Goal: Task Accomplishment & Management: Manage account settings

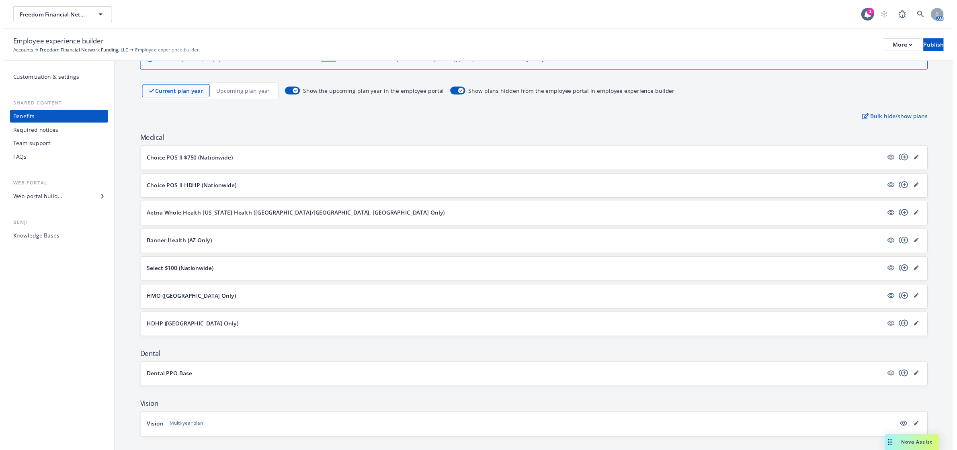
scroll to position [50, 0]
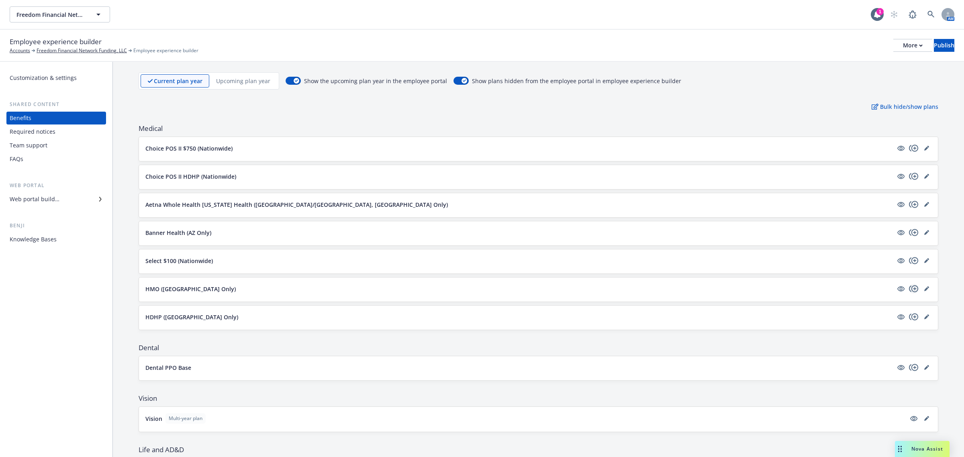
click at [909, 292] on icon "copyPlus" at bounding box center [914, 289] width 10 height 10
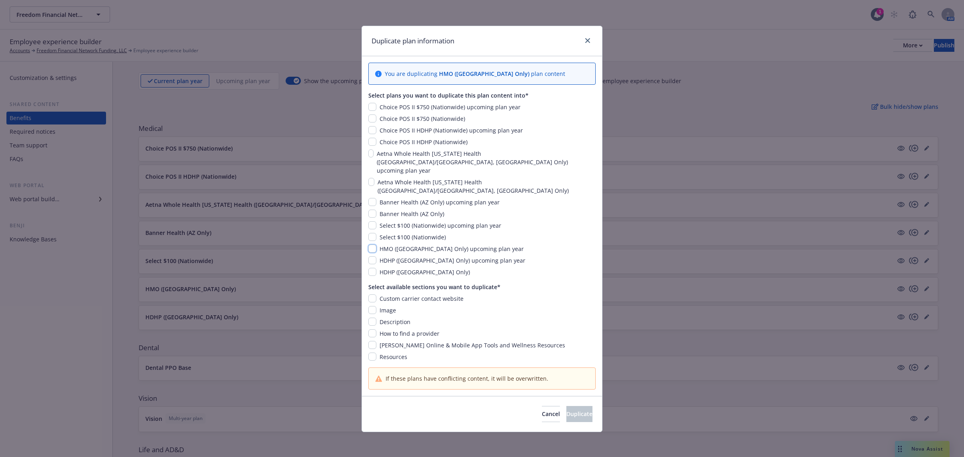
click at [375, 245] on input "checkbox" at bounding box center [372, 249] width 8 height 8
checkbox input "true"
click at [374, 295] on input "checkbox" at bounding box center [372, 299] width 8 height 8
checkbox input "true"
drag, startPoint x: 371, startPoint y: 291, endPoint x: 371, endPoint y: 297, distance: 6.8
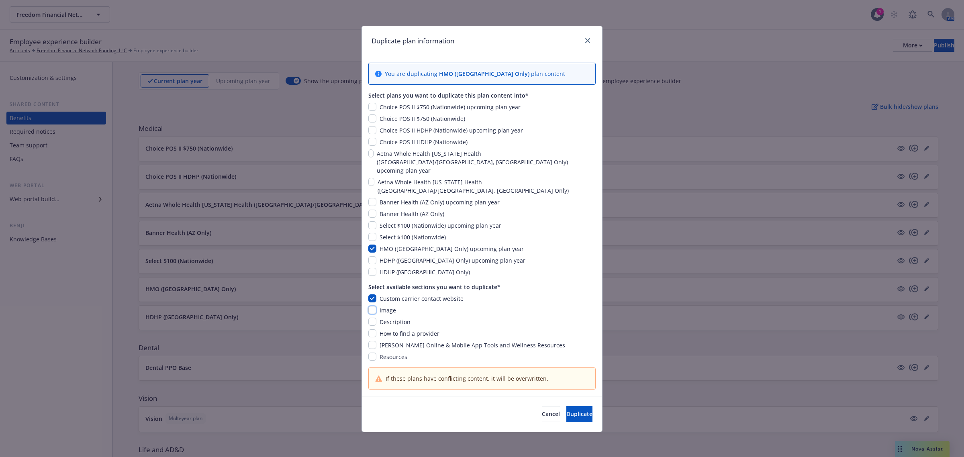
click at [371, 306] on input "checkbox" at bounding box center [372, 310] width 8 height 8
checkbox input "true"
click at [372, 318] on input "checkbox" at bounding box center [372, 322] width 8 height 8
checkbox input "true"
click at [372, 330] on input "checkbox" at bounding box center [372, 334] width 8 height 8
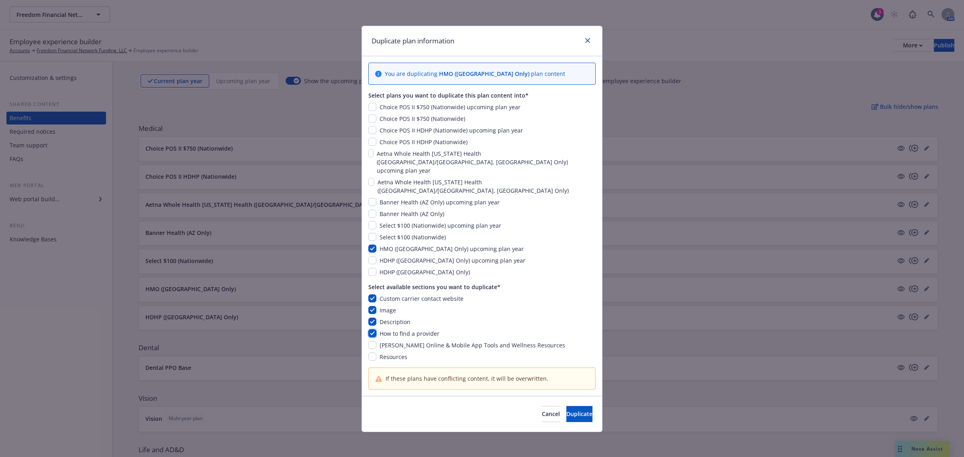
checkbox input "true"
click at [376, 341] on input "checkbox" at bounding box center [372, 345] width 8 height 8
checkbox input "true"
click at [567, 410] on span "Duplicate" at bounding box center [580, 414] width 26 height 8
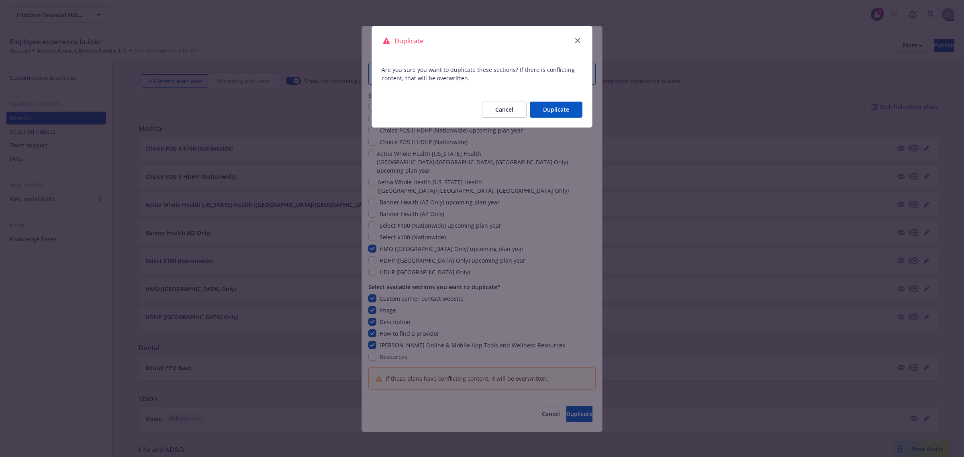
click at [547, 107] on button "Duplicate" at bounding box center [556, 110] width 53 height 16
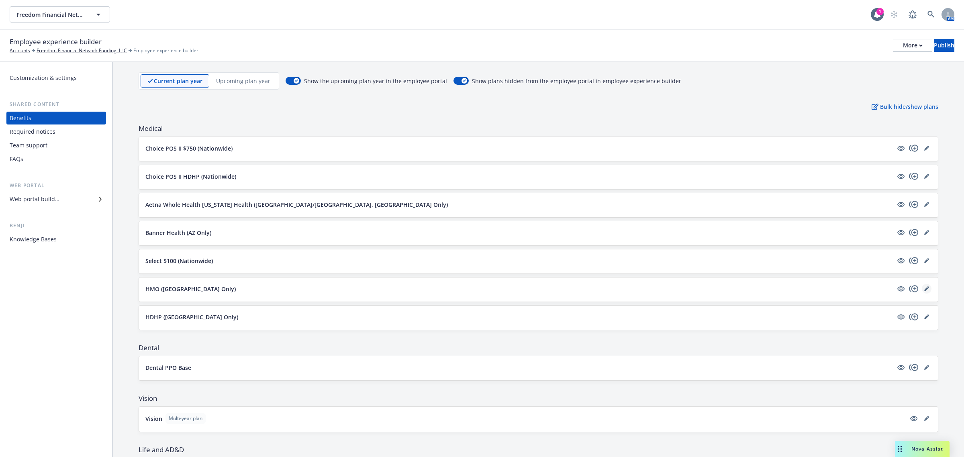
click at [922, 289] on link "editPencil" at bounding box center [927, 289] width 10 height 10
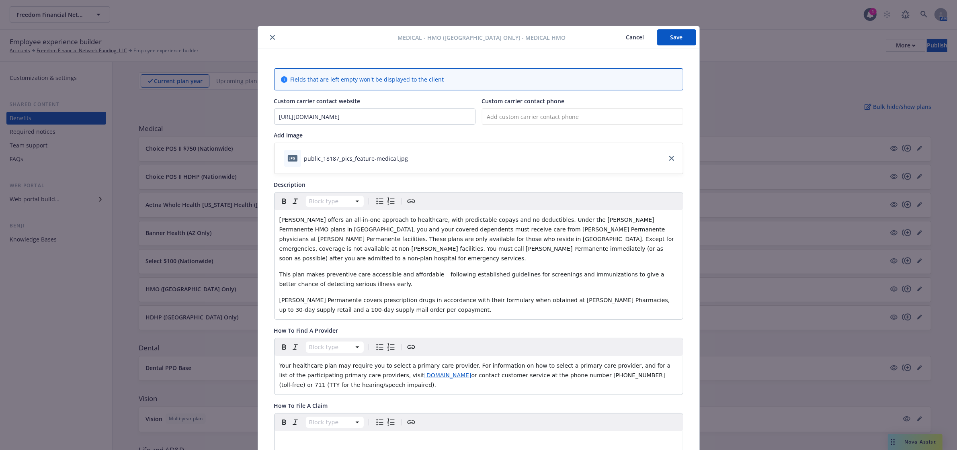
click at [274, 35] on div at bounding box center [329, 38] width 137 height 10
click at [270, 37] on icon "close" at bounding box center [272, 37] width 5 height 5
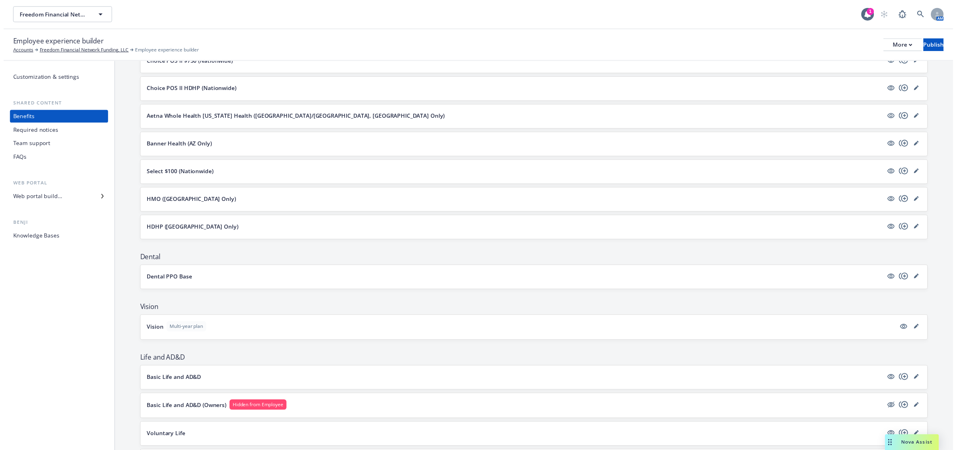
scroll to position [151, 0]
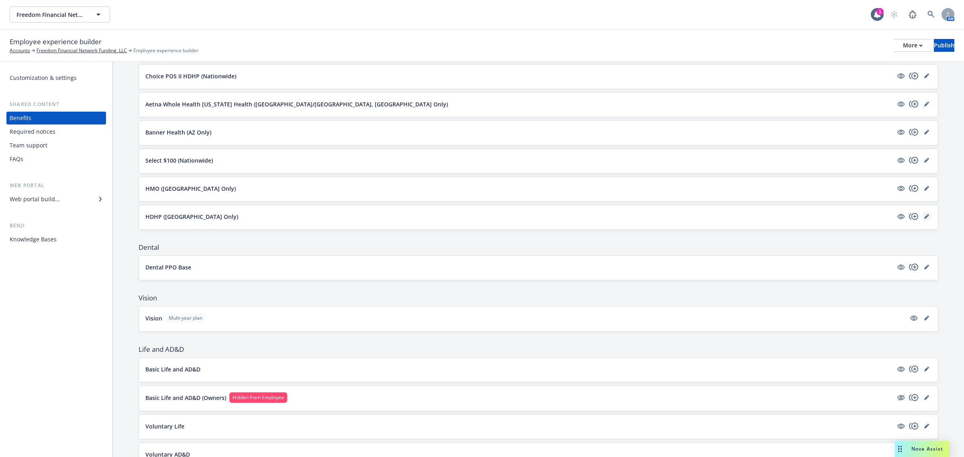
click at [922, 216] on link "editPencil" at bounding box center [927, 217] width 10 height 10
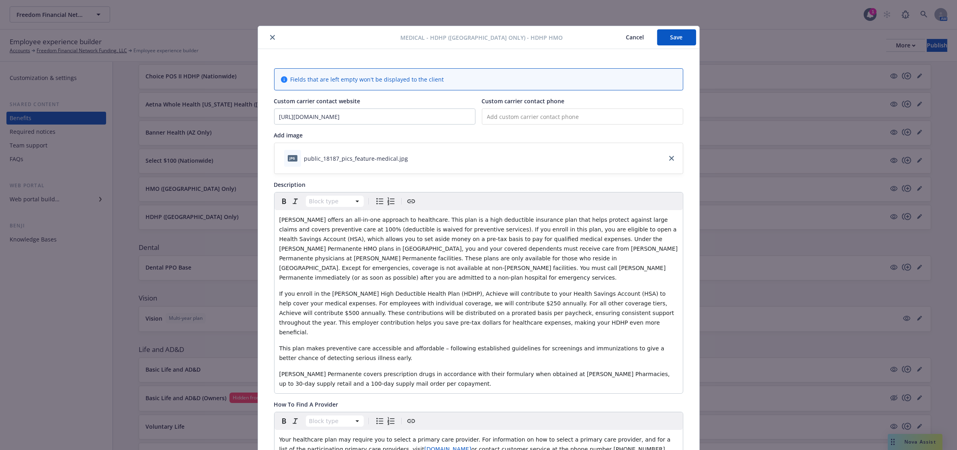
scroll to position [24, 0]
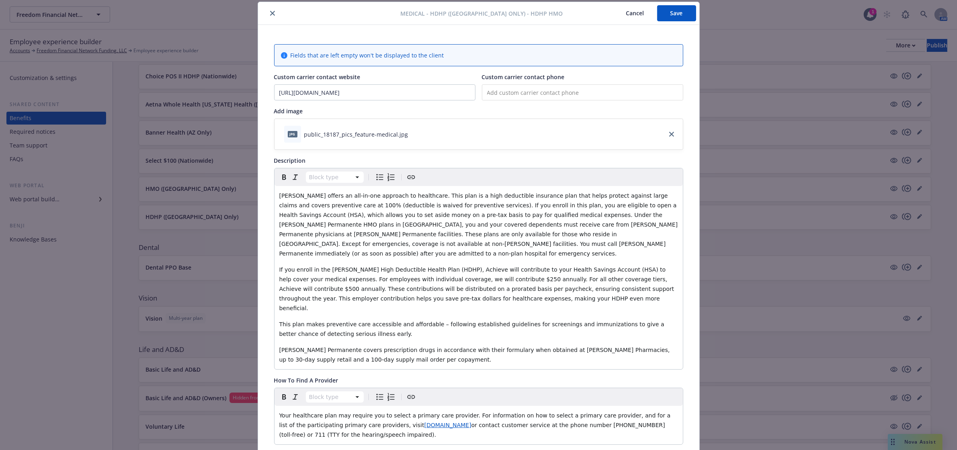
click at [627, 12] on button "Cancel" at bounding box center [635, 13] width 44 height 16
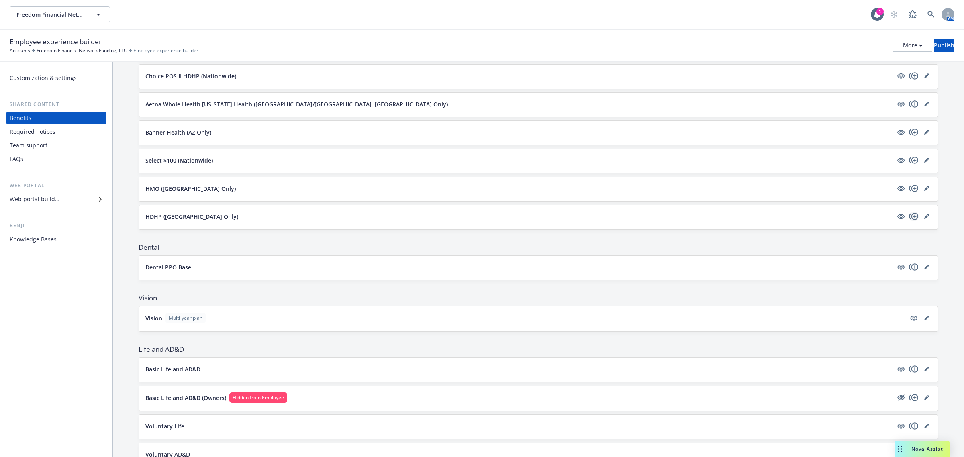
click at [910, 215] on icon "copyPlus" at bounding box center [914, 217] width 10 height 10
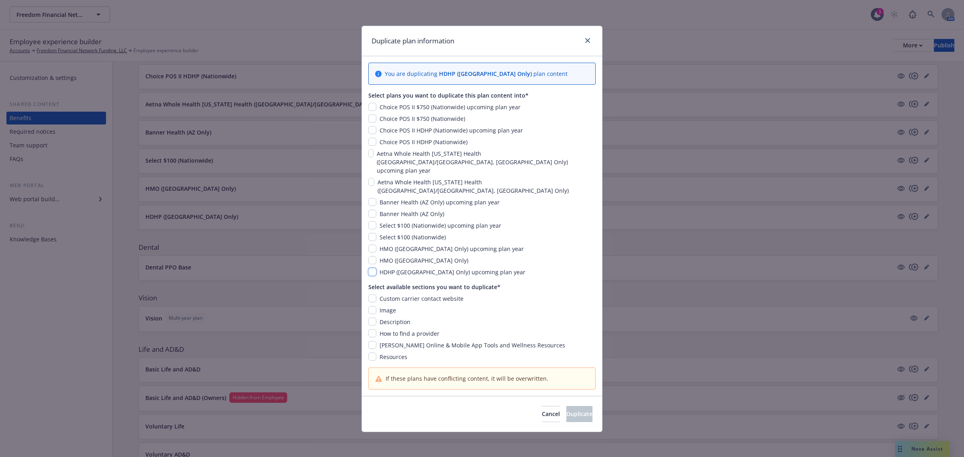
click at [375, 268] on input "checkbox" at bounding box center [372, 272] width 8 height 8
checkbox input "true"
click at [373, 295] on input "checkbox" at bounding box center [372, 299] width 8 height 8
checkbox input "true"
click at [370, 306] on input "checkbox" at bounding box center [372, 310] width 8 height 8
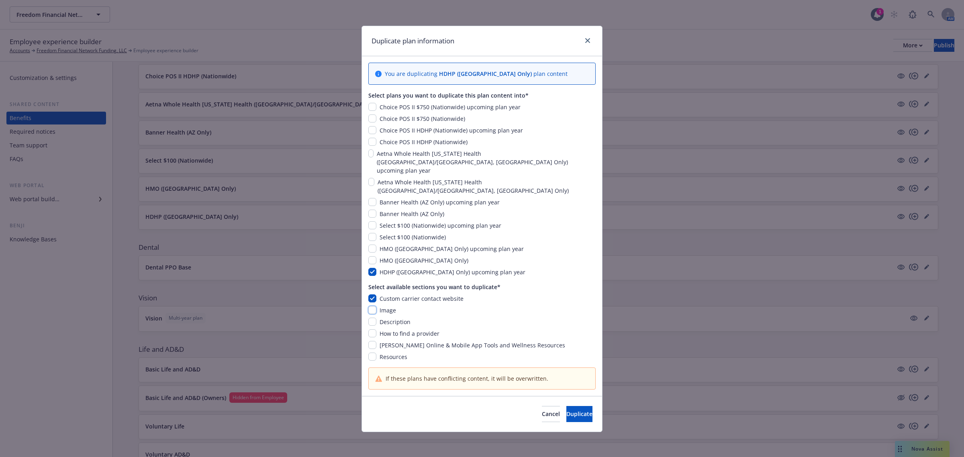
checkbox input "true"
click at [373, 318] on input "checkbox" at bounding box center [372, 322] width 8 height 8
checkbox input "true"
click at [374, 330] on input "checkbox" at bounding box center [372, 334] width 8 height 8
checkbox input "true"
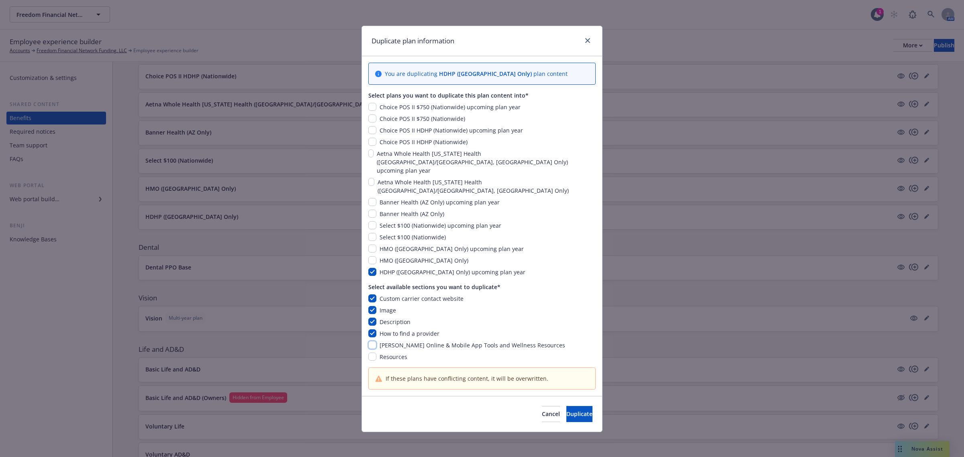
click at [372, 341] on input "checkbox" at bounding box center [372, 345] width 8 height 8
checkbox input "true"
click at [567, 406] on button "Duplicate" at bounding box center [580, 414] width 26 height 16
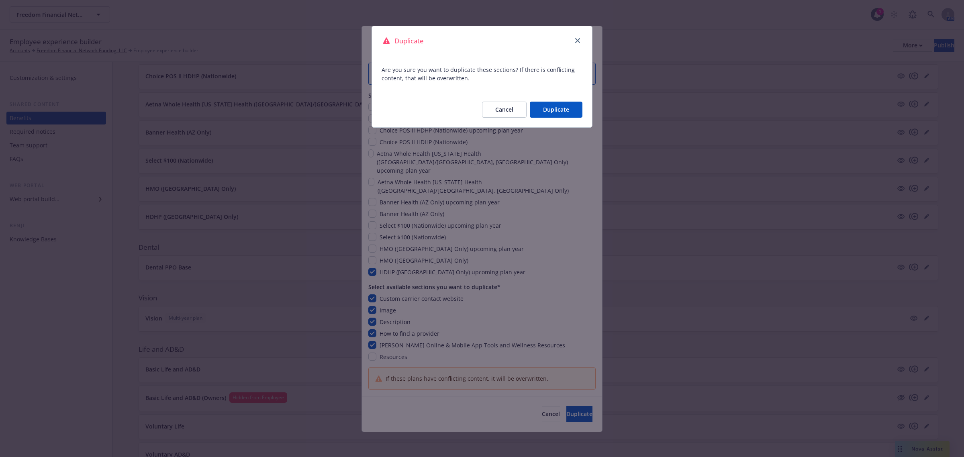
click at [556, 103] on button "Duplicate" at bounding box center [556, 110] width 53 height 16
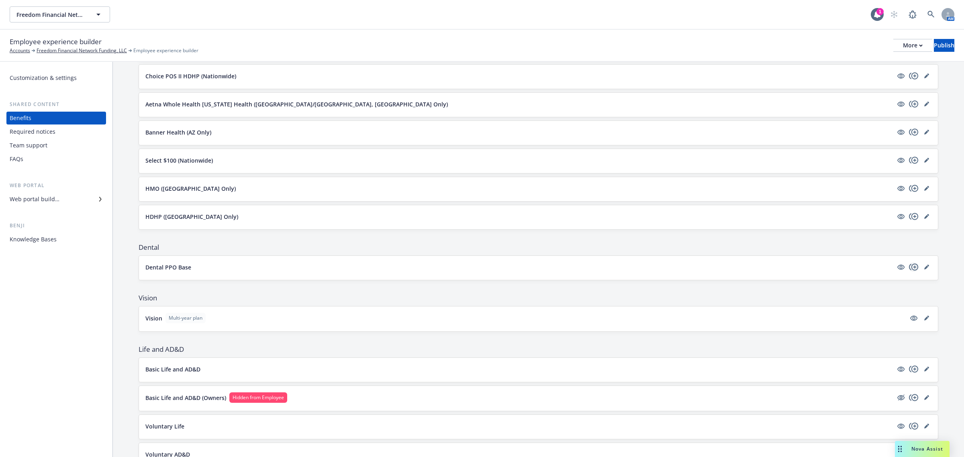
click at [909, 266] on icon "copyPlus" at bounding box center [914, 267] width 10 height 10
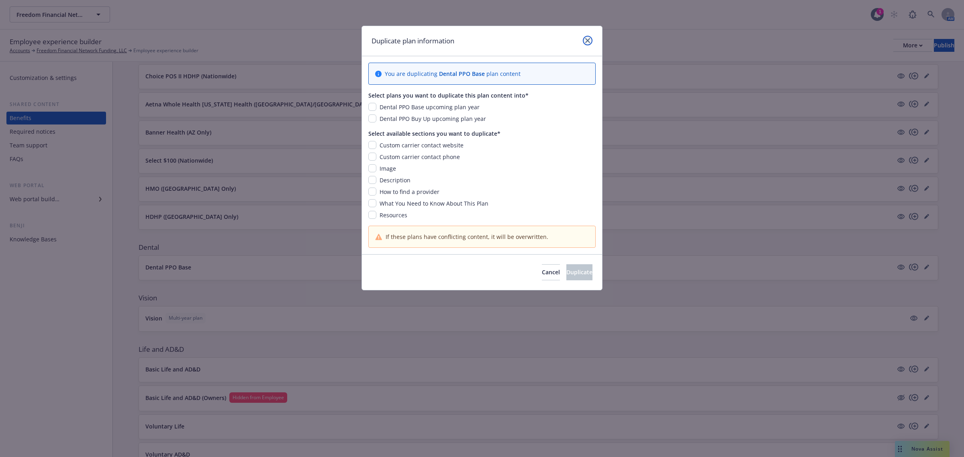
click at [588, 43] on icon "close" at bounding box center [587, 40] width 5 height 5
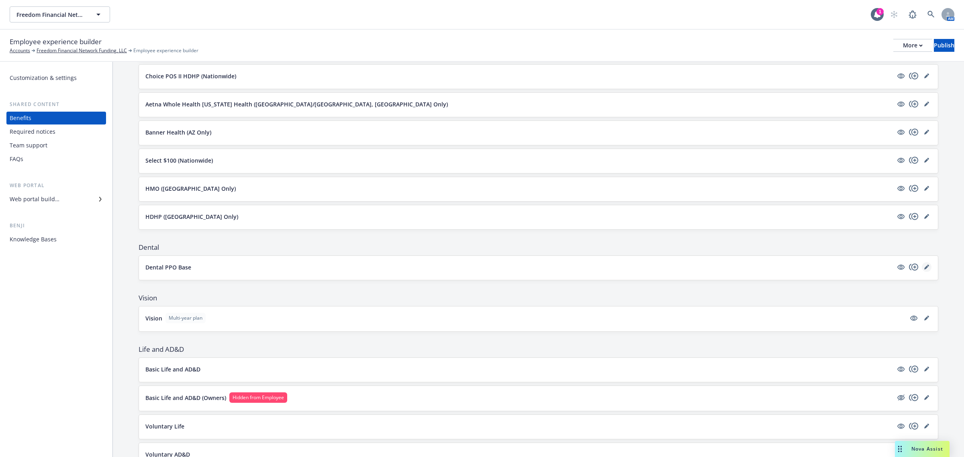
click at [925, 268] on icon "editPencil" at bounding box center [927, 268] width 4 height 4
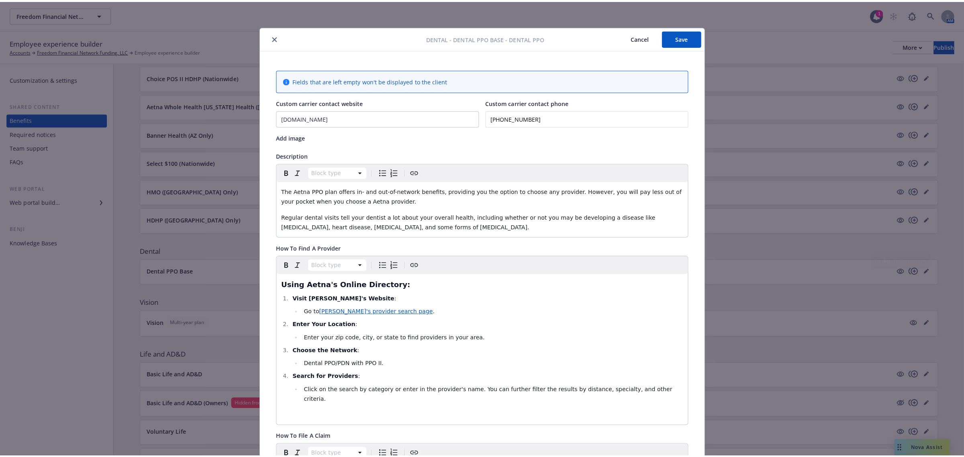
scroll to position [24, 0]
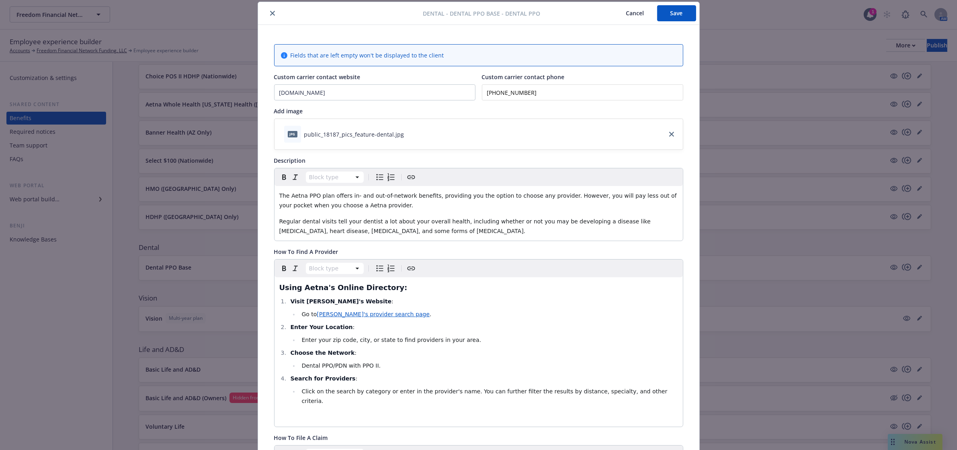
click at [268, 10] on button "close" at bounding box center [273, 13] width 10 height 10
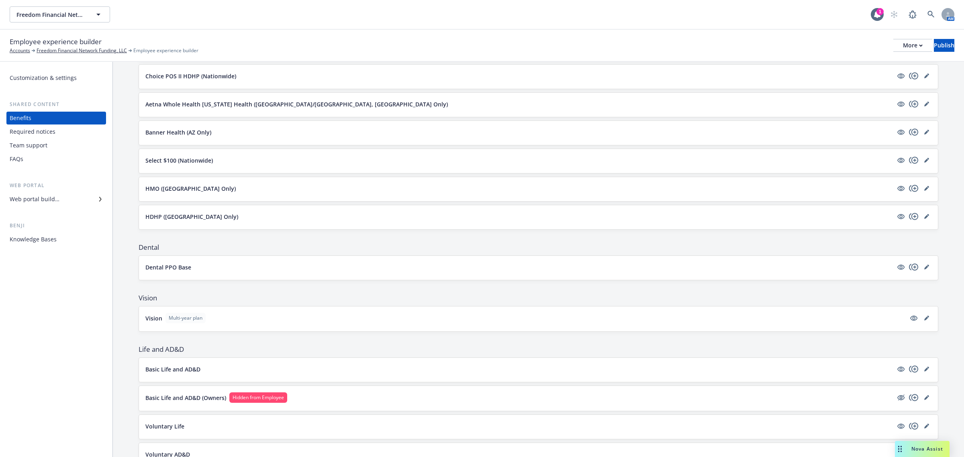
click at [157, 267] on p "Dental PPO Base" at bounding box center [168, 267] width 46 height 8
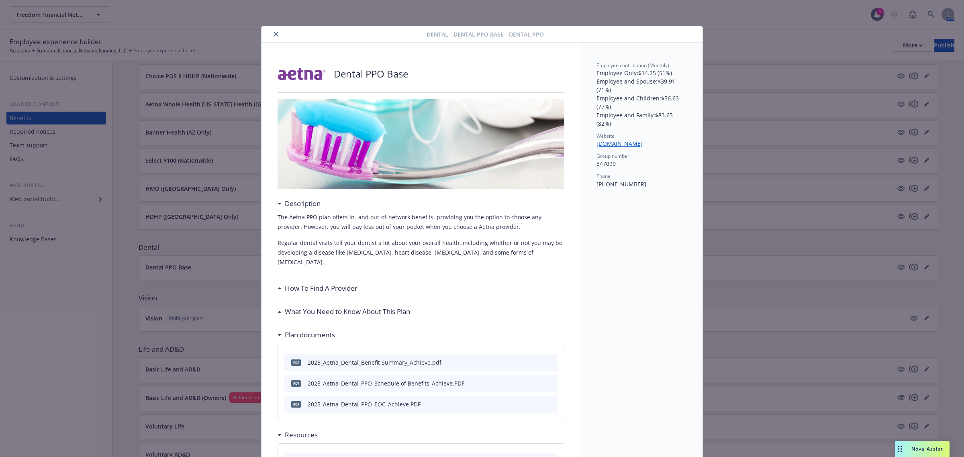
scroll to position [24, 0]
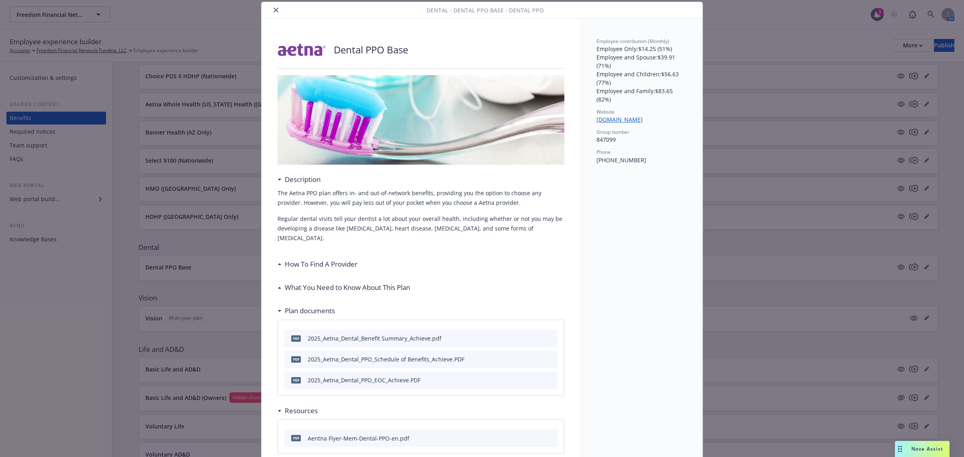
click at [274, 9] on icon "close" at bounding box center [276, 10] width 5 height 5
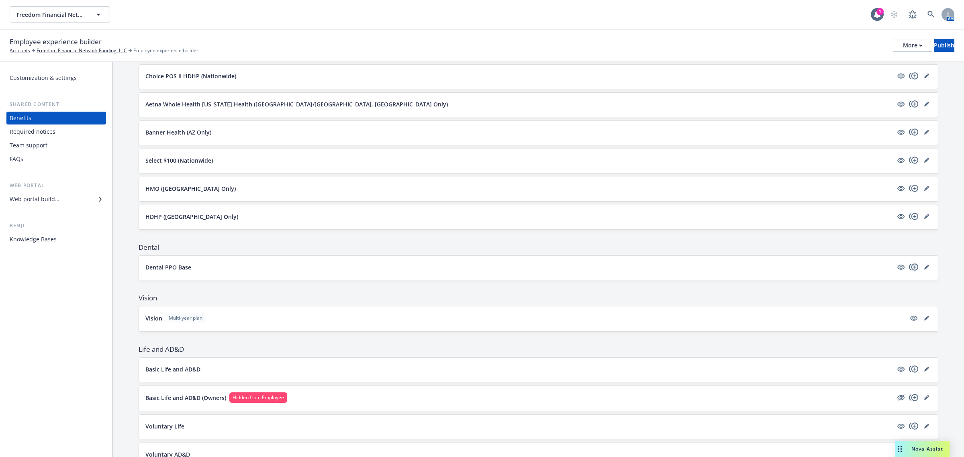
click at [909, 269] on icon "copyPlus" at bounding box center [914, 267] width 10 height 10
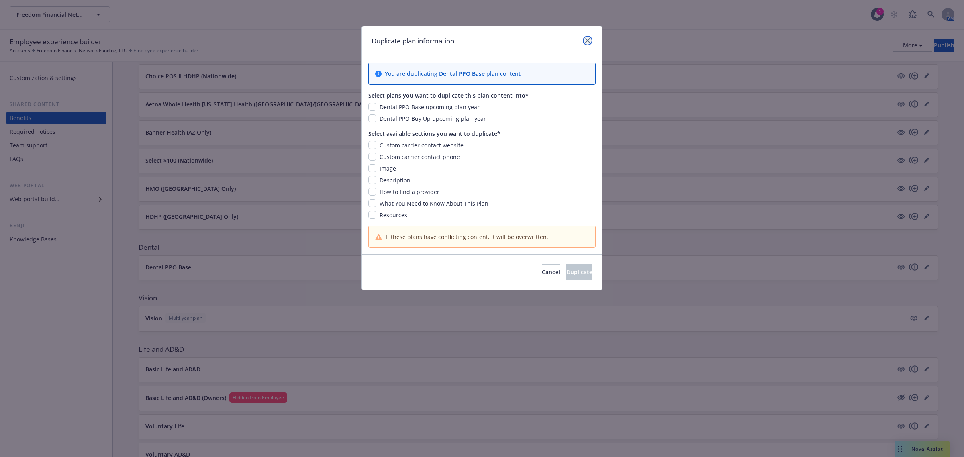
click at [589, 37] on link "close" at bounding box center [588, 41] width 10 height 10
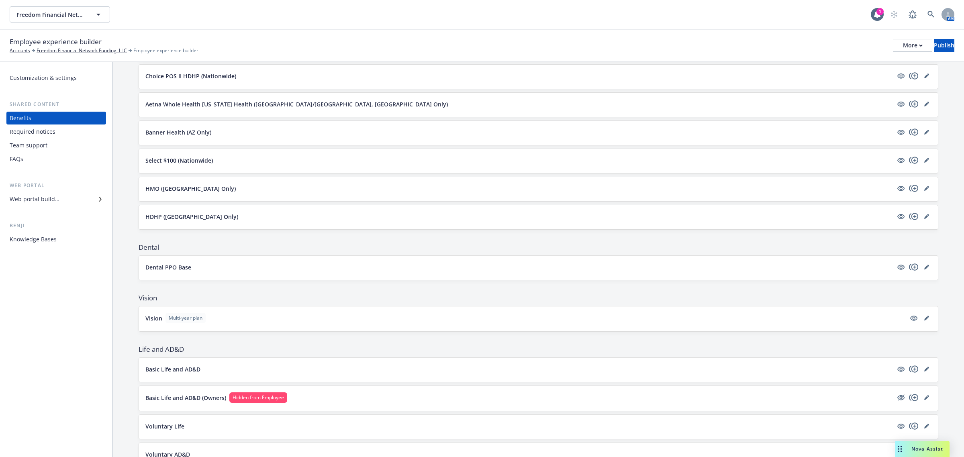
click at [179, 266] on p "Dental PPO Base" at bounding box center [168, 267] width 46 height 8
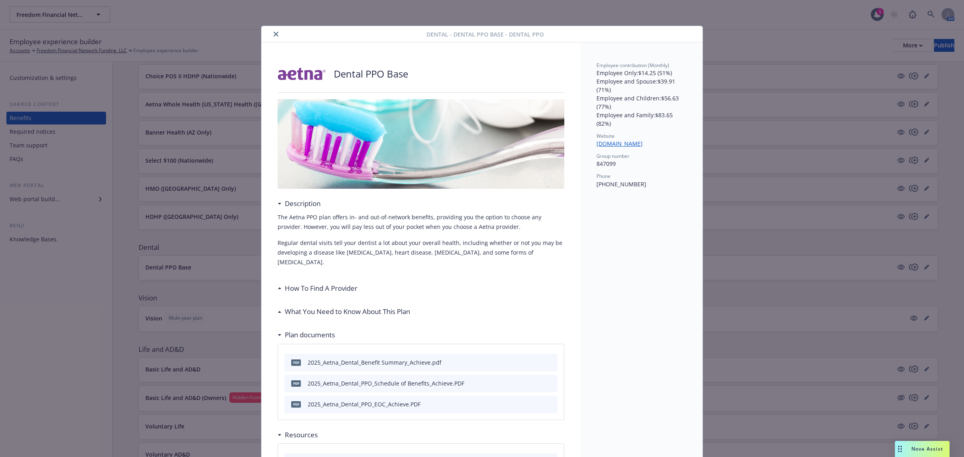
scroll to position [24, 0]
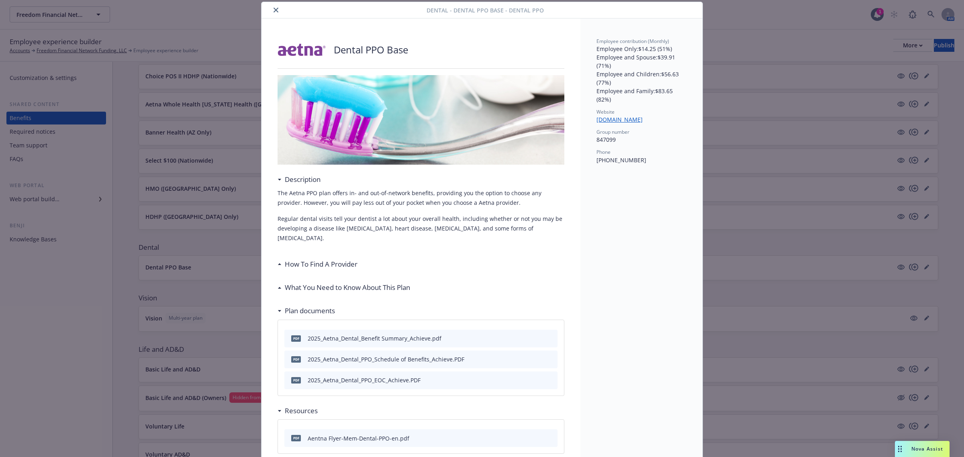
click at [378, 119] on img at bounding box center [421, 120] width 287 height 90
click at [277, 7] on div at bounding box center [346, 10] width 162 height 10
click at [274, 8] on icon "close" at bounding box center [276, 10] width 5 height 5
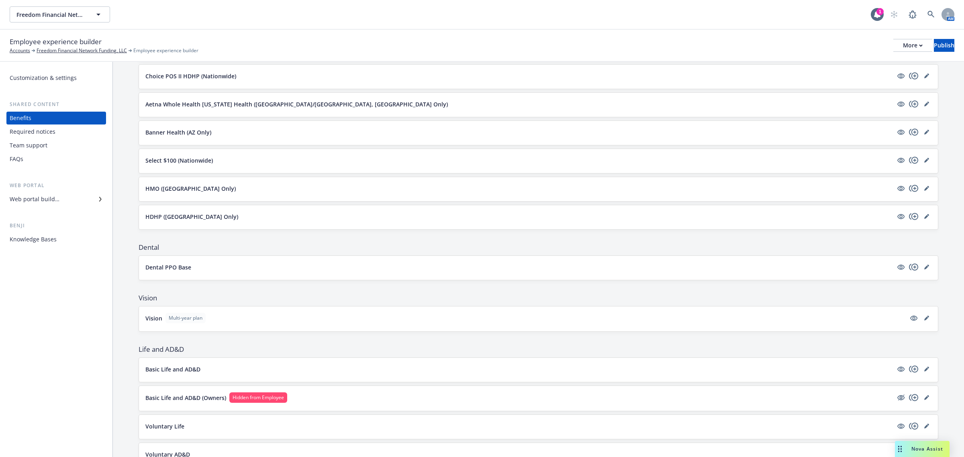
click at [172, 132] on p "Banner Health (AZ Only)" at bounding box center [178, 132] width 66 height 8
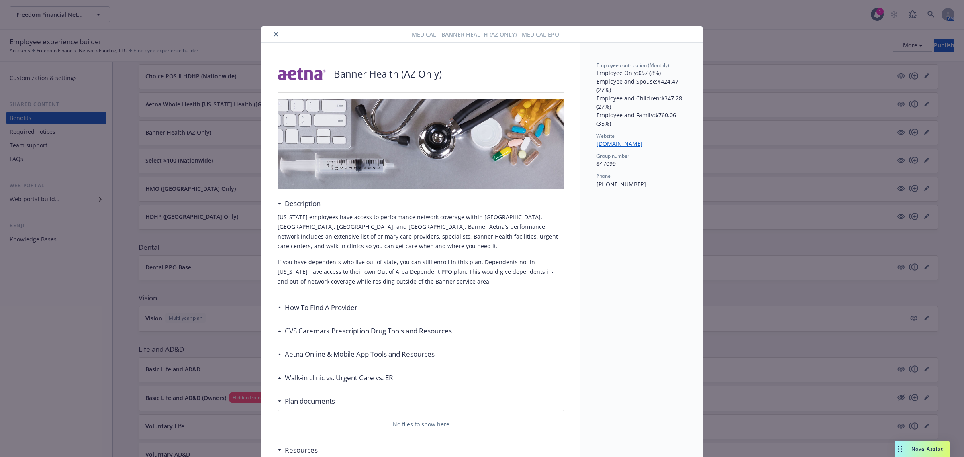
scroll to position [24, 0]
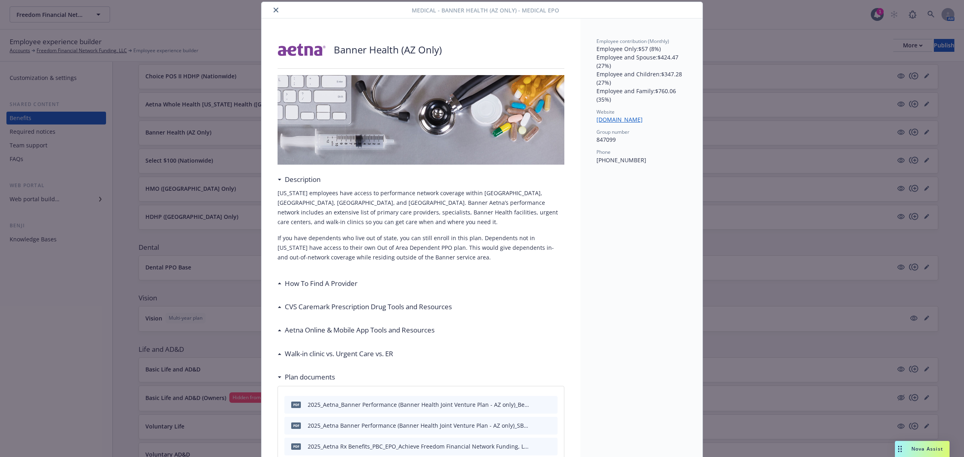
click at [274, 10] on icon "close" at bounding box center [276, 10] width 5 height 5
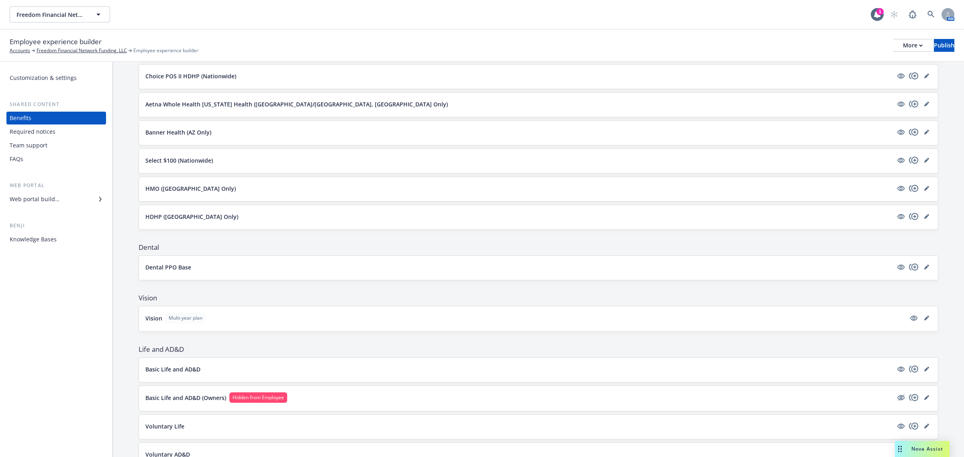
click at [195, 104] on p "Aetna Whole Health Texas Health (Dallas/Fort Worth, TX Only)" at bounding box center [296, 104] width 303 height 8
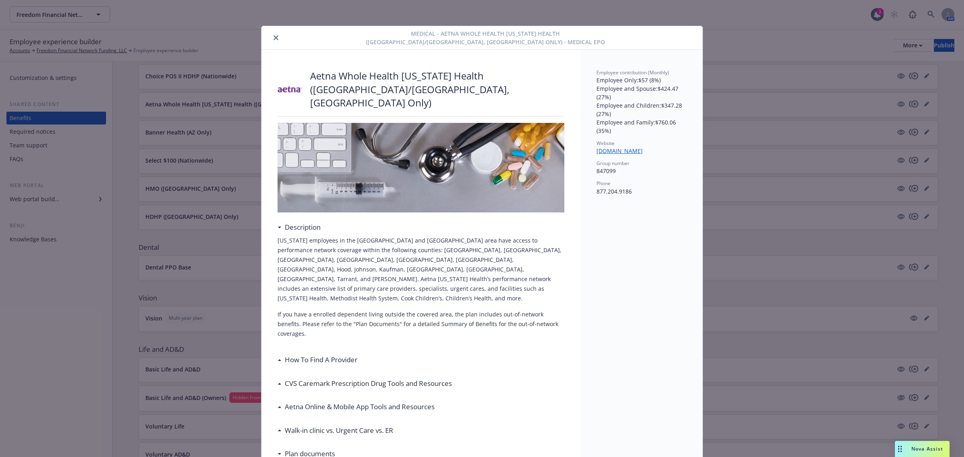
scroll to position [24, 0]
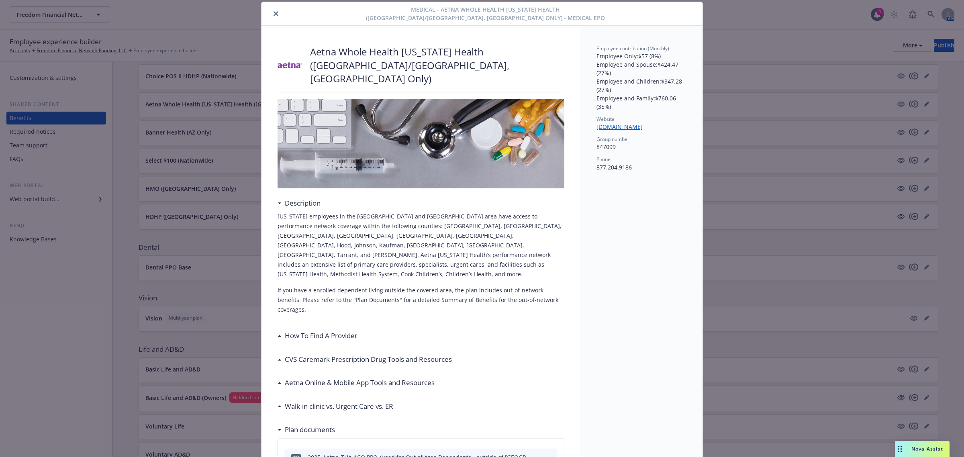
click at [272, 10] on button "close" at bounding box center [276, 14] width 10 height 10
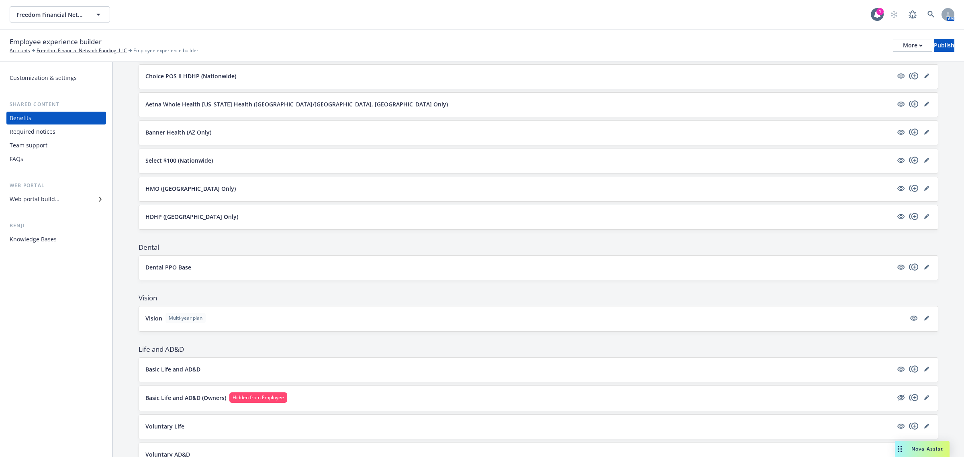
click at [189, 159] on p "Select $100 (Nationwide)" at bounding box center [179, 160] width 68 height 8
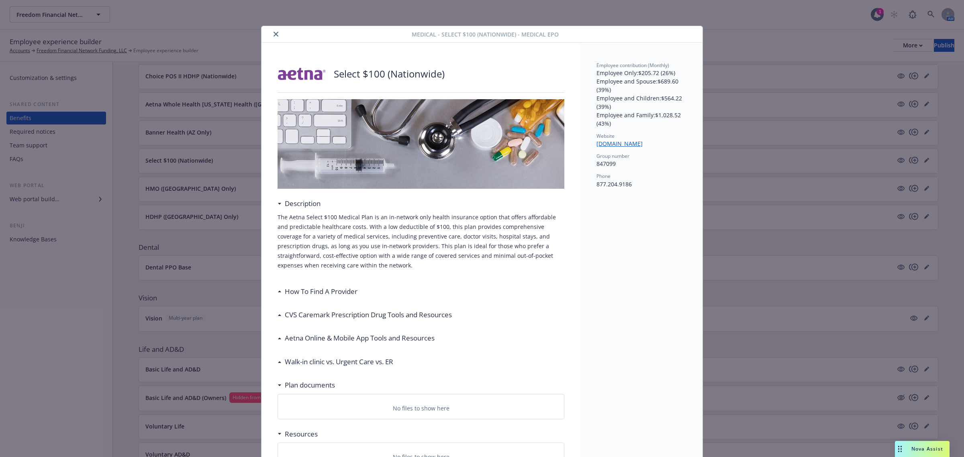
scroll to position [24, 0]
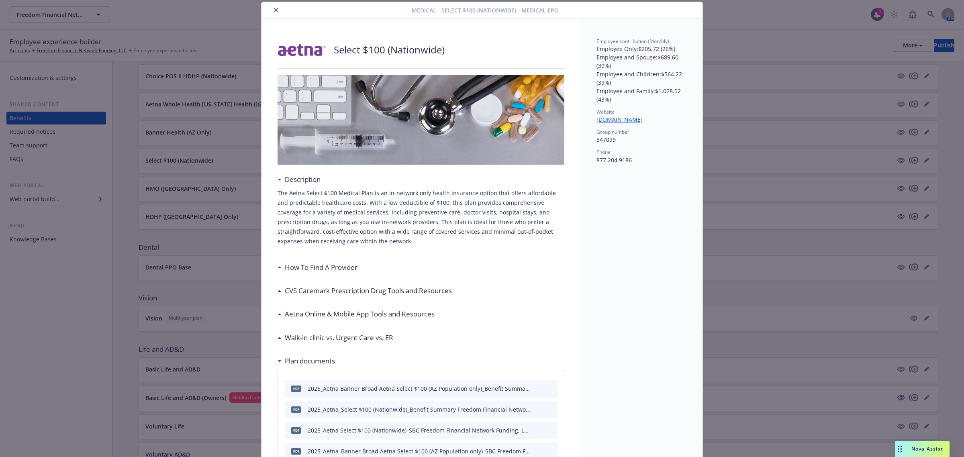
click at [274, 8] on icon "close" at bounding box center [276, 10] width 5 height 5
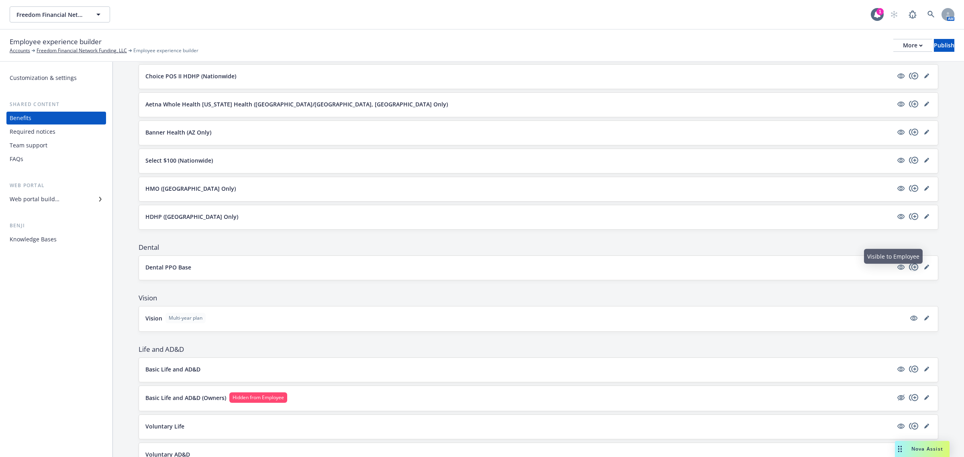
click at [909, 270] on icon "copyPlus" at bounding box center [913, 267] width 9 height 7
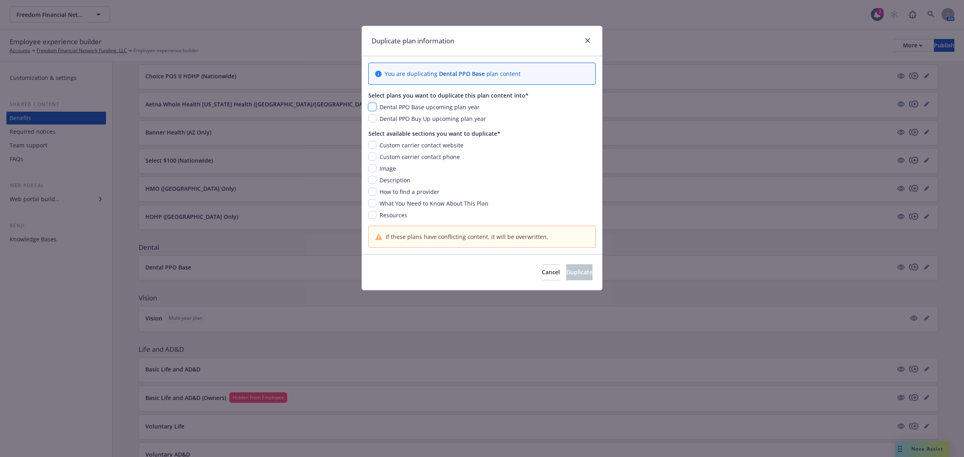
click at [371, 105] on input "checkbox" at bounding box center [372, 107] width 8 height 8
checkbox input "true"
click at [372, 145] on input "checkbox" at bounding box center [372, 145] width 8 height 8
checkbox input "true"
click at [373, 157] on input "checkbox" at bounding box center [372, 157] width 8 height 8
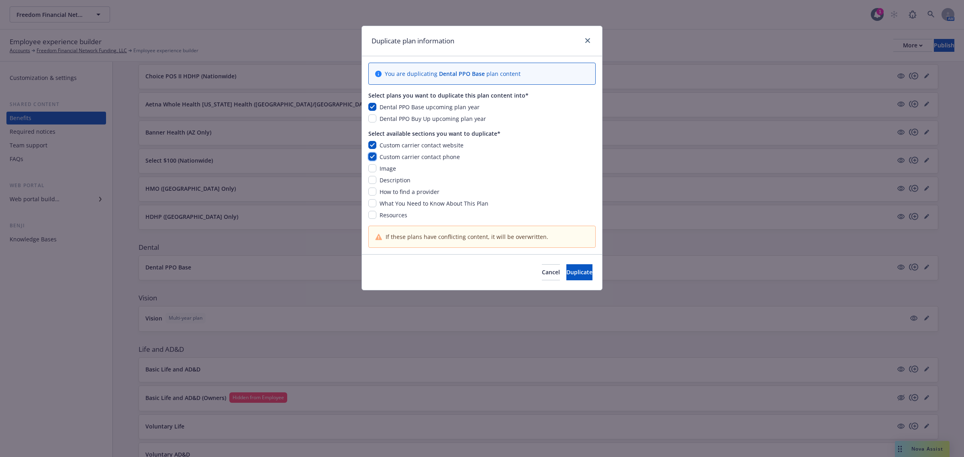
checkbox input "true"
click at [368, 173] on div "Image" at bounding box center [481, 168] width 227 height 8
click at [370, 170] on input "checkbox" at bounding box center [372, 168] width 8 height 8
checkbox input "true"
click at [372, 178] on input "checkbox" at bounding box center [372, 180] width 8 height 8
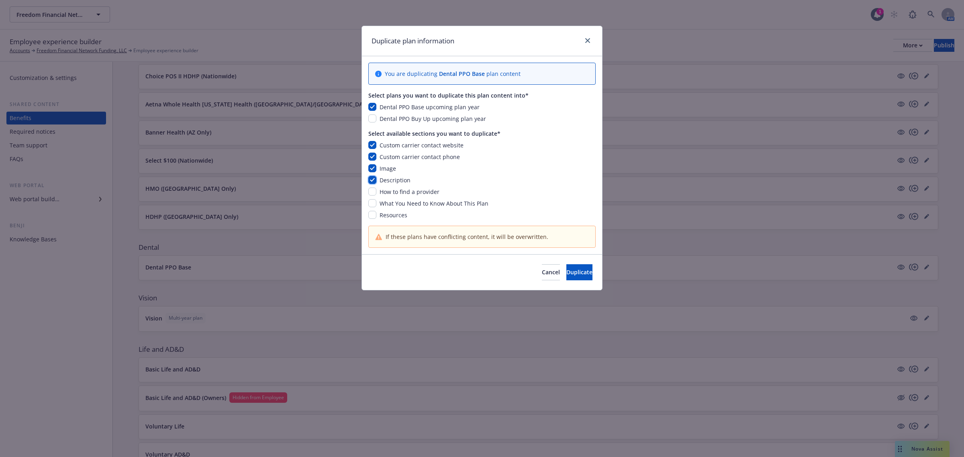
checkbox input "true"
click at [372, 191] on input "checkbox" at bounding box center [372, 192] width 8 height 8
checkbox input "true"
click at [374, 203] on input "checkbox" at bounding box center [372, 203] width 8 height 8
checkbox input "true"
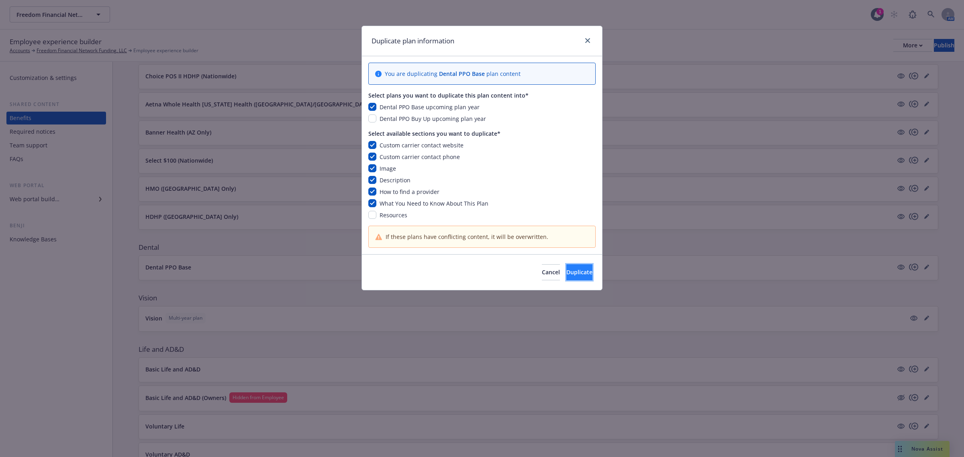
click at [574, 276] on span "Duplicate" at bounding box center [580, 272] width 26 height 8
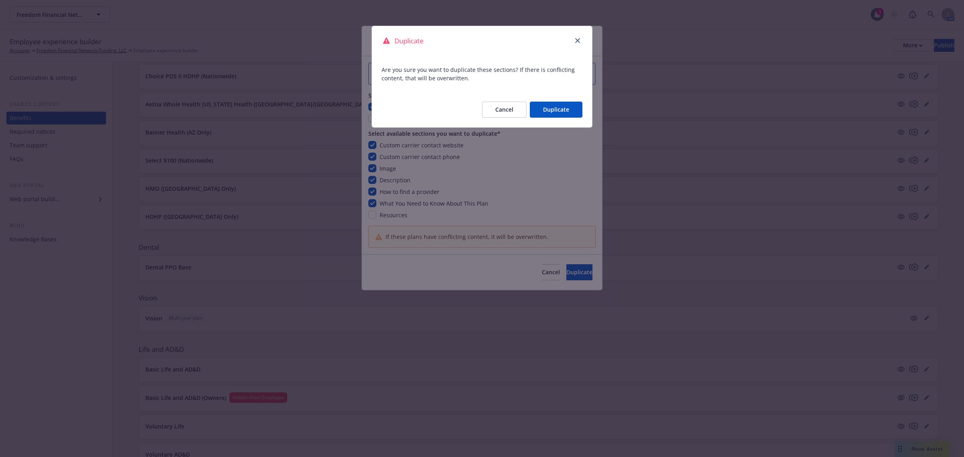
click at [549, 101] on div "Cancel Duplicate" at bounding box center [482, 109] width 220 height 35
click at [569, 117] on button "Duplicate" at bounding box center [556, 110] width 53 height 16
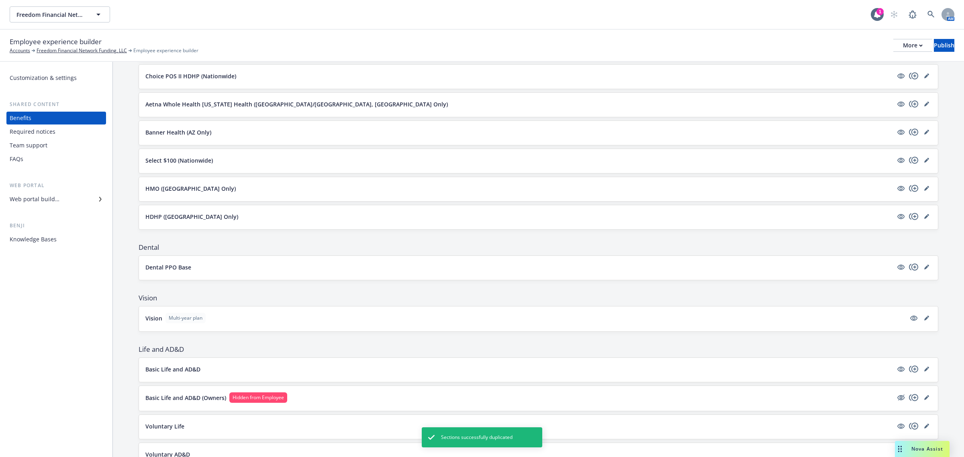
click at [187, 267] on p "Dental PPO Base" at bounding box center [168, 267] width 46 height 8
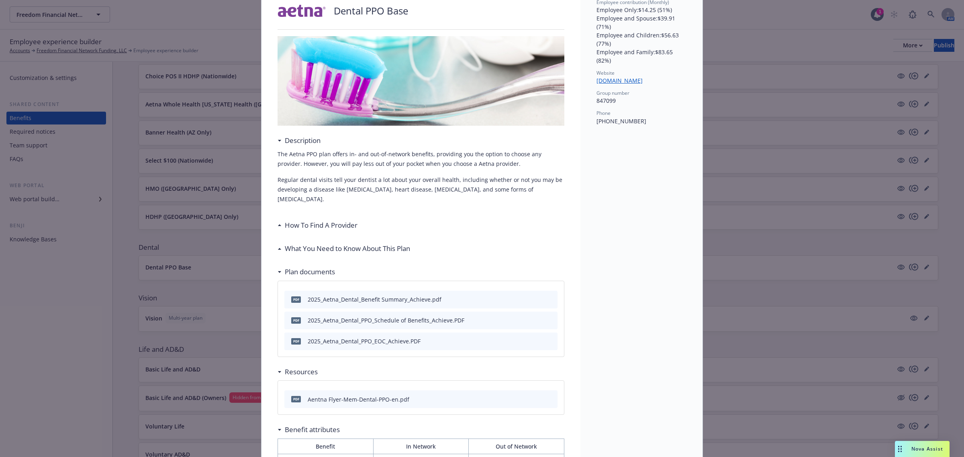
scroll to position [2, 0]
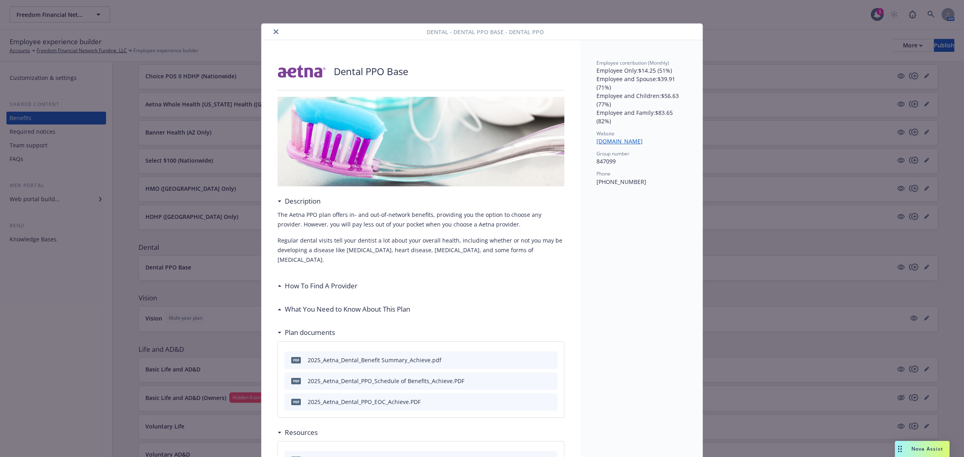
click at [275, 30] on button "close" at bounding box center [276, 32] width 10 height 10
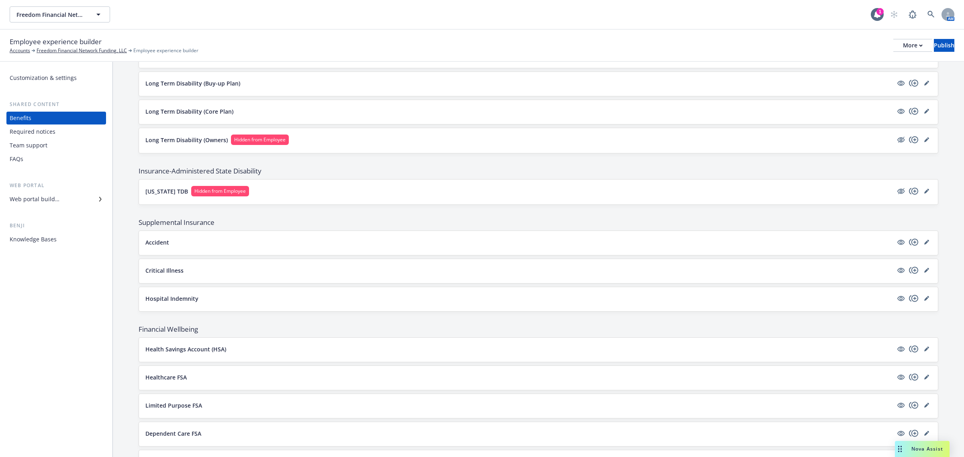
scroll to position [653, 0]
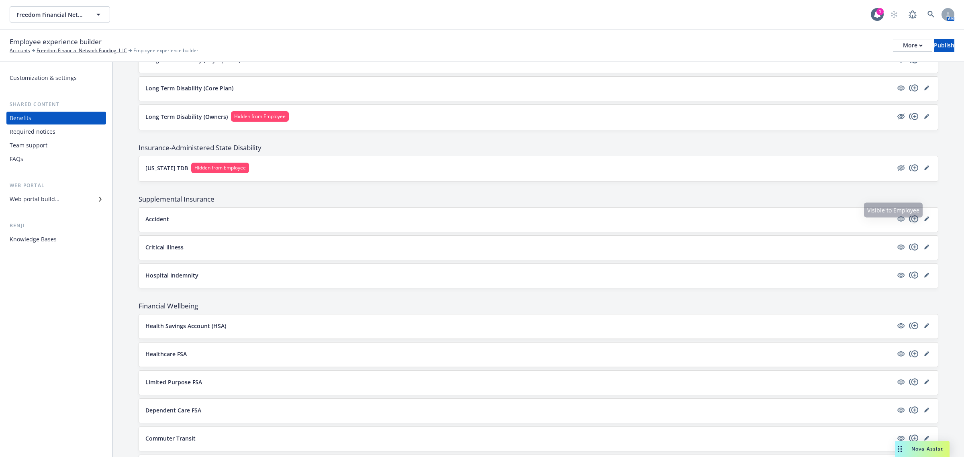
click at [909, 222] on icon "copyPlus" at bounding box center [914, 219] width 10 height 10
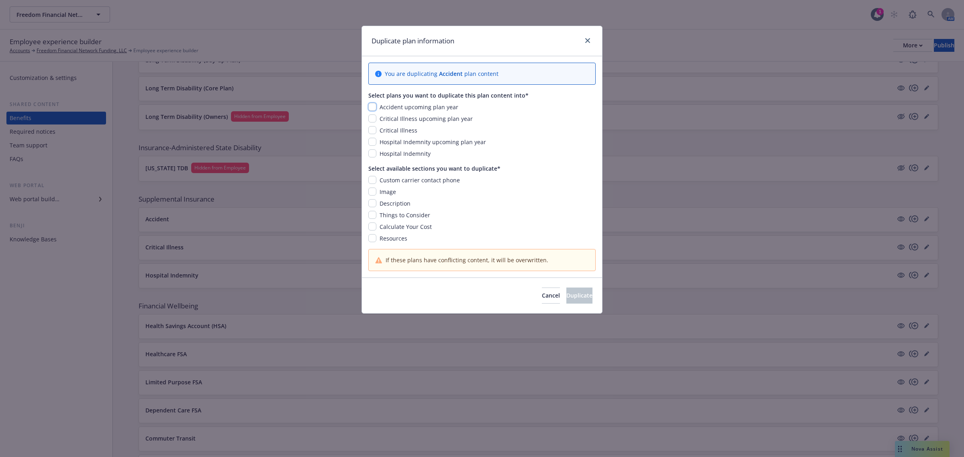
click at [373, 107] on input "checkbox" at bounding box center [372, 107] width 8 height 8
checkbox input "true"
click at [374, 183] on input "checkbox" at bounding box center [372, 180] width 8 height 8
checkbox input "true"
click at [373, 190] on input "checkbox" at bounding box center [372, 192] width 8 height 8
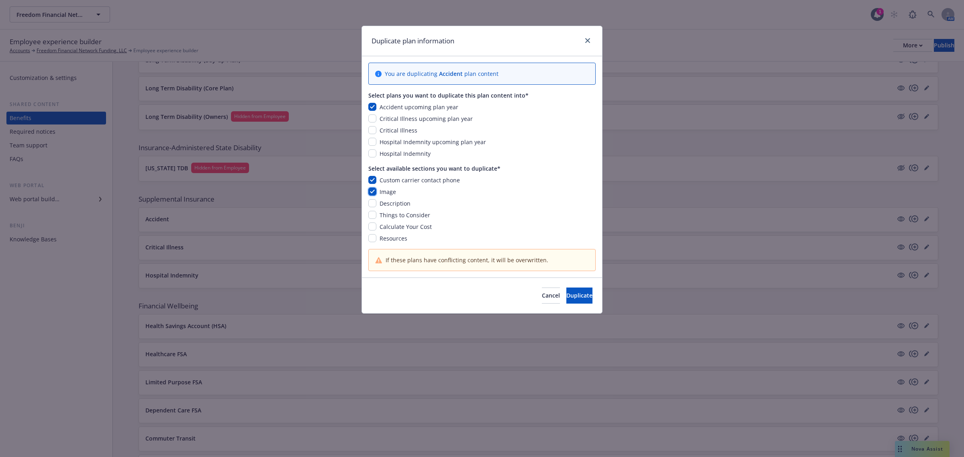
checkbox input "true"
click at [373, 204] on input "checkbox" at bounding box center [372, 203] width 8 height 8
checkbox input "true"
click at [373, 218] on input "checkbox" at bounding box center [372, 215] width 8 height 8
checkbox input "true"
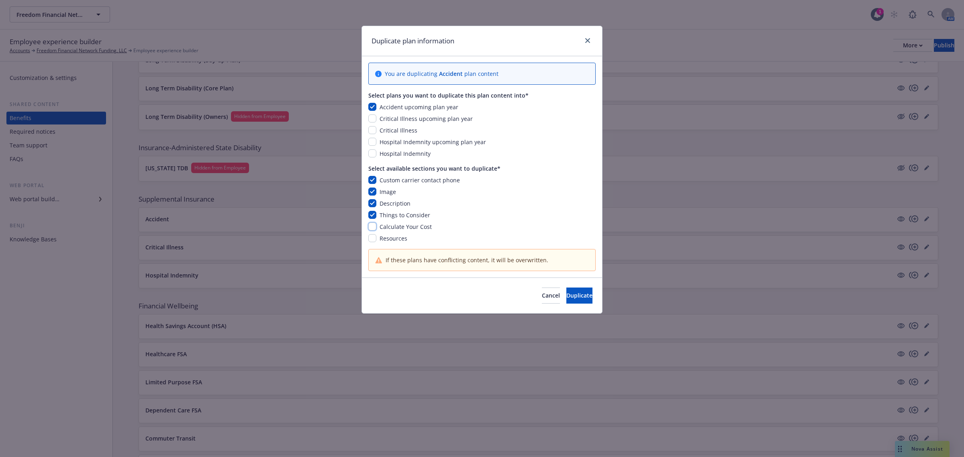
click at [373, 228] on input "checkbox" at bounding box center [372, 227] width 8 height 8
checkbox input "true"
click at [370, 239] on input "checkbox" at bounding box center [372, 238] width 8 height 8
checkbox input "true"
click at [567, 295] on span "Duplicate" at bounding box center [580, 296] width 26 height 8
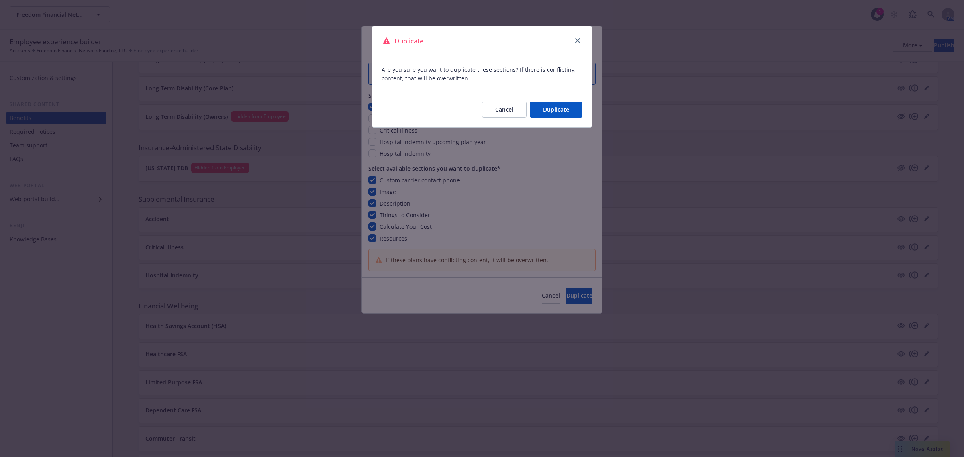
click at [543, 110] on button "Duplicate" at bounding box center [556, 110] width 53 height 16
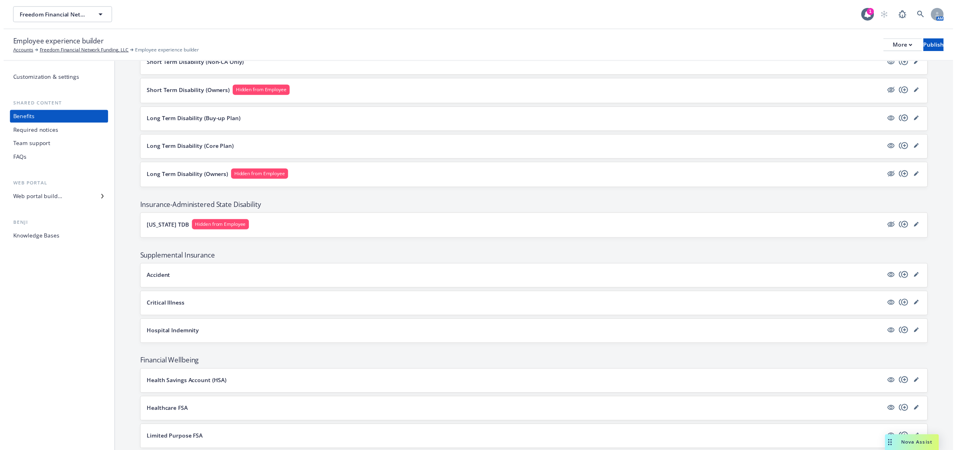
scroll to position [603, 0]
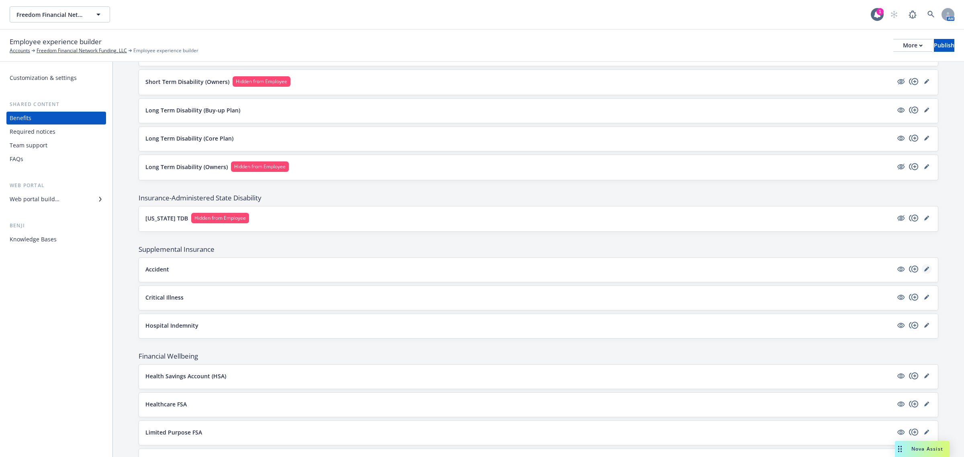
click at [927, 269] on icon "editPencil" at bounding box center [928, 268] width 2 height 2
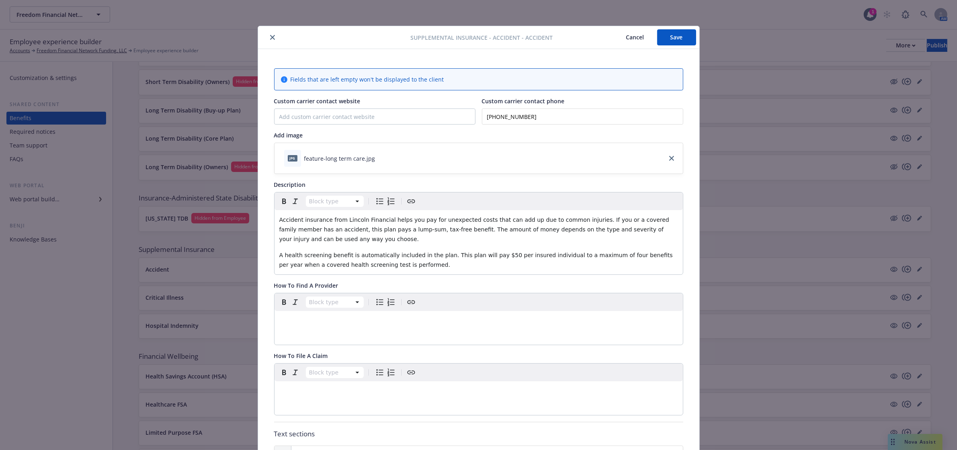
click at [675, 33] on button "Save" at bounding box center [676, 37] width 39 height 16
click at [272, 37] on button "close" at bounding box center [273, 38] width 10 height 10
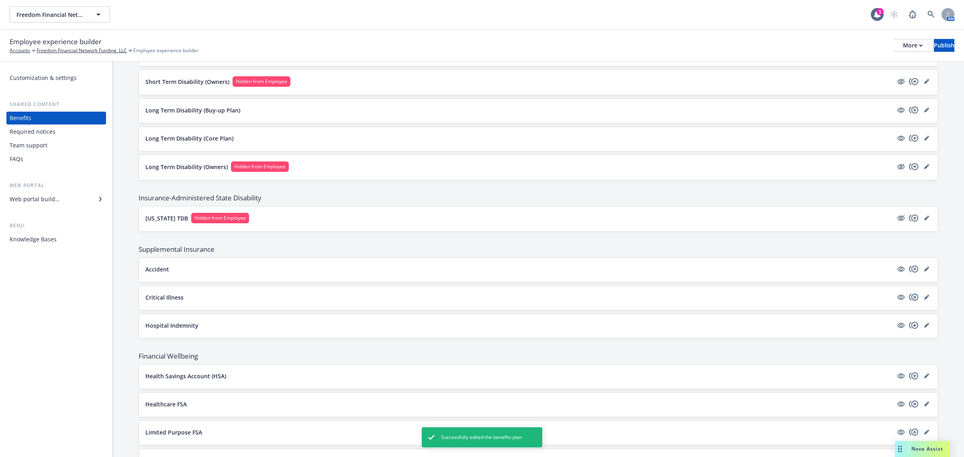
click at [909, 301] on icon "copyPlus" at bounding box center [914, 298] width 10 height 10
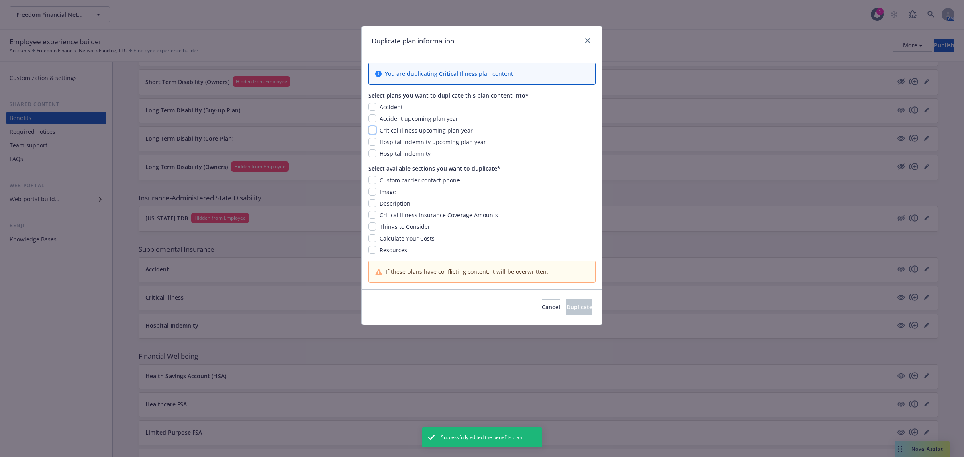
click at [374, 129] on input "checkbox" at bounding box center [372, 130] width 8 height 8
checkbox input "true"
click at [374, 182] on input "checkbox" at bounding box center [372, 180] width 8 height 8
checkbox input "true"
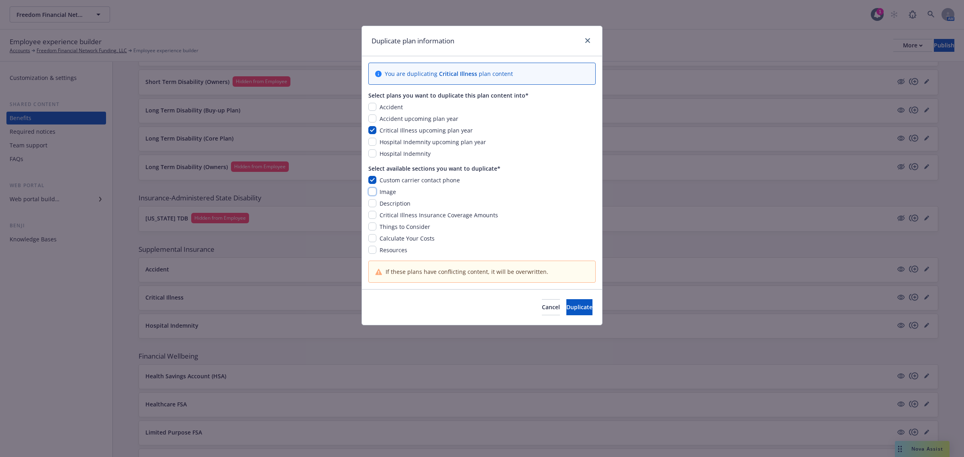
click at [370, 192] on input "checkbox" at bounding box center [372, 192] width 8 height 8
checkbox input "true"
click at [372, 203] on input "checkbox" at bounding box center [372, 203] width 8 height 8
checkbox input "true"
click at [375, 215] on input "checkbox" at bounding box center [372, 215] width 8 height 8
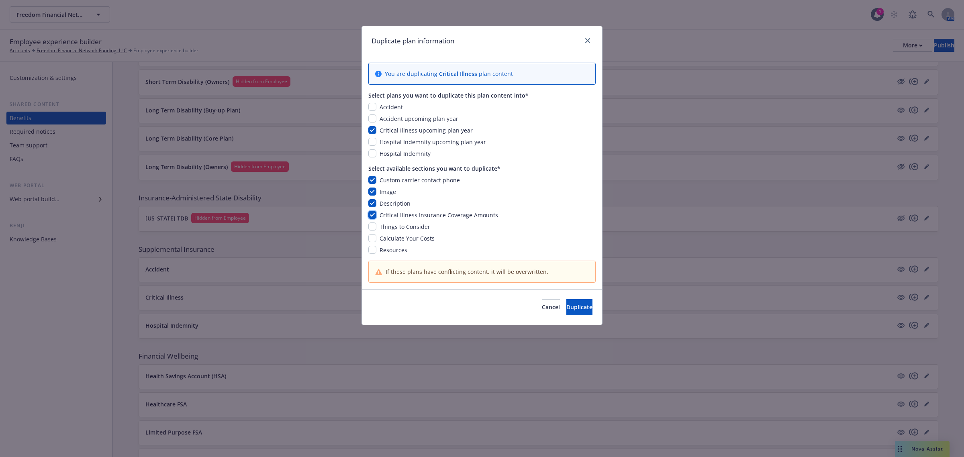
checkbox input "true"
click at [373, 224] on input "checkbox" at bounding box center [372, 227] width 8 height 8
checkbox input "true"
drag, startPoint x: 374, startPoint y: 237, endPoint x: 373, endPoint y: 251, distance: 13.7
click at [374, 239] on input "checkbox" at bounding box center [372, 238] width 8 height 8
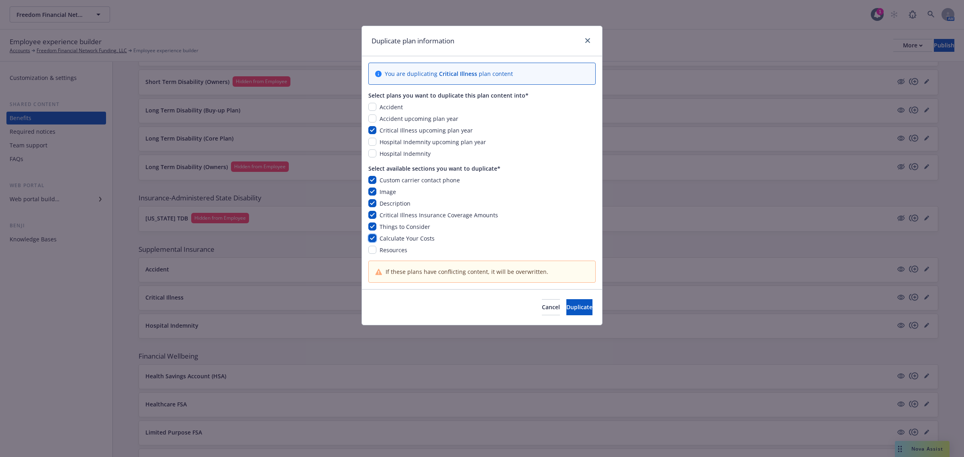
checkbox input "true"
click at [373, 252] on input "checkbox" at bounding box center [372, 250] width 8 height 8
checkbox input "true"
click at [571, 313] on button "Duplicate" at bounding box center [580, 307] width 26 height 16
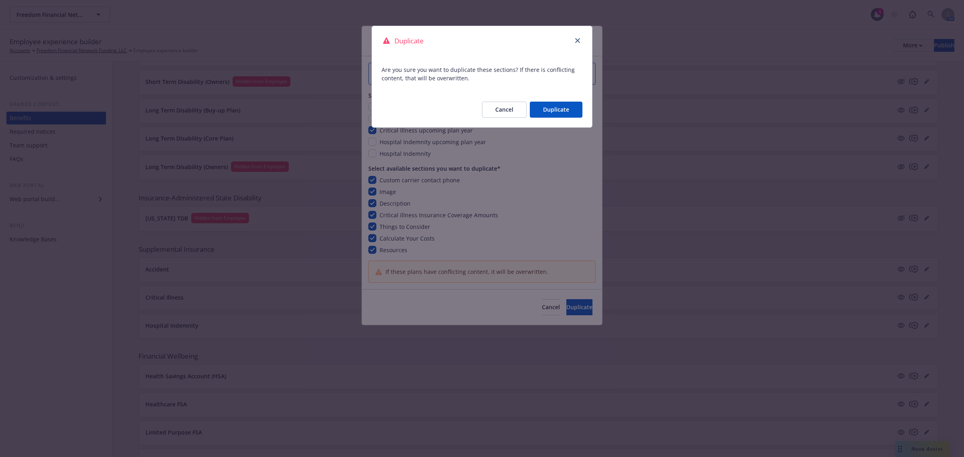
click at [554, 103] on button "Duplicate" at bounding box center [556, 110] width 53 height 16
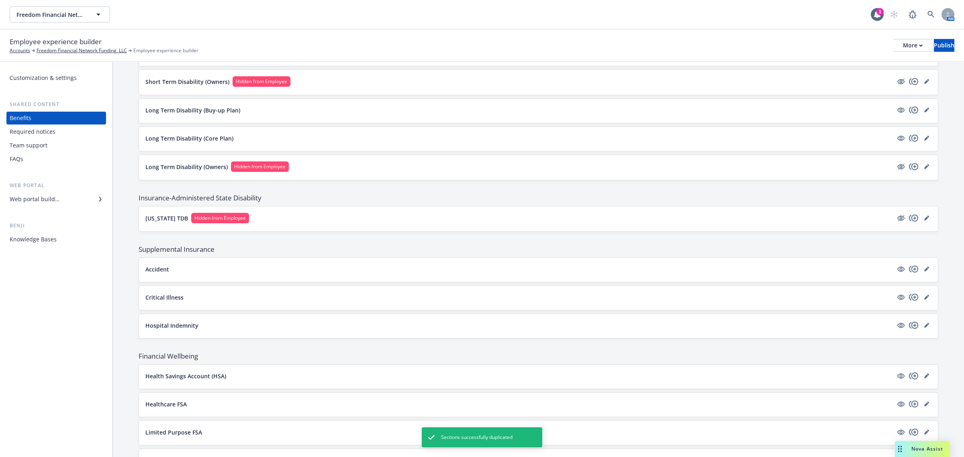
click at [909, 330] on icon "copyPlus" at bounding box center [914, 326] width 10 height 10
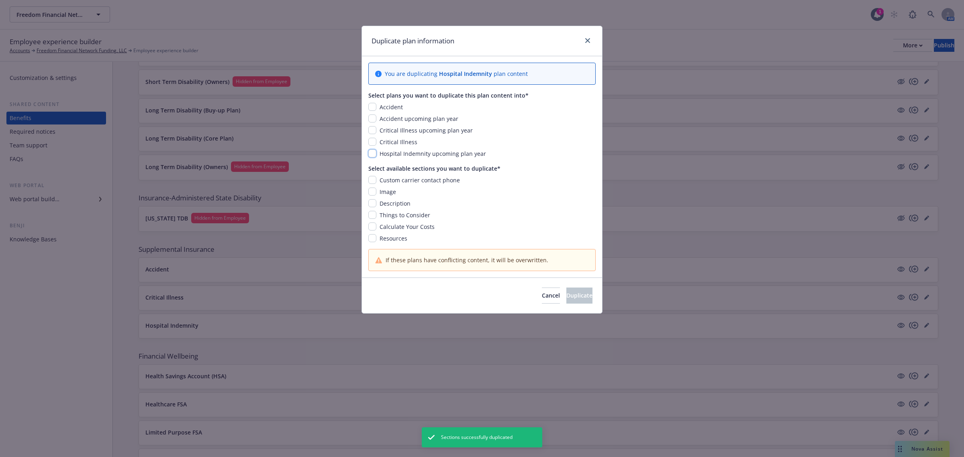
click at [376, 154] on input "checkbox" at bounding box center [372, 153] width 8 height 8
checkbox input "true"
drag, startPoint x: 371, startPoint y: 181, endPoint x: 375, endPoint y: 194, distance: 13.2
click at [371, 181] on input "checkbox" at bounding box center [372, 180] width 8 height 8
checkbox input "true"
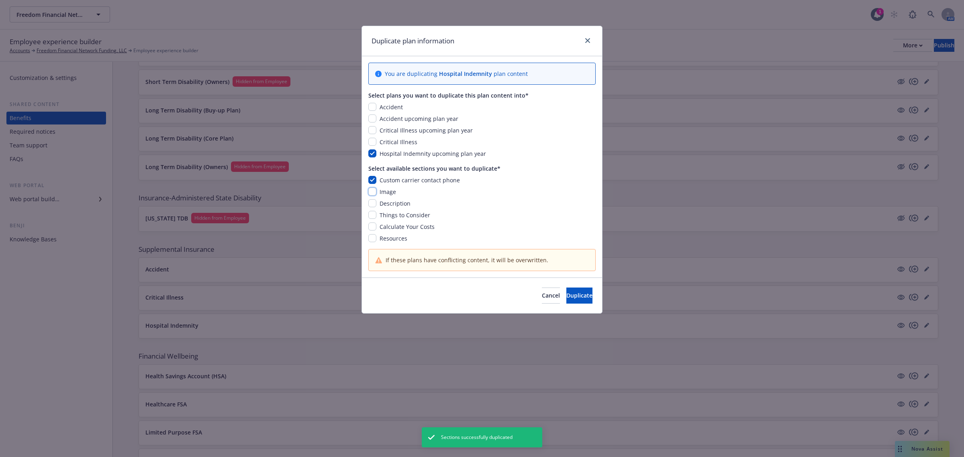
click at [372, 194] on input "checkbox" at bounding box center [372, 192] width 8 height 8
checkbox input "true"
click at [372, 202] on input "checkbox" at bounding box center [372, 203] width 8 height 8
checkbox input "true"
click at [371, 213] on input "checkbox" at bounding box center [372, 215] width 8 height 8
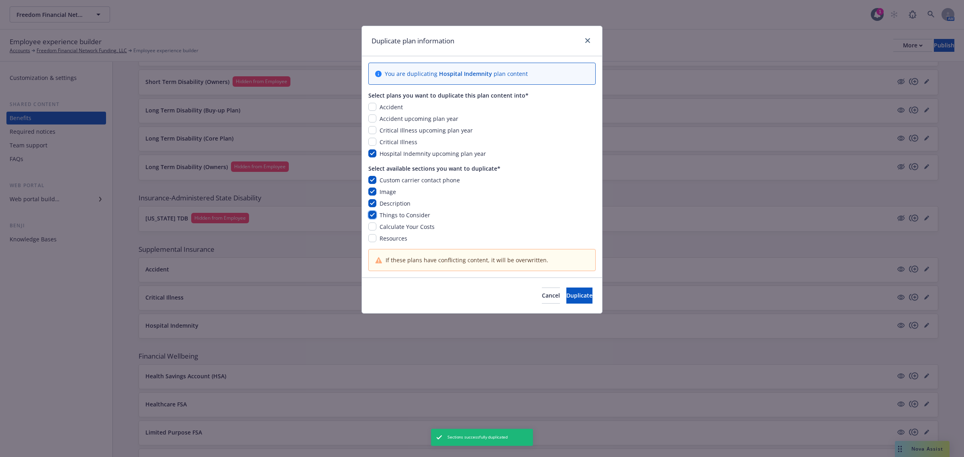
checkbox input "true"
drag, startPoint x: 371, startPoint y: 224, endPoint x: 374, endPoint y: 233, distance: 9.4
click at [371, 226] on input "checkbox" at bounding box center [372, 227] width 8 height 8
checkbox input "true"
click at [374, 234] on input "checkbox" at bounding box center [372, 238] width 8 height 8
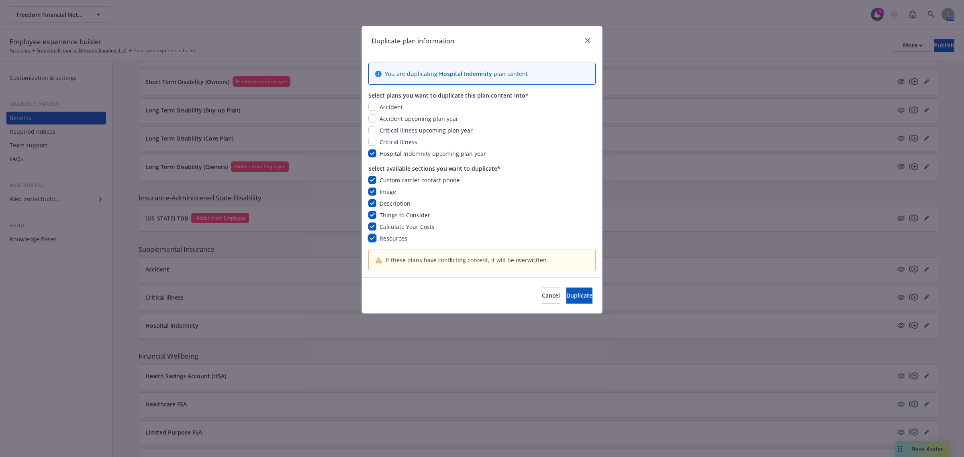
checkbox input "true"
click at [581, 299] on button "Duplicate" at bounding box center [580, 296] width 26 height 16
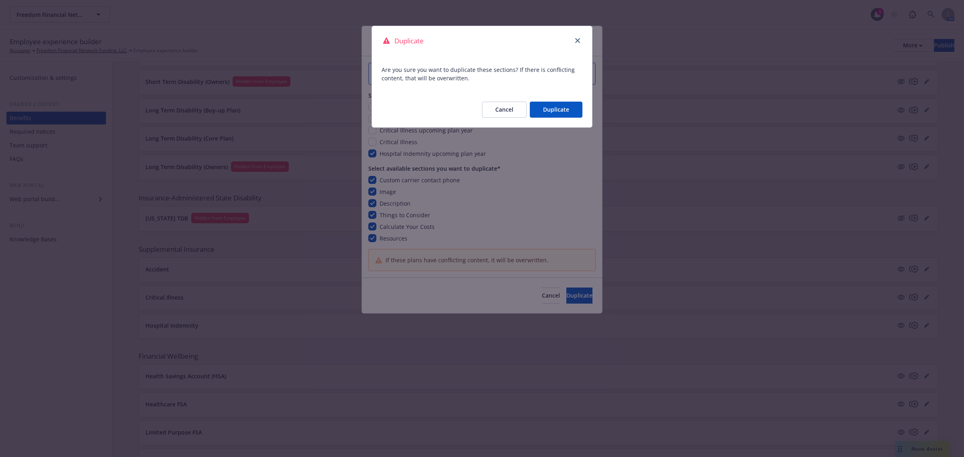
click at [545, 113] on button "Duplicate" at bounding box center [556, 110] width 53 height 16
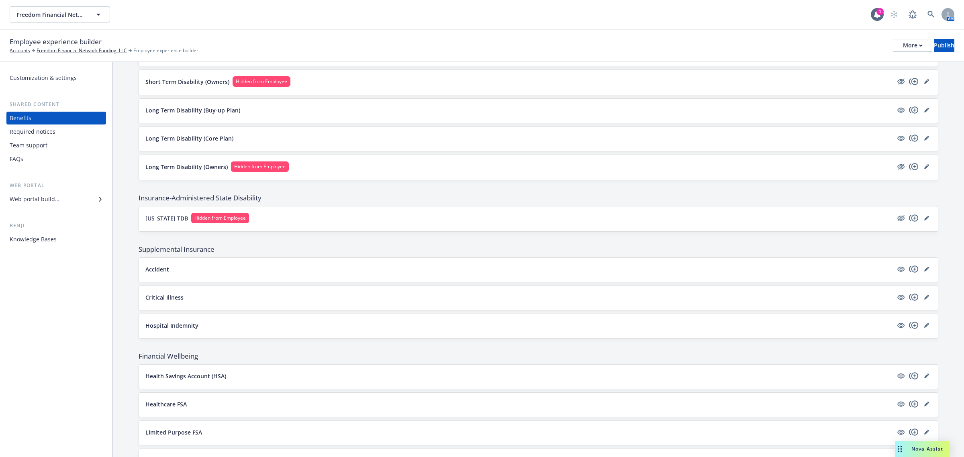
drag, startPoint x: 921, startPoint y: 302, endPoint x: 888, endPoint y: 298, distance: 32.4
click at [925, 300] on icon "editPencil" at bounding box center [927, 297] width 5 height 5
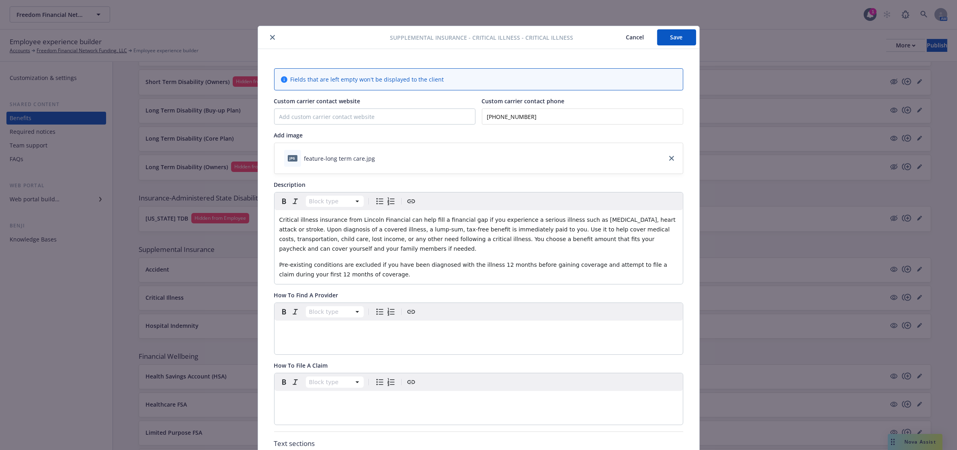
drag, startPoint x: 676, startPoint y: 39, endPoint x: 613, endPoint y: 33, distance: 62.6
click at [676, 39] on button "Save" at bounding box center [676, 37] width 39 height 16
click at [270, 38] on icon "close" at bounding box center [272, 37] width 5 height 5
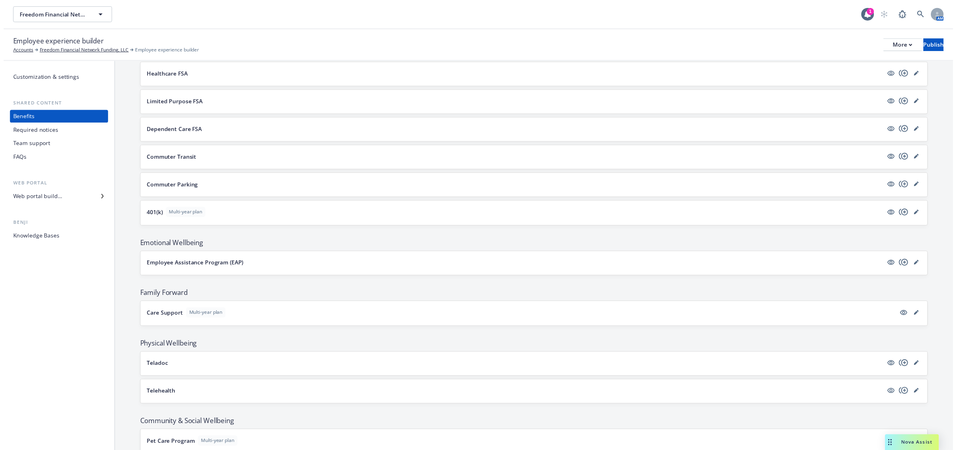
scroll to position [954, 0]
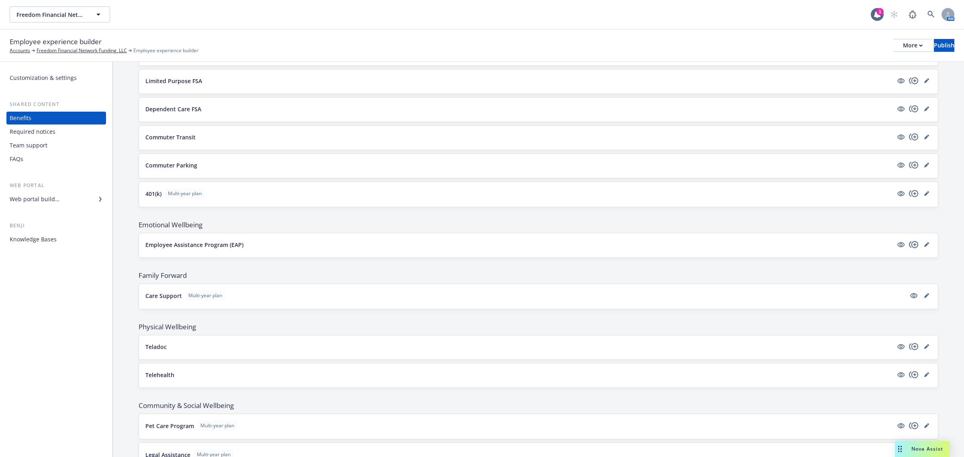
click at [909, 248] on icon "copyPlus" at bounding box center [914, 245] width 10 height 10
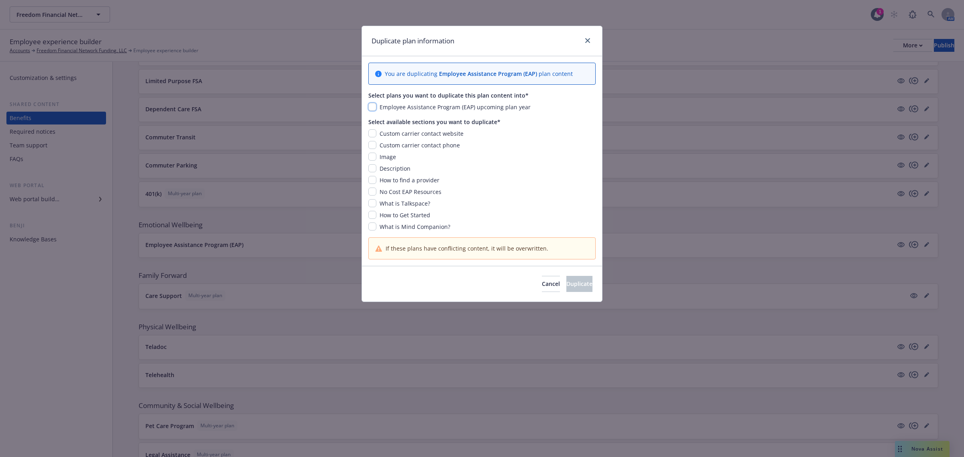
click at [372, 107] on input "checkbox" at bounding box center [372, 107] width 8 height 8
checkbox input "true"
click at [373, 135] on input "checkbox" at bounding box center [372, 133] width 8 height 8
checkbox input "true"
click at [372, 143] on input "checkbox" at bounding box center [372, 145] width 8 height 8
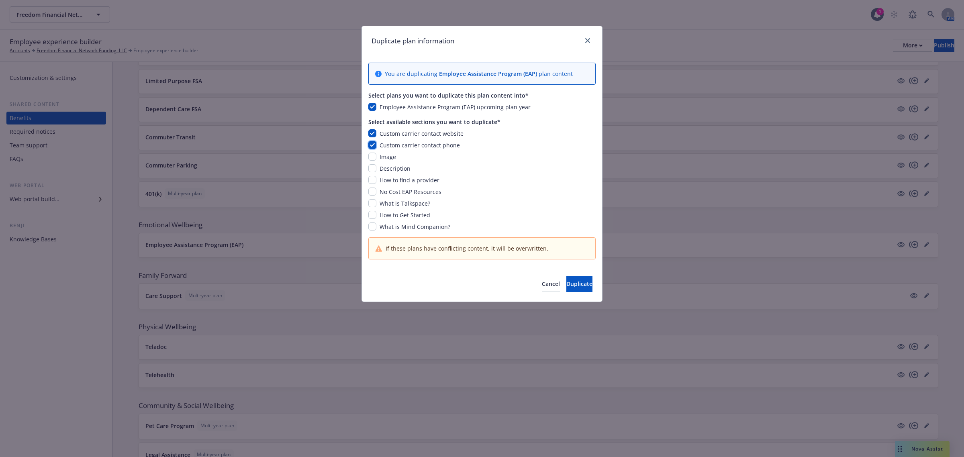
checkbox input "true"
click at [370, 155] on input "checkbox" at bounding box center [372, 157] width 8 height 8
checkbox input "true"
click at [372, 167] on input "checkbox" at bounding box center [372, 168] width 8 height 8
checkbox input "true"
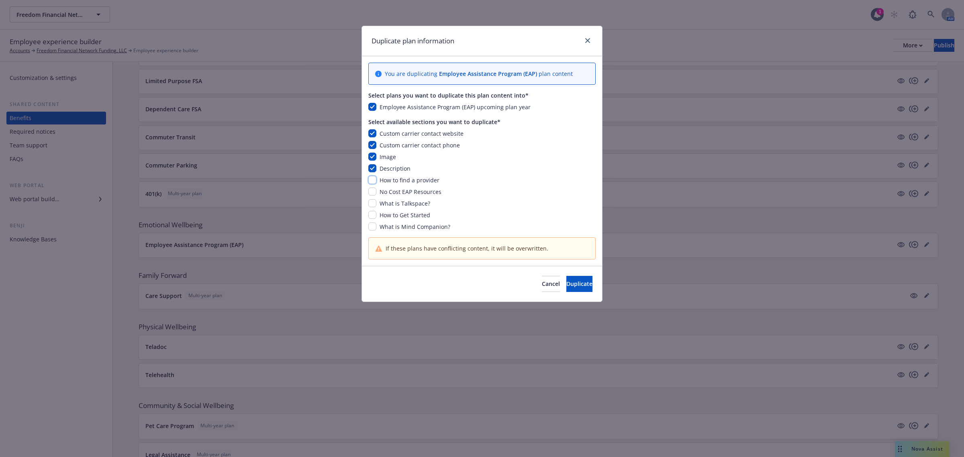
click at [376, 182] on input "checkbox" at bounding box center [372, 180] width 8 height 8
checkbox input "true"
click at [373, 189] on input "checkbox" at bounding box center [372, 192] width 8 height 8
checkbox input "true"
click at [373, 199] on div "Custom carrier contact website Custom carrier contact phone Image Description H…" at bounding box center [481, 180] width 227 height 102
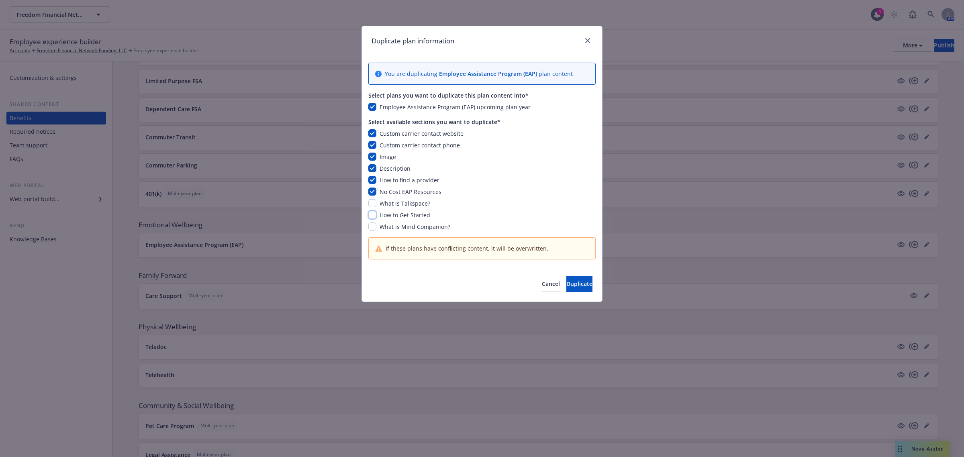
click at [376, 211] on input "checkbox" at bounding box center [372, 215] width 8 height 8
checkbox input "true"
click at [377, 203] on div "What is Talkspace?" at bounding box center [404, 203] width 55 height 8
click at [373, 204] on input "checkbox" at bounding box center [372, 203] width 8 height 8
checkbox input "true"
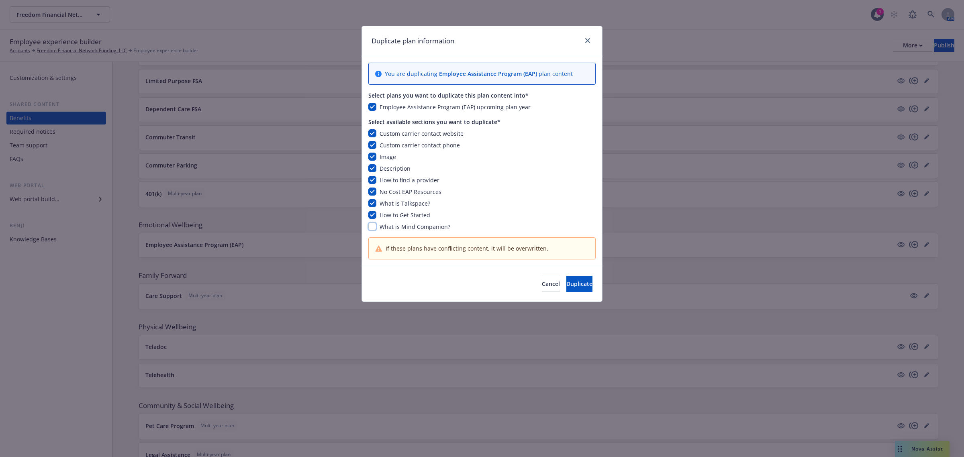
click at [373, 229] on input "checkbox" at bounding box center [372, 227] width 8 height 8
checkbox input "true"
click at [580, 285] on button "Duplicate" at bounding box center [580, 284] width 26 height 16
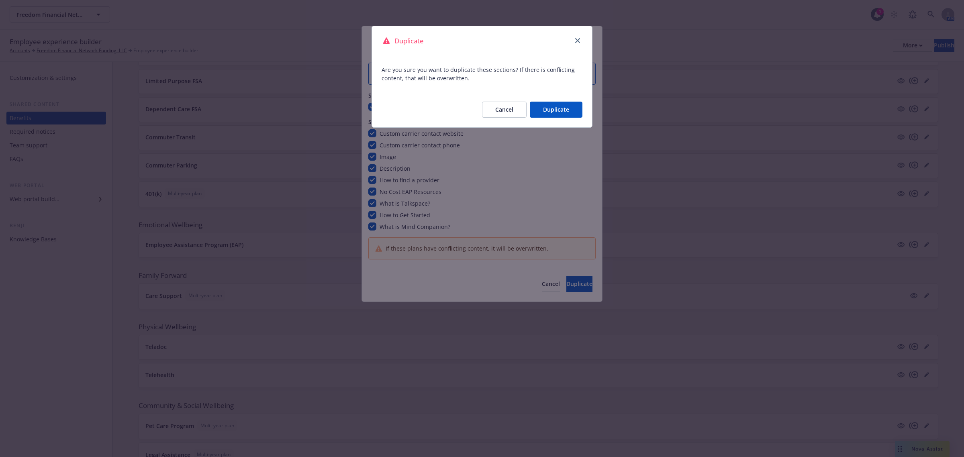
click at [549, 114] on button "Duplicate" at bounding box center [556, 110] width 53 height 16
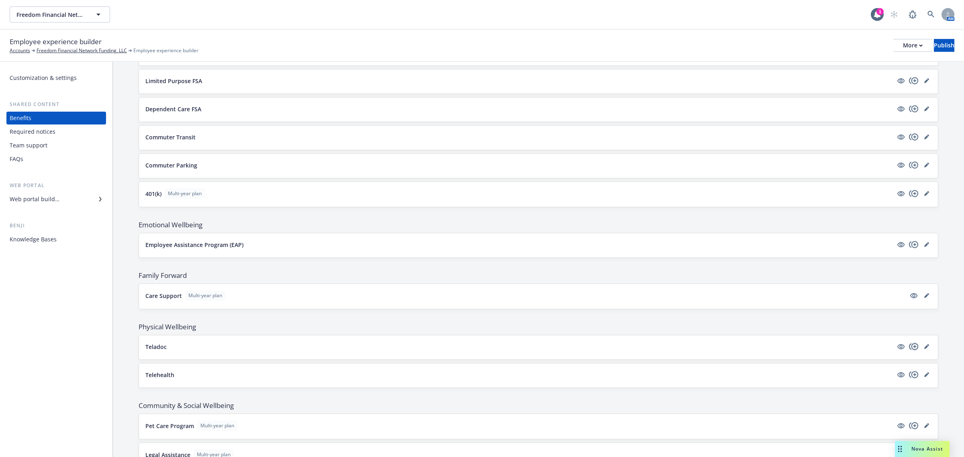
click at [910, 350] on icon "copyPlus" at bounding box center [914, 347] width 10 height 10
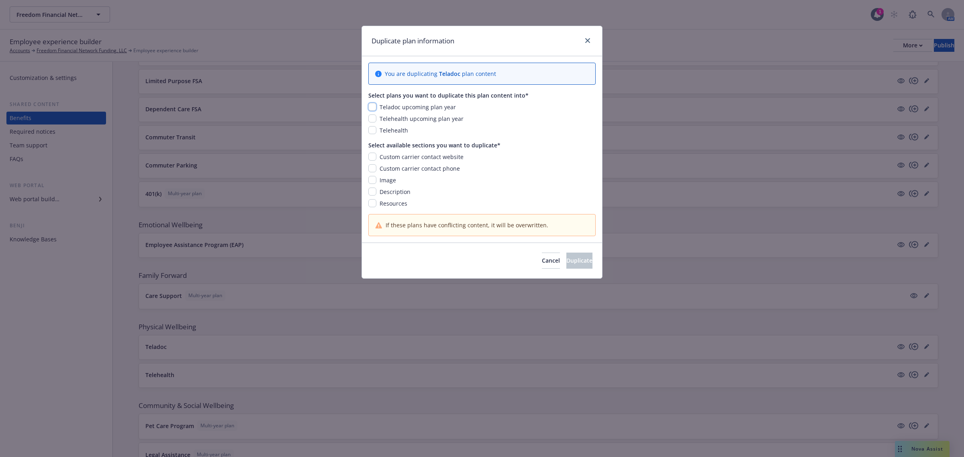
click at [375, 104] on input "checkbox" at bounding box center [372, 107] width 8 height 8
checkbox input "true"
click at [374, 158] on input "checkbox" at bounding box center [372, 157] width 8 height 8
checkbox input "true"
click at [368, 170] on div "Custom carrier contact phone" at bounding box center [481, 168] width 227 height 8
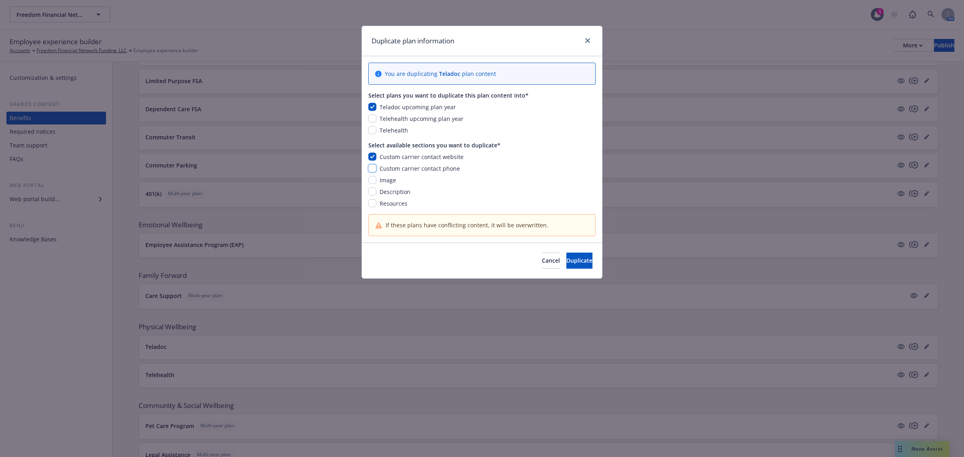
click at [370, 170] on input "checkbox" at bounding box center [372, 168] width 8 height 8
checkbox input "true"
click at [373, 183] on input "checkbox" at bounding box center [372, 180] width 8 height 8
checkbox input "true"
click at [373, 190] on input "checkbox" at bounding box center [372, 192] width 8 height 8
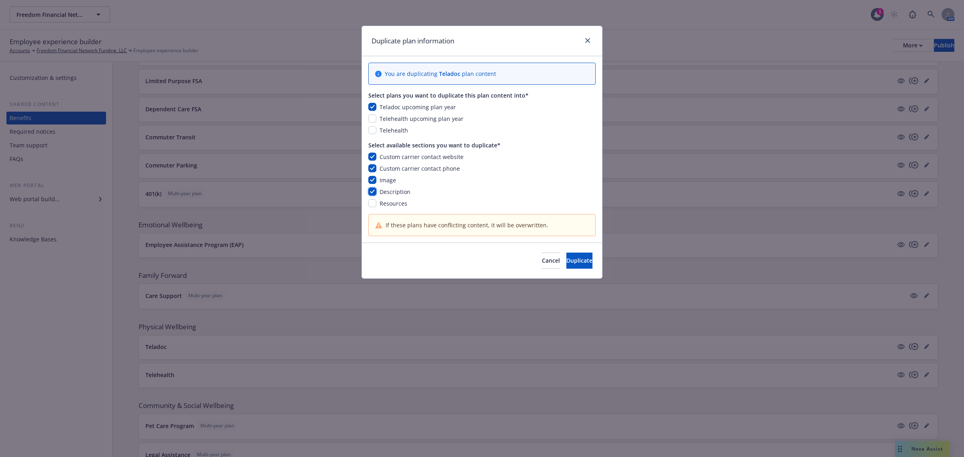
checkbox input "true"
click at [373, 205] on input "checkbox" at bounding box center [372, 203] width 8 height 8
checkbox input "true"
click at [567, 262] on span "Duplicate" at bounding box center [580, 261] width 26 height 8
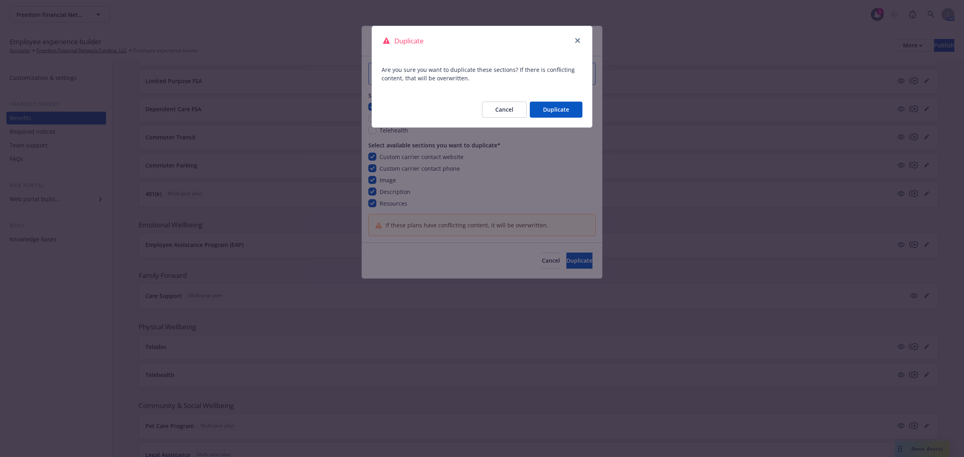
click at [563, 105] on button "Duplicate" at bounding box center [556, 110] width 53 height 16
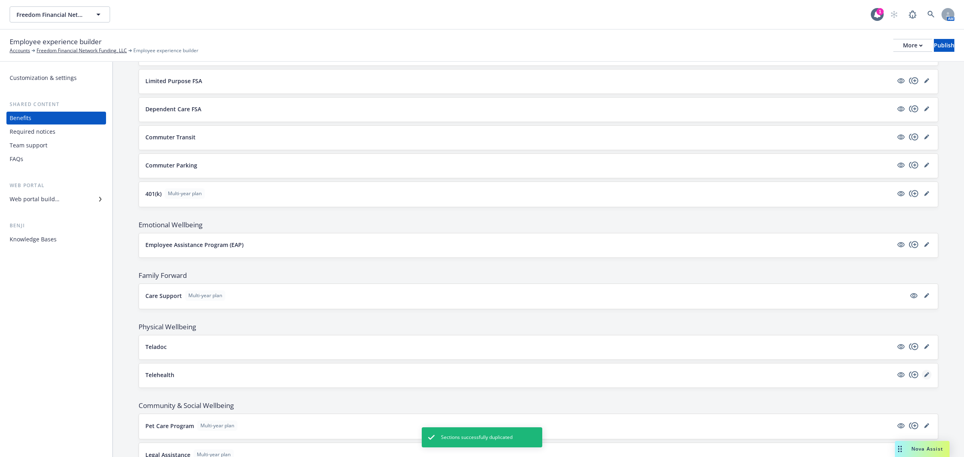
click at [922, 380] on link "editPencil" at bounding box center [927, 375] width 10 height 10
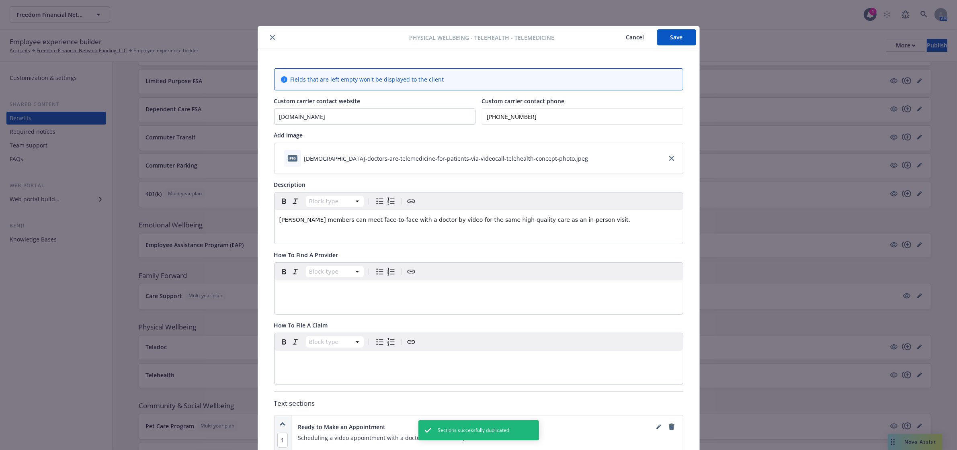
scroll to position [24, 0]
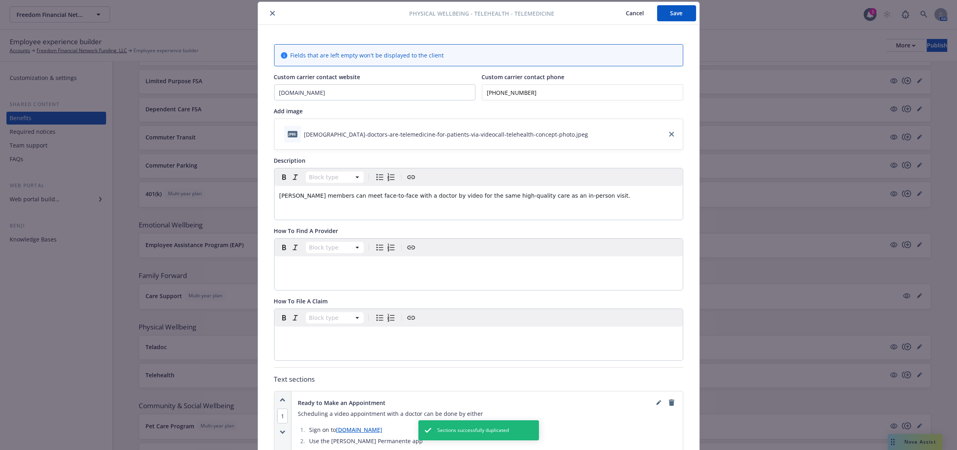
click at [270, 11] on icon "close" at bounding box center [272, 13] width 5 height 5
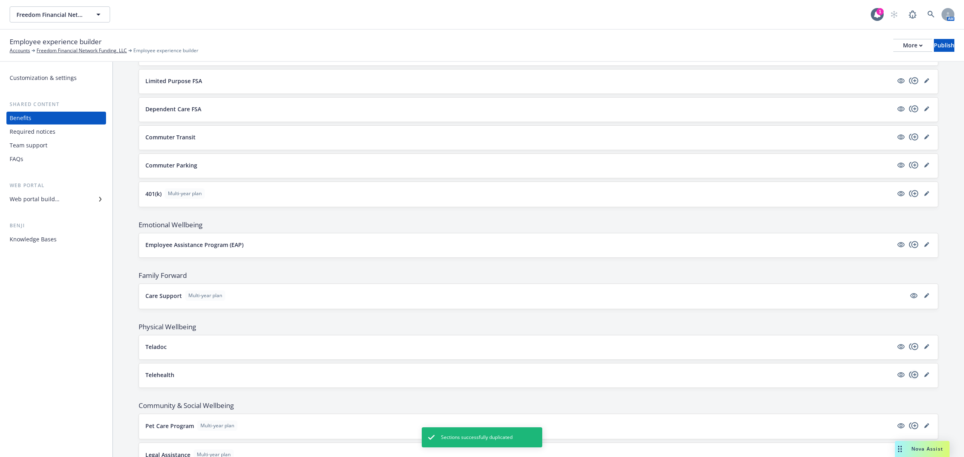
click at [909, 378] on icon "copyPlus" at bounding box center [913, 374] width 9 height 7
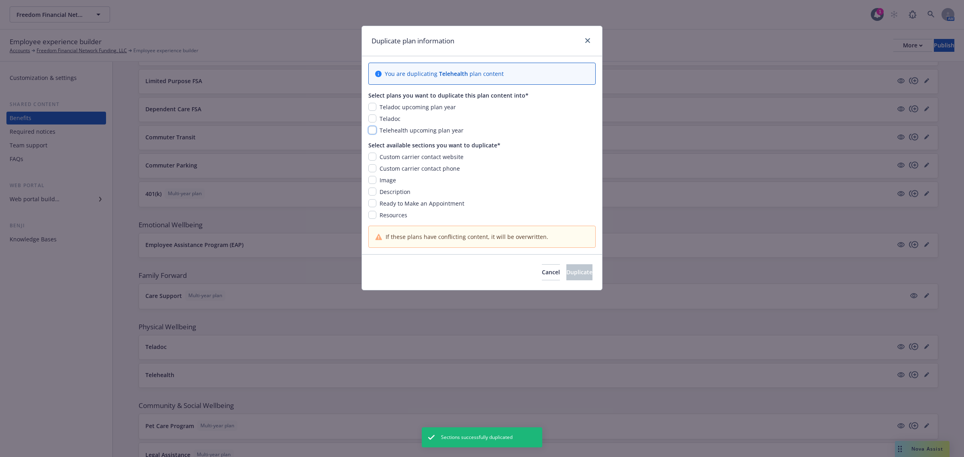
click at [371, 131] on input "checkbox" at bounding box center [372, 130] width 8 height 8
checkbox input "true"
click at [373, 156] on input "checkbox" at bounding box center [372, 157] width 8 height 8
checkbox input "true"
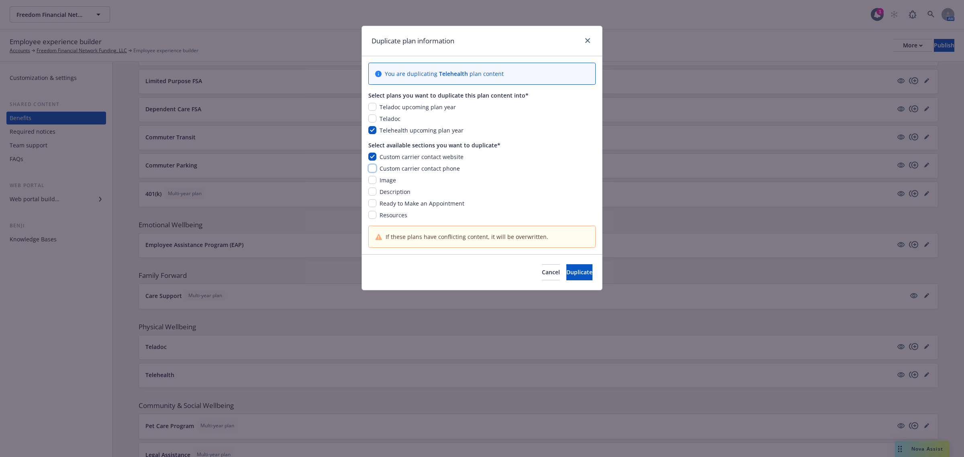
click at [372, 166] on input "checkbox" at bounding box center [372, 168] width 8 height 8
checkbox input "true"
click at [374, 183] on input "checkbox" at bounding box center [372, 180] width 8 height 8
checkbox input "true"
click at [374, 190] on input "checkbox" at bounding box center [372, 192] width 8 height 8
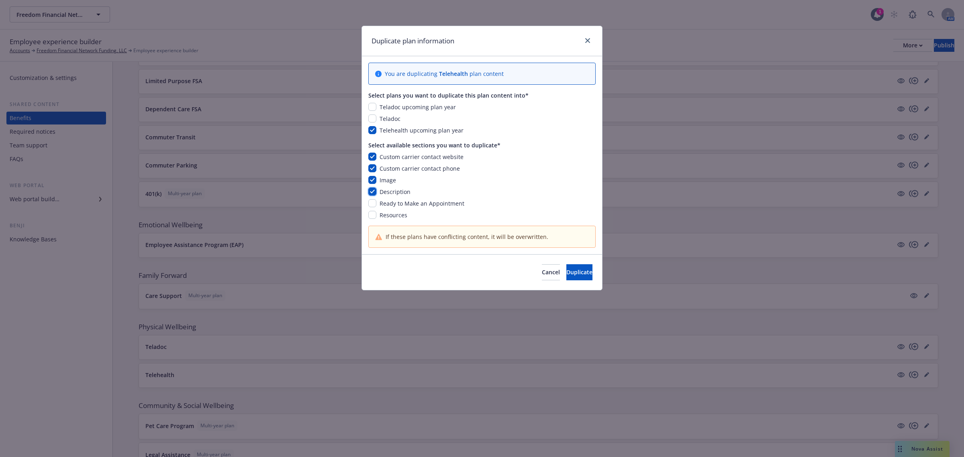
checkbox input "true"
click at [374, 200] on input "checkbox" at bounding box center [372, 203] width 8 height 8
checkbox input "true"
click at [372, 214] on input "checkbox" at bounding box center [372, 215] width 8 height 8
checkbox input "true"
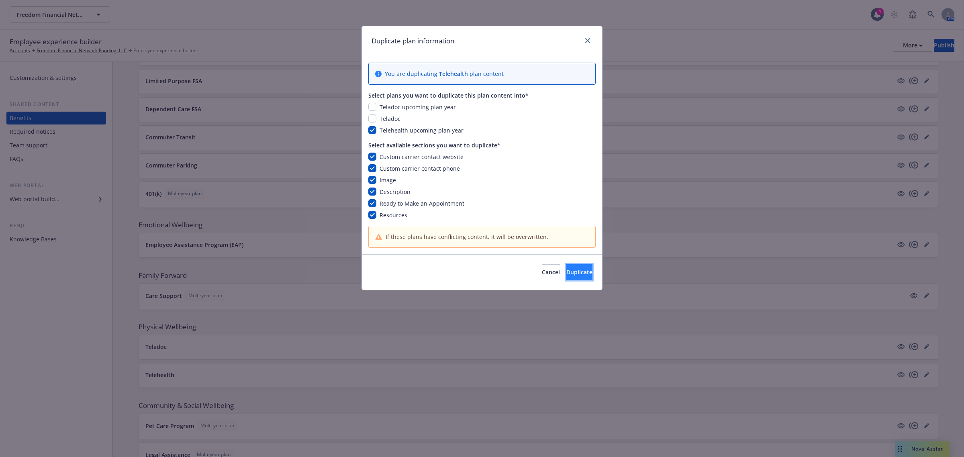
click at [567, 274] on span "Duplicate" at bounding box center [580, 272] width 26 height 8
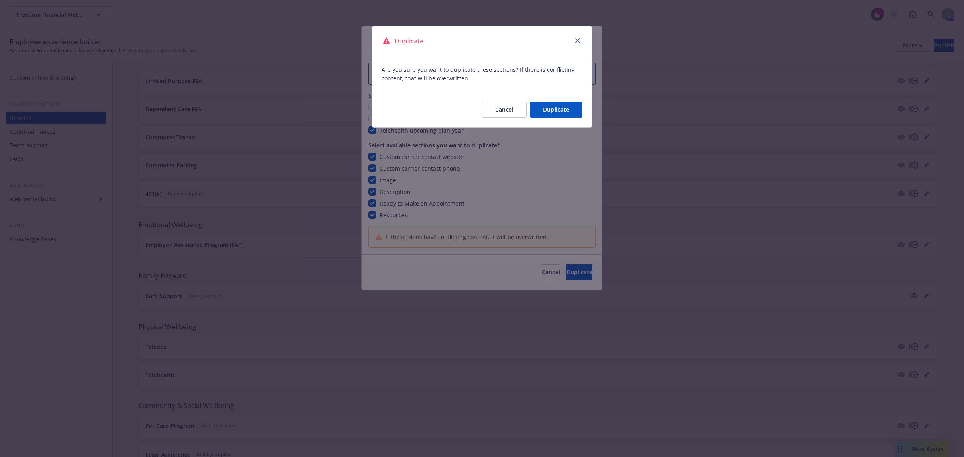
click at [545, 112] on button "Duplicate" at bounding box center [556, 110] width 53 height 16
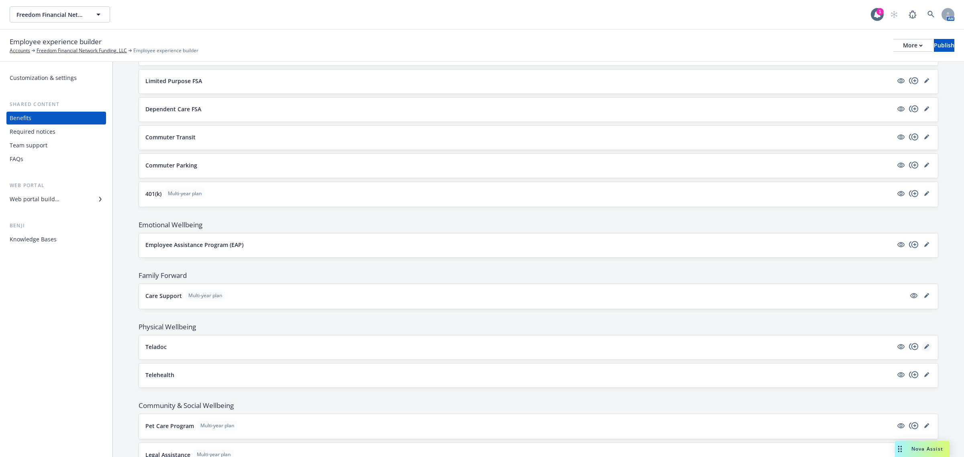
click at [925, 349] on icon "editPencil" at bounding box center [927, 346] width 5 height 5
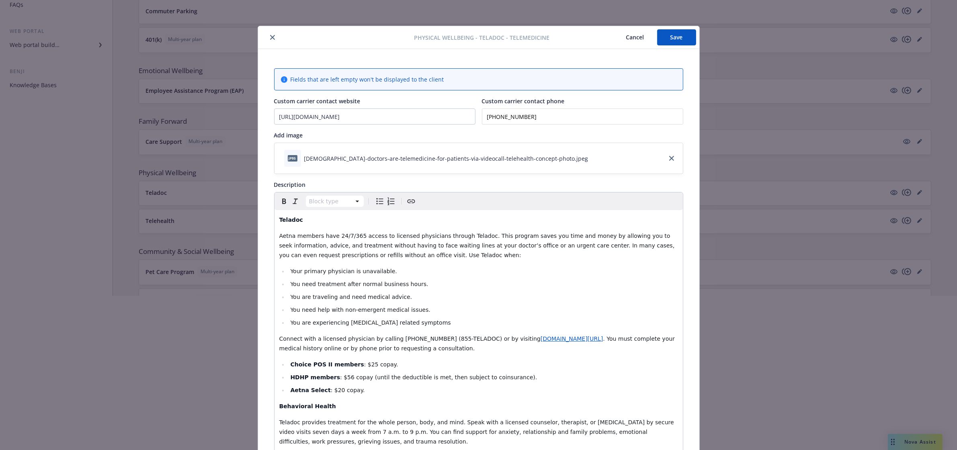
click at [674, 34] on button "Save" at bounding box center [676, 37] width 39 height 16
drag, startPoint x: 266, startPoint y: 33, endPoint x: 123, endPoint y: 139, distance: 179.0
click at [268, 33] on button "close" at bounding box center [273, 38] width 10 height 10
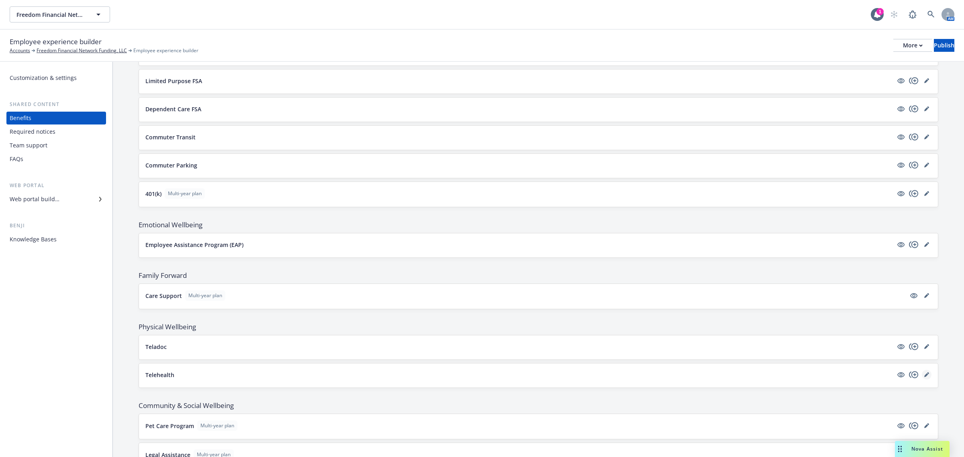
click at [922, 380] on link "editPencil" at bounding box center [927, 375] width 10 height 10
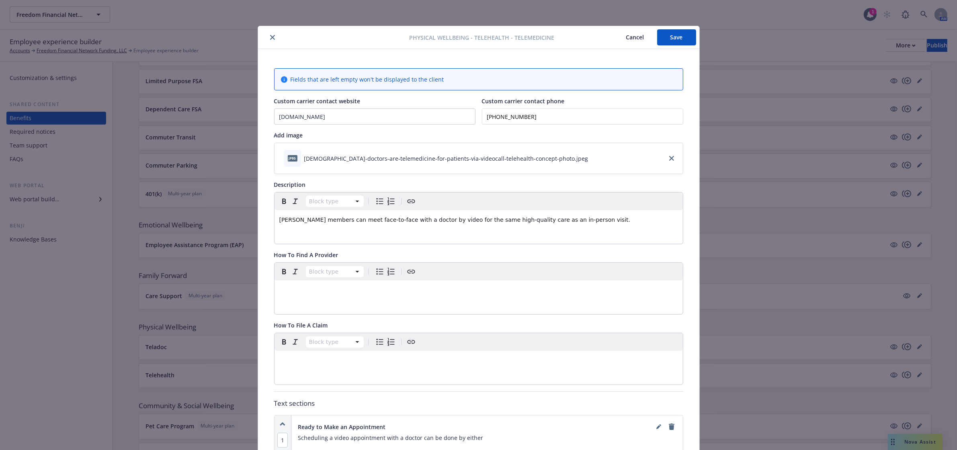
click at [672, 37] on button "Save" at bounding box center [676, 37] width 39 height 16
click at [270, 39] on icon "close" at bounding box center [272, 38] width 5 height 5
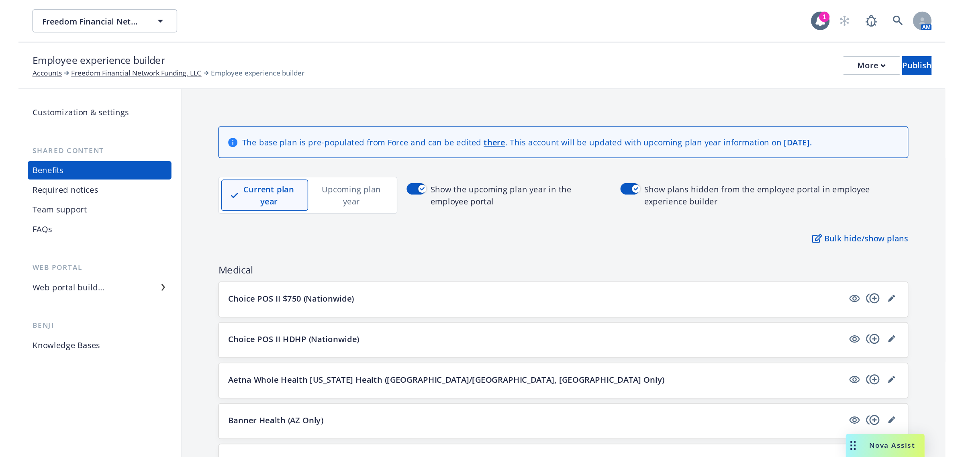
scroll to position [223, 0]
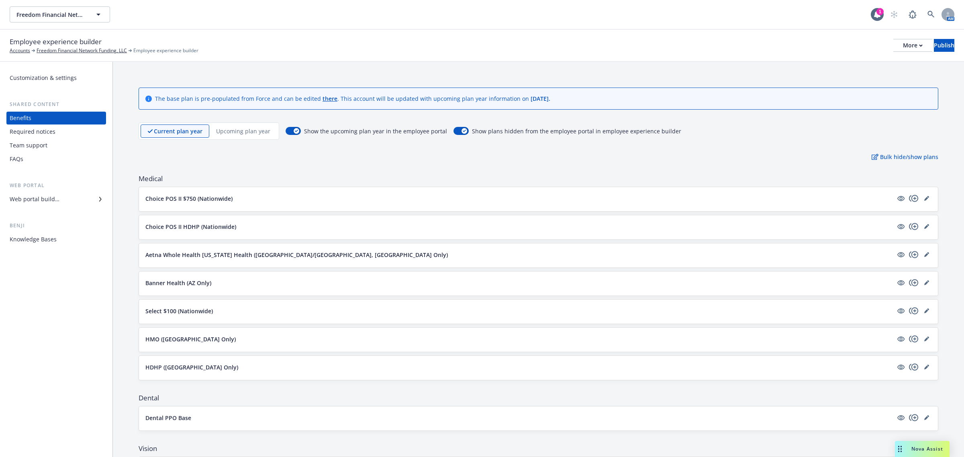
drag, startPoint x: 256, startPoint y: 129, endPoint x: 301, endPoint y: 149, distance: 50.0
click at [256, 129] on p "Upcoming plan year" at bounding box center [243, 131] width 54 height 8
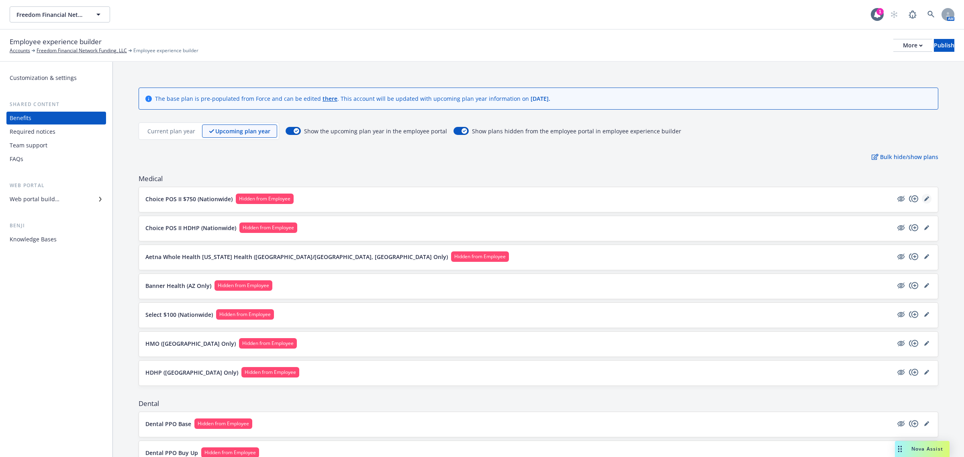
click at [925, 200] on icon "editPencil" at bounding box center [927, 199] width 5 height 5
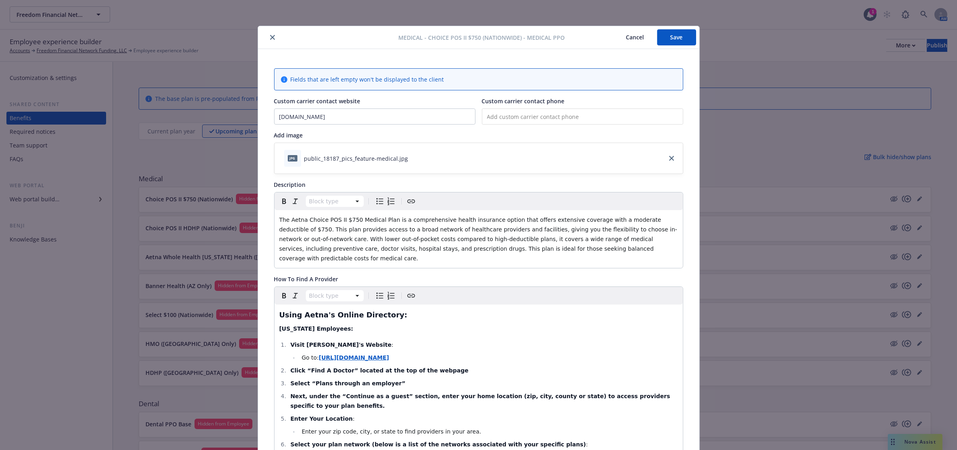
click at [272, 35] on button "close" at bounding box center [273, 38] width 10 height 10
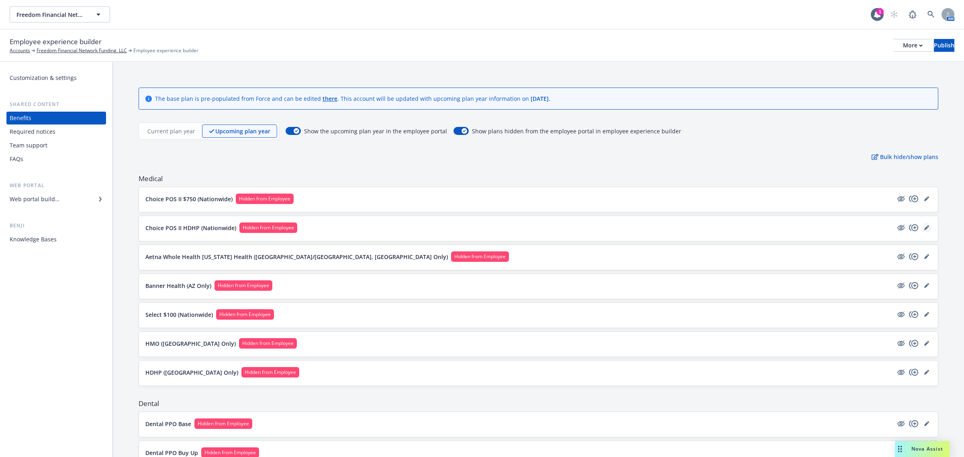
click at [925, 228] on icon "editPencil" at bounding box center [927, 227] width 5 height 5
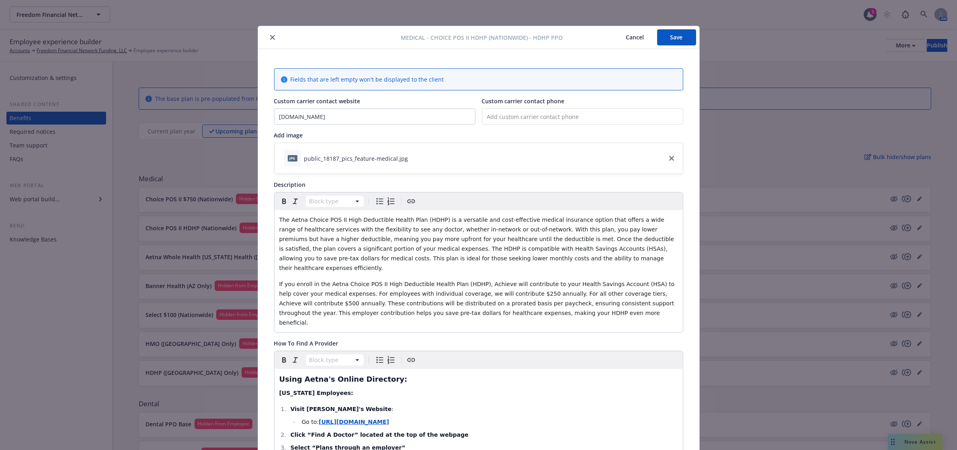
click at [268, 40] on button "close" at bounding box center [273, 38] width 10 height 10
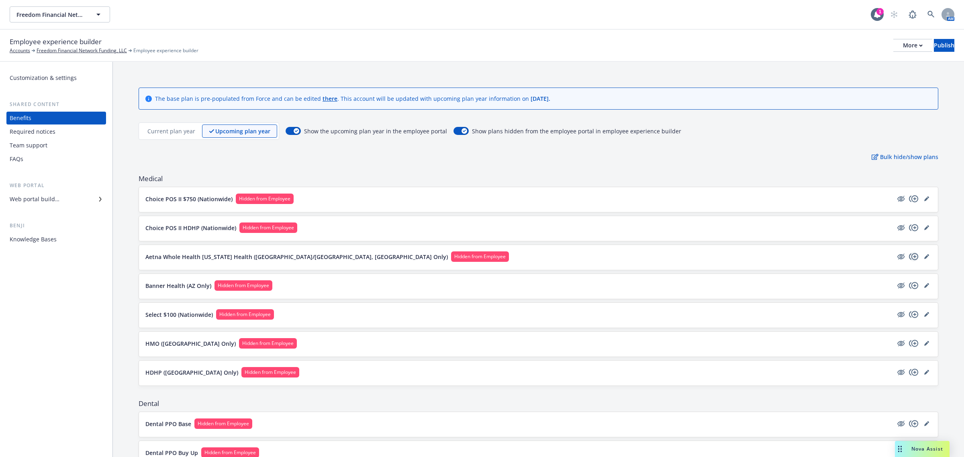
click at [910, 259] on icon "copyPlus" at bounding box center [913, 256] width 9 height 7
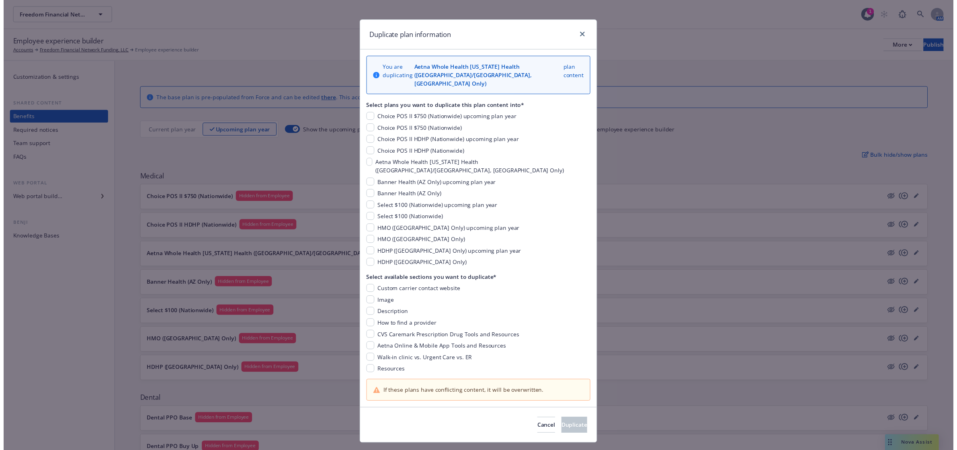
scroll to position [7, 0]
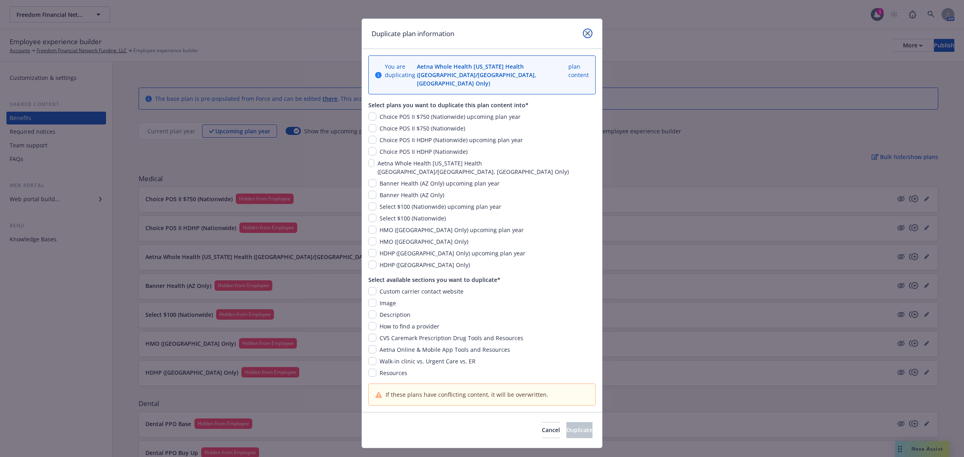
click at [588, 31] on link "close" at bounding box center [588, 34] width 10 height 10
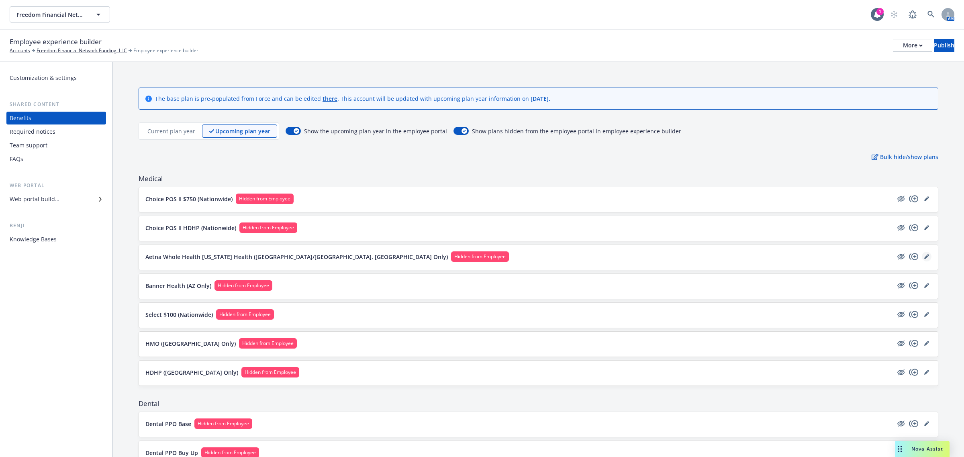
click at [922, 258] on link "editPencil" at bounding box center [927, 257] width 10 height 10
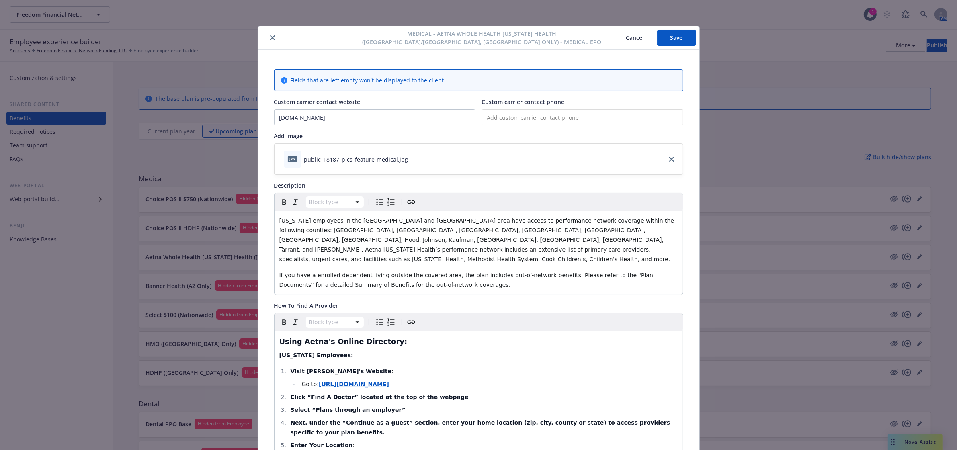
click at [270, 35] on icon "close" at bounding box center [272, 37] width 5 height 5
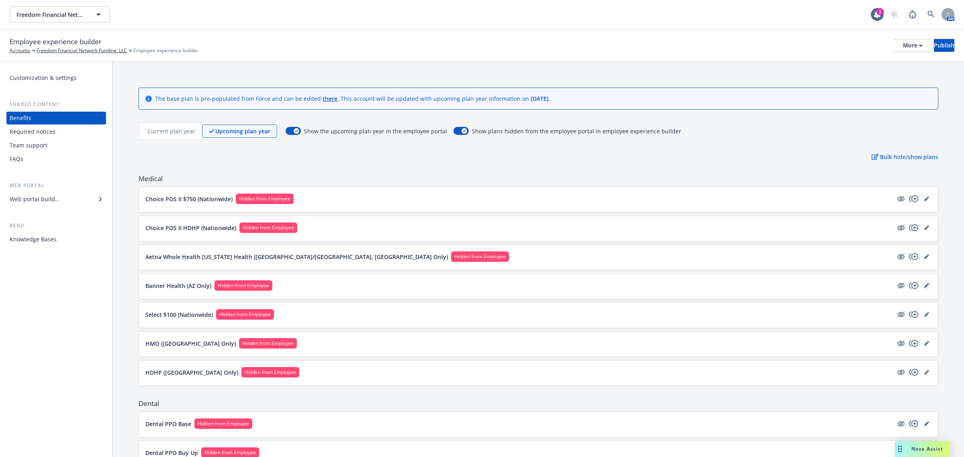
click at [925, 287] on icon "editPencil" at bounding box center [927, 286] width 4 height 4
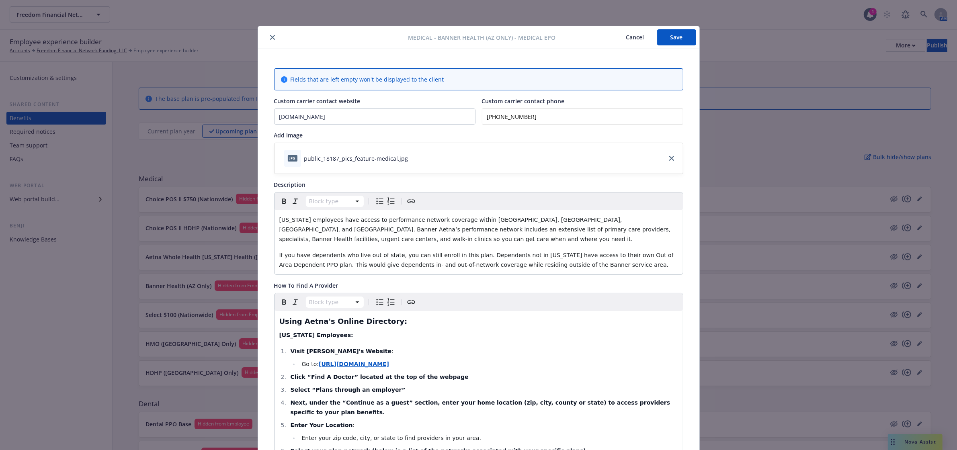
click at [270, 35] on icon "close" at bounding box center [272, 37] width 5 height 5
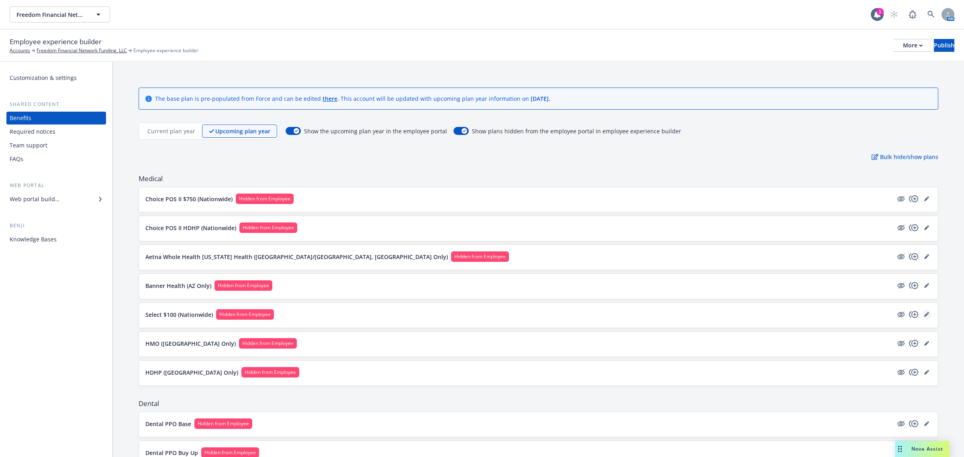
click at [925, 315] on icon "editPencil" at bounding box center [927, 315] width 4 height 4
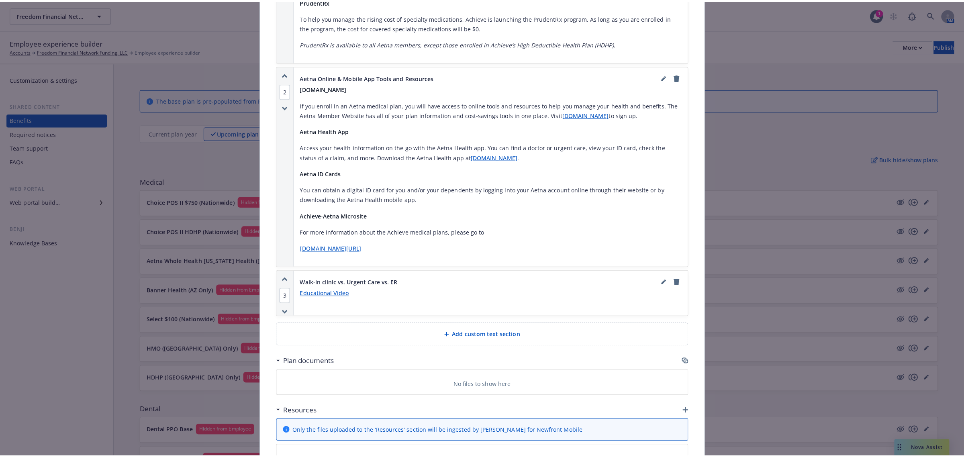
scroll to position [1973, 0]
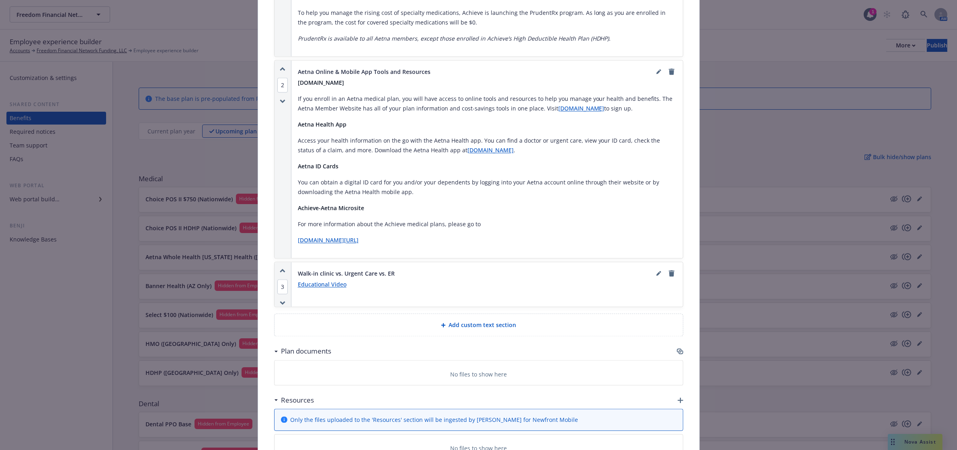
click at [678, 397] on icon "button" at bounding box center [681, 400] width 6 height 6
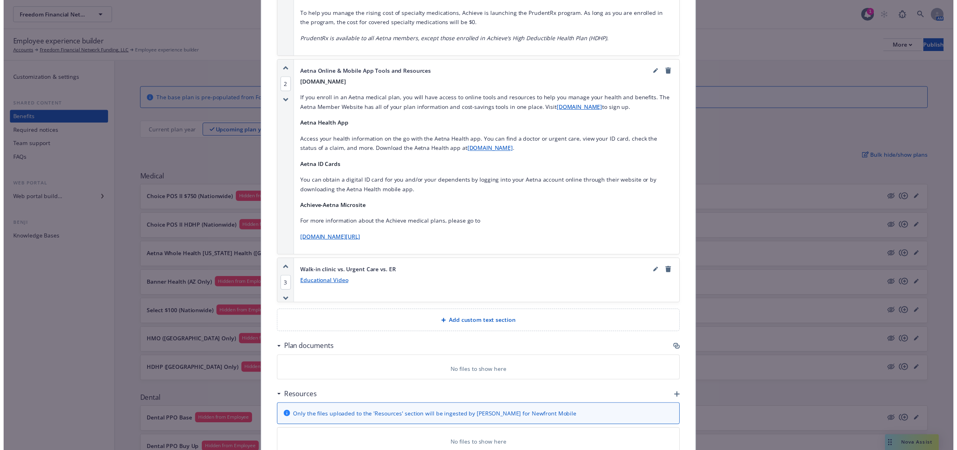
scroll to position [1965, 0]
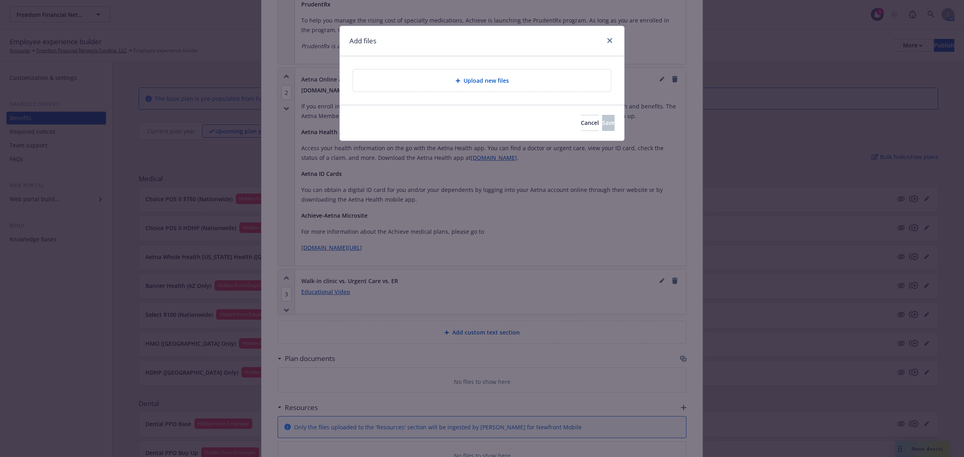
click at [477, 77] on span "Upload new files" at bounding box center [486, 80] width 45 height 8
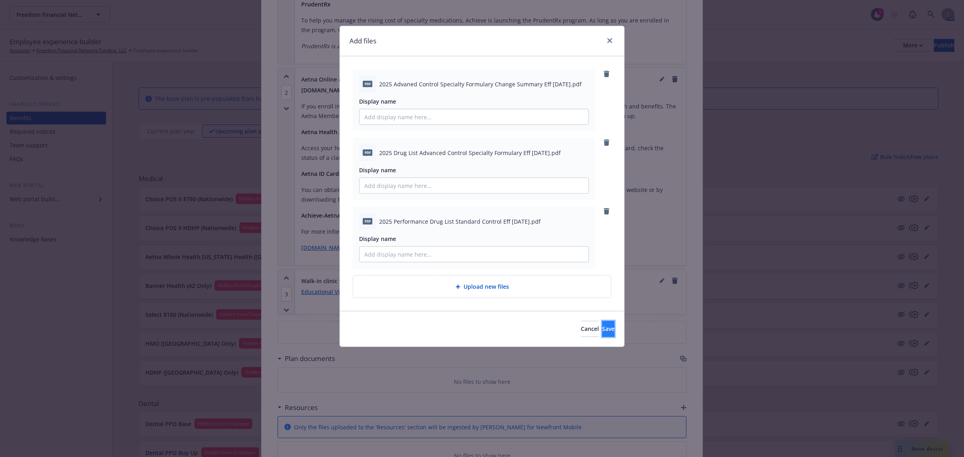
click at [602, 328] on span "Save" at bounding box center [608, 329] width 12 height 8
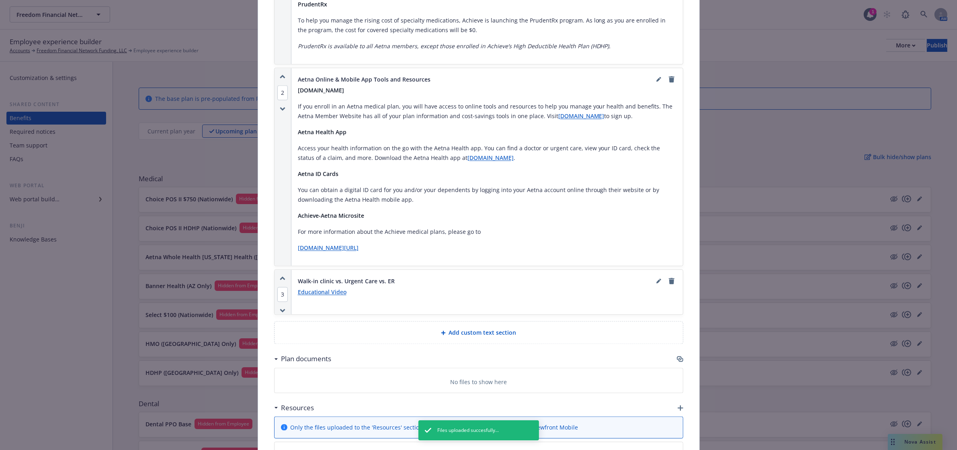
scroll to position [2016, 0]
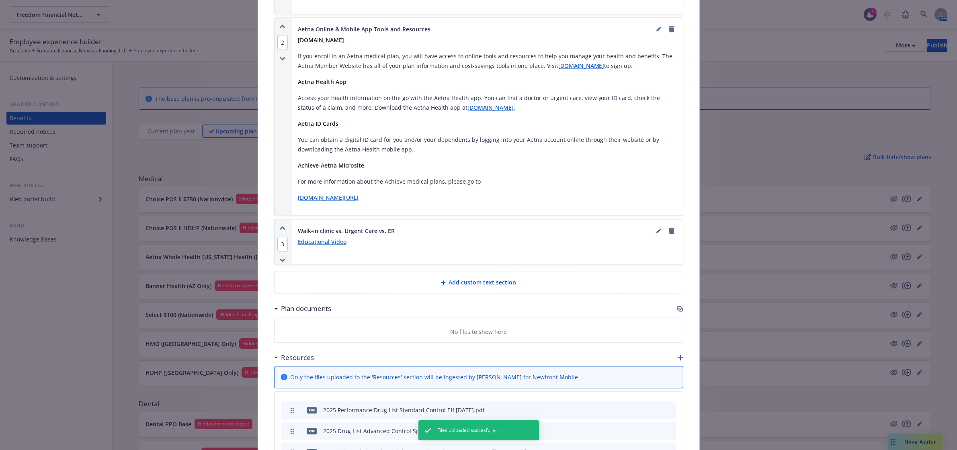
click at [678, 355] on icon "button" at bounding box center [681, 358] width 6 height 6
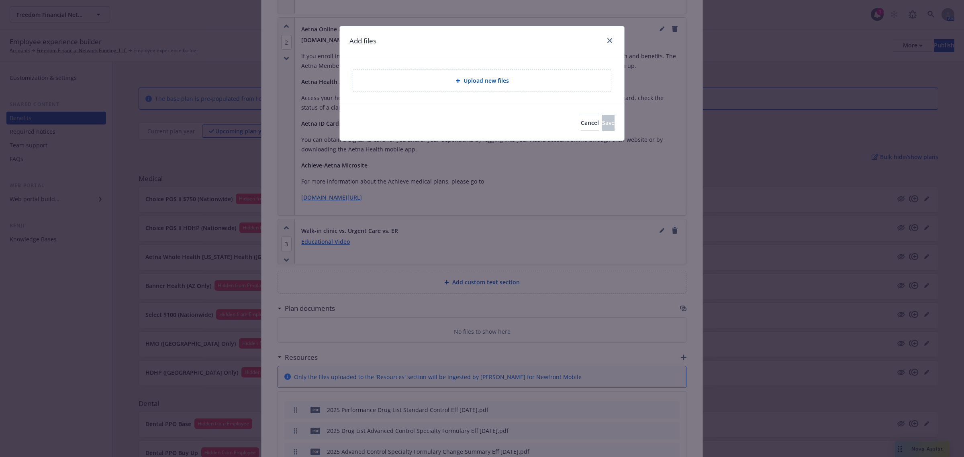
click at [477, 81] on span "Upload new files" at bounding box center [486, 80] width 45 height 8
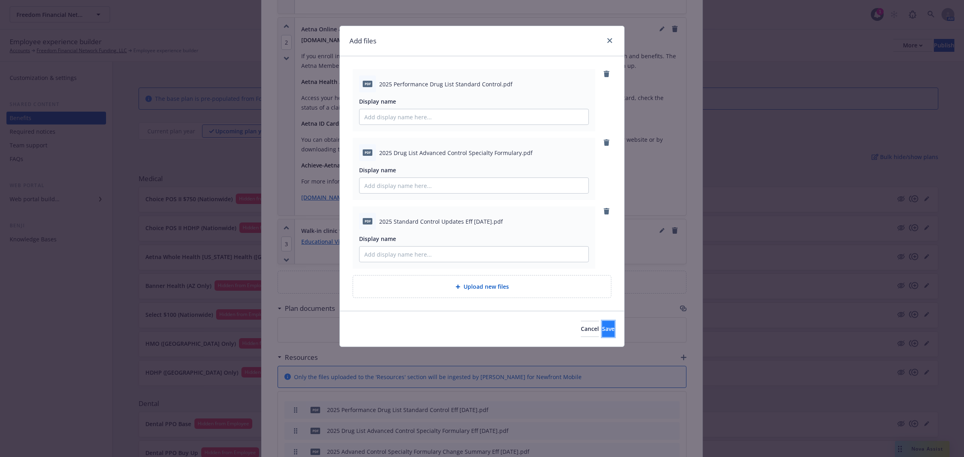
click at [602, 330] on button "Save" at bounding box center [608, 329] width 12 height 16
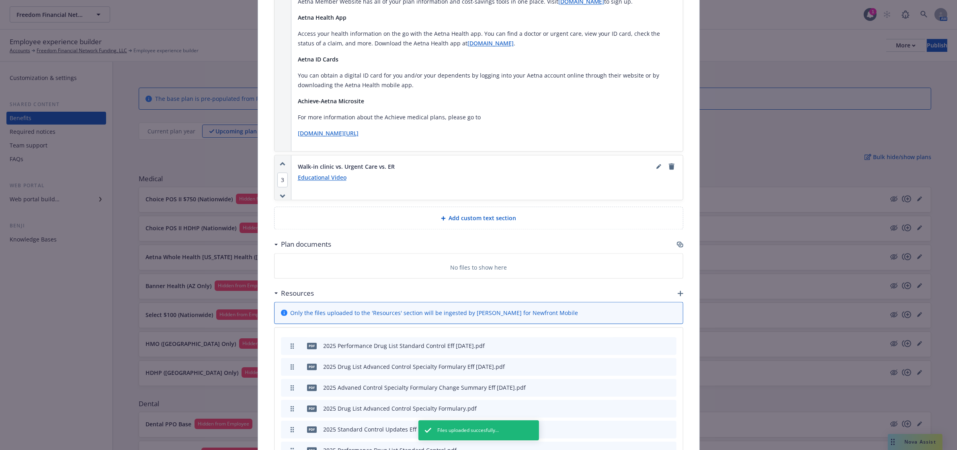
scroll to position [2086, 0]
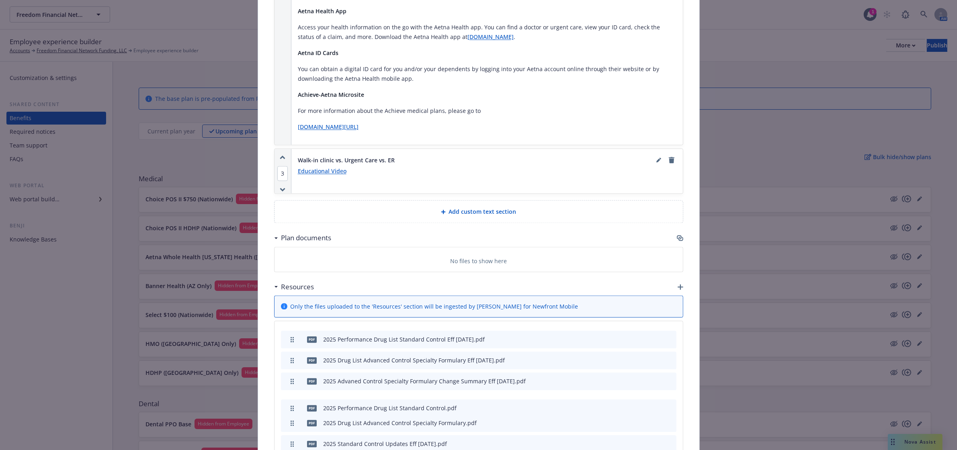
drag, startPoint x: 288, startPoint y: 361, endPoint x: 285, endPoint y: 324, distance: 37.1
drag, startPoint x: 284, startPoint y: 360, endPoint x: 286, endPoint y: 319, distance: 40.6
drag, startPoint x: 287, startPoint y: 362, endPoint x: 287, endPoint y: 338, distance: 24.1
click at [678, 284] on icon "button" at bounding box center [681, 287] width 6 height 6
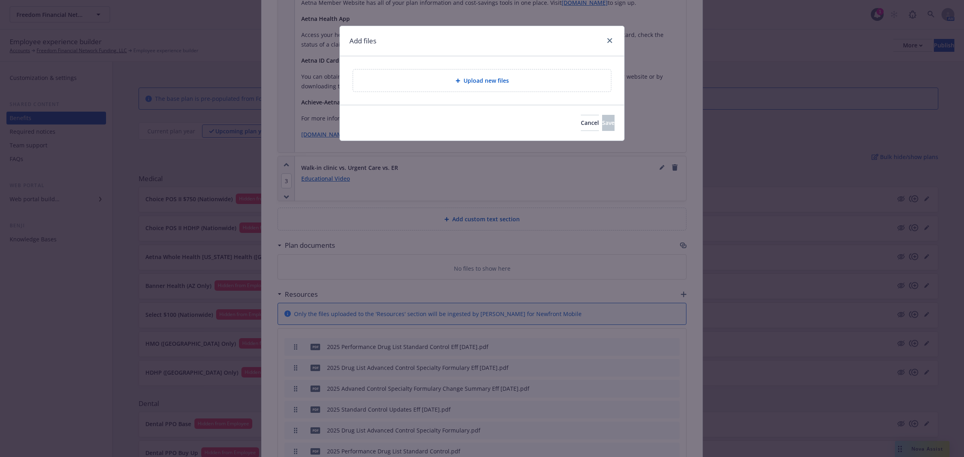
click at [493, 77] on span "Upload new files" at bounding box center [486, 80] width 45 height 8
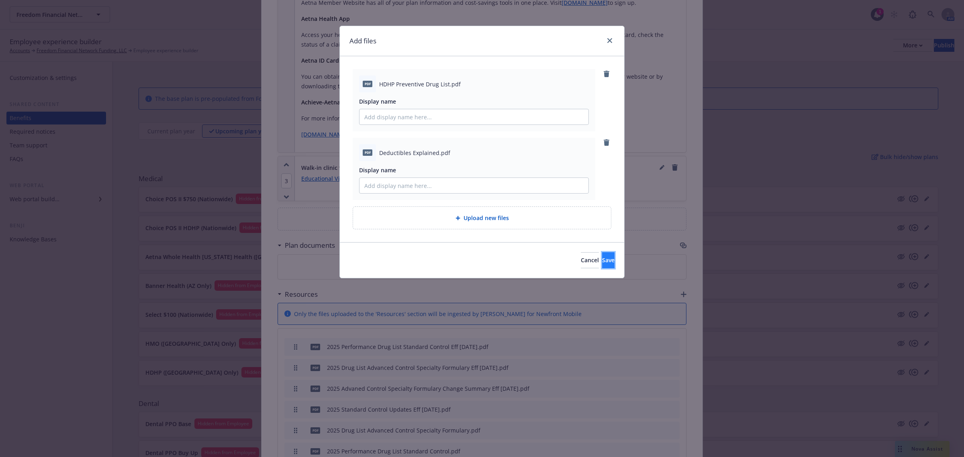
click at [602, 254] on button "Save" at bounding box center [608, 260] width 12 height 16
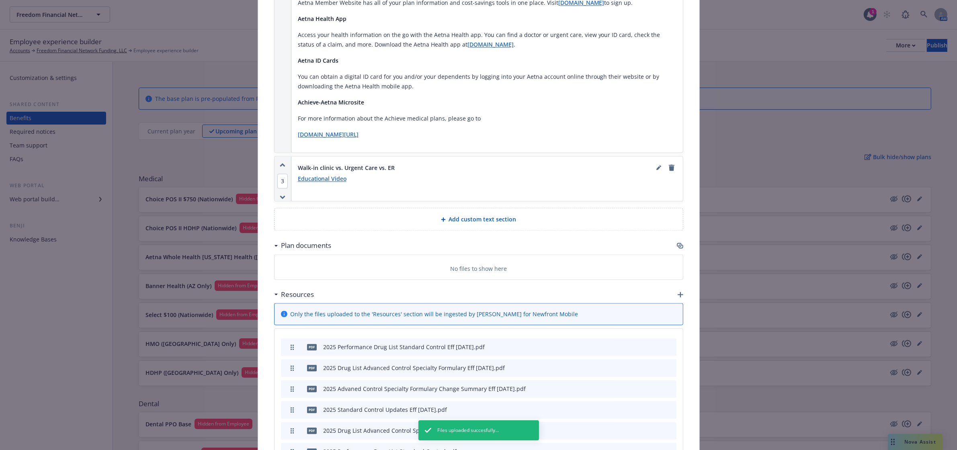
scroll to position [2128, 0]
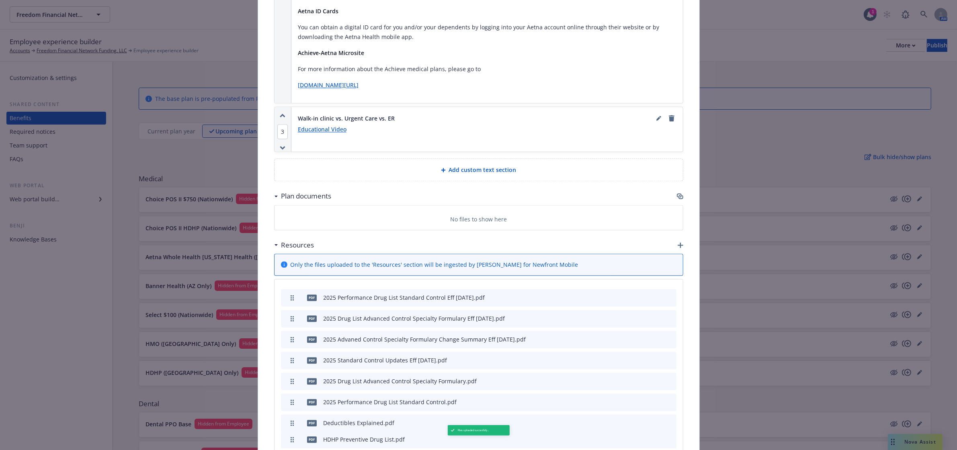
drag, startPoint x: 285, startPoint y: 339, endPoint x: 287, endPoint y: 356, distance: 17.4
click at [671, 237] on div "Resources" at bounding box center [478, 245] width 409 height 17
click at [678, 242] on icon "button" at bounding box center [681, 245] width 6 height 6
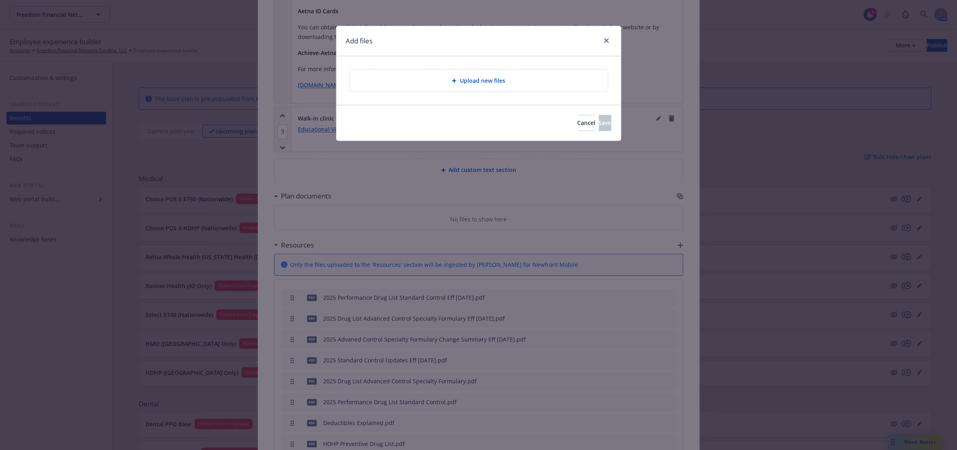
scroll to position [2121, 0]
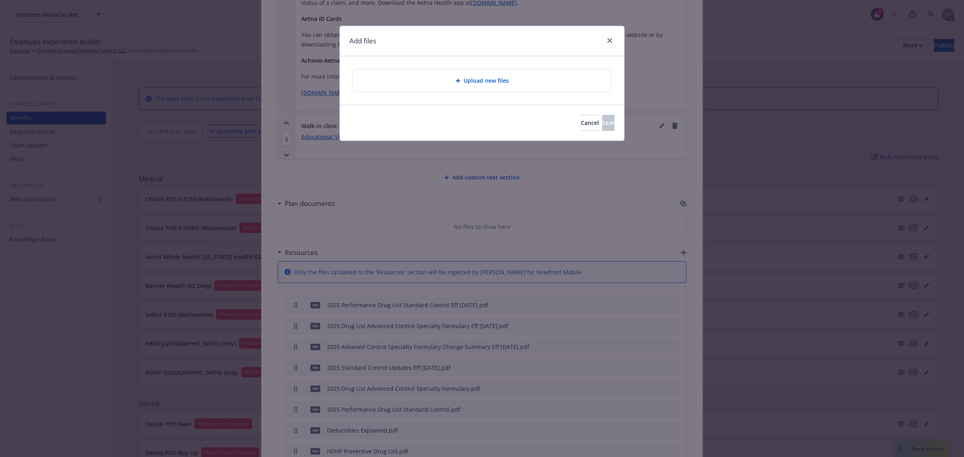
click at [473, 75] on div "Upload new files" at bounding box center [482, 81] width 258 height 22
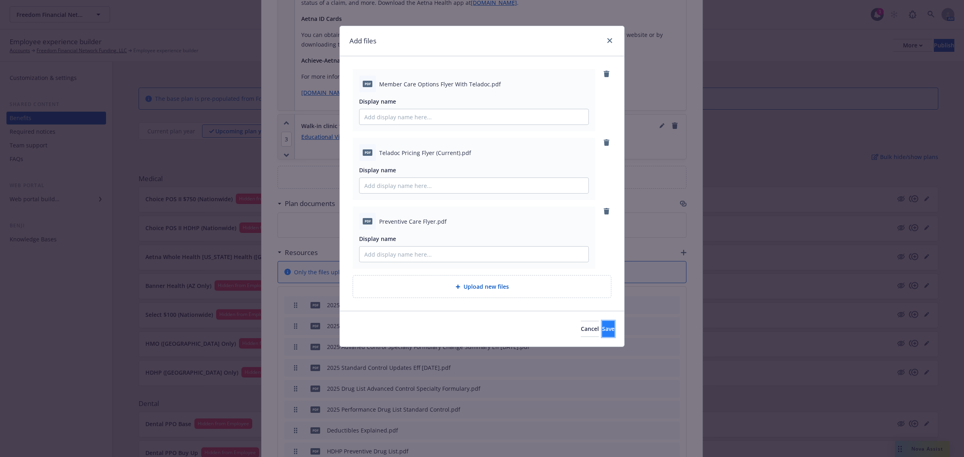
click at [602, 326] on span "Save" at bounding box center [608, 329] width 12 height 8
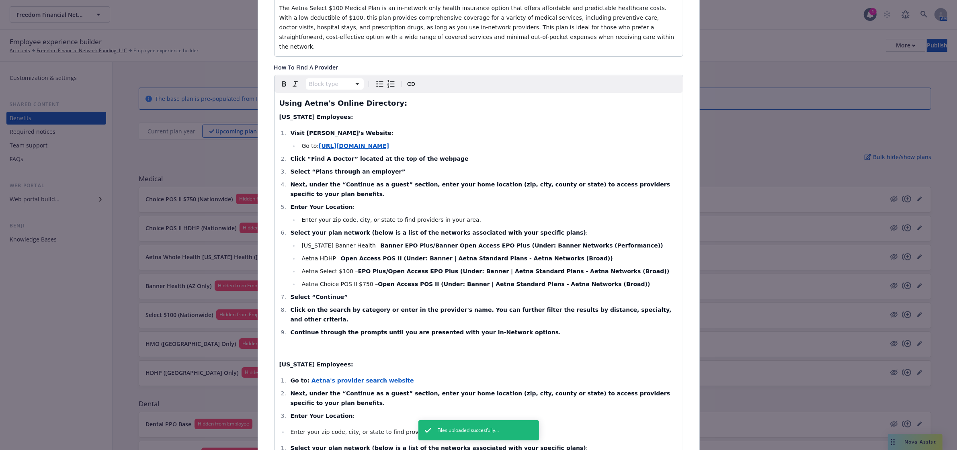
scroll to position [0, 0]
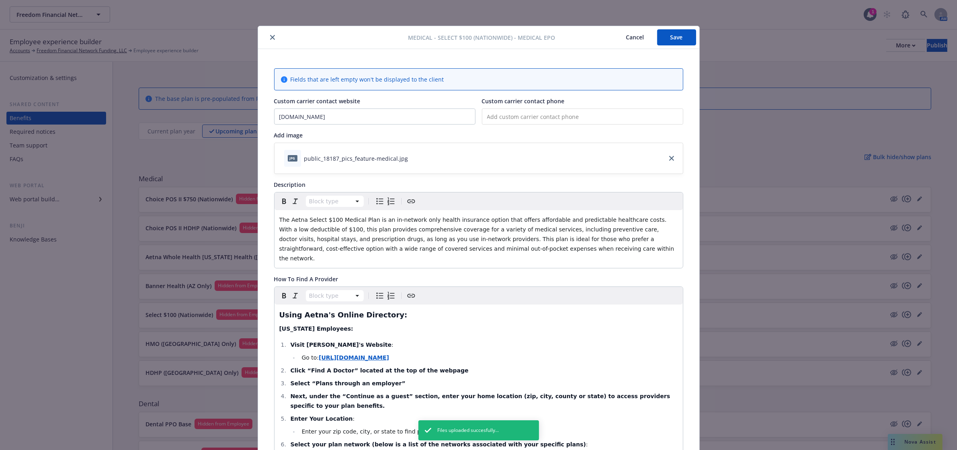
click at [674, 33] on button "Save" at bounding box center [676, 37] width 39 height 16
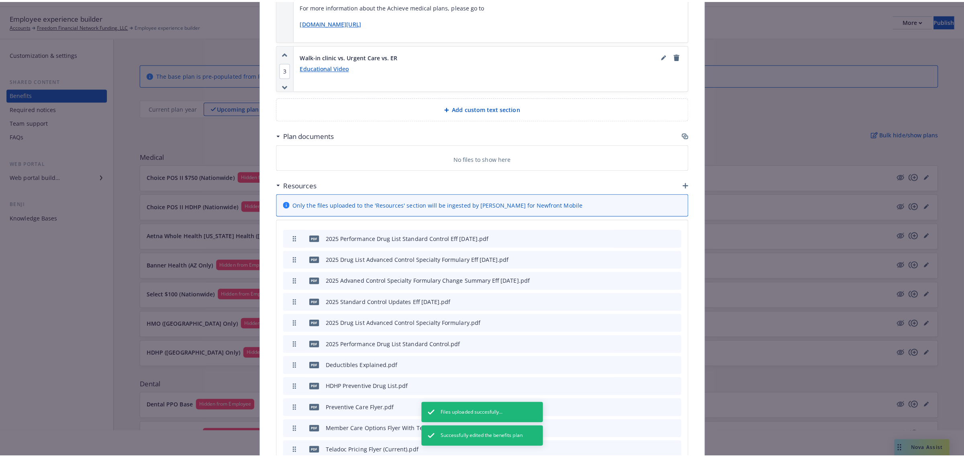
scroll to position [50, 0]
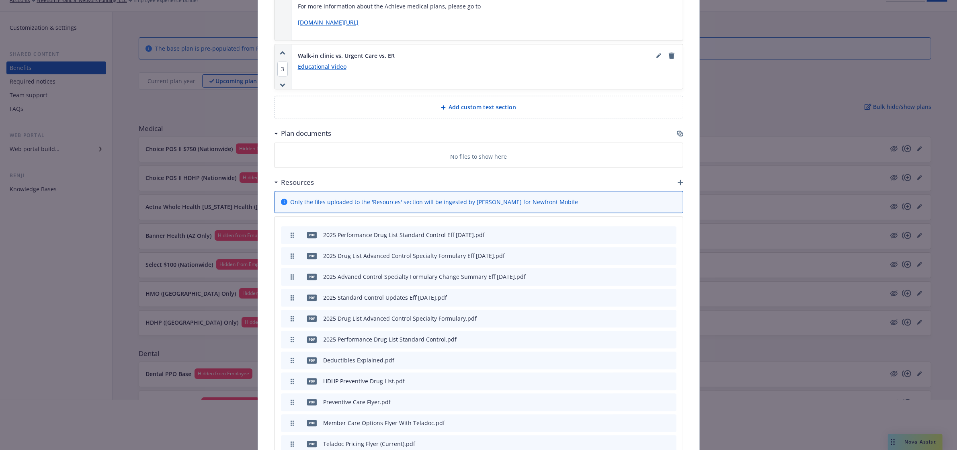
click at [678, 180] on icon "button" at bounding box center [681, 183] width 6 height 6
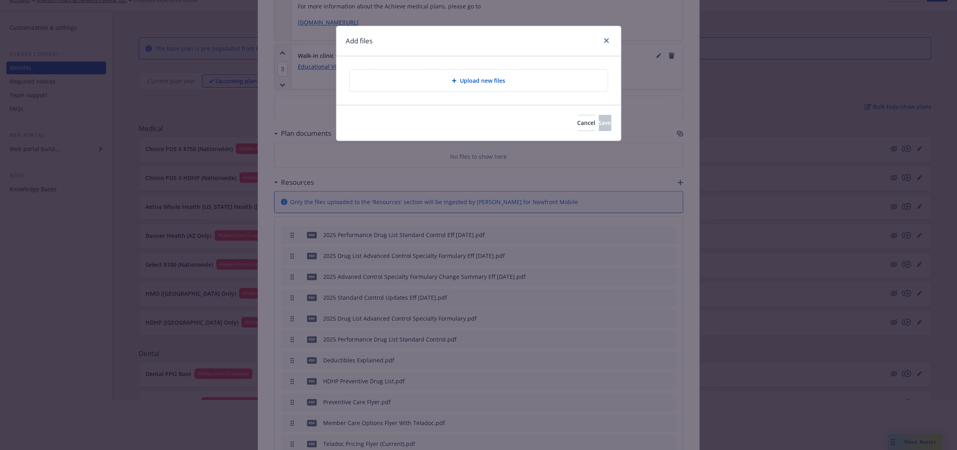
scroll to position [2183, 0]
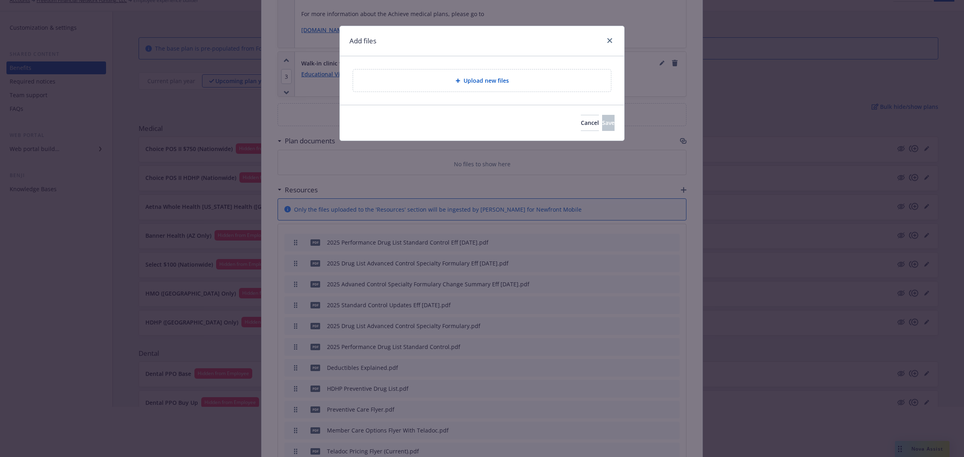
click at [477, 80] on span "Upload new files" at bounding box center [486, 80] width 45 height 8
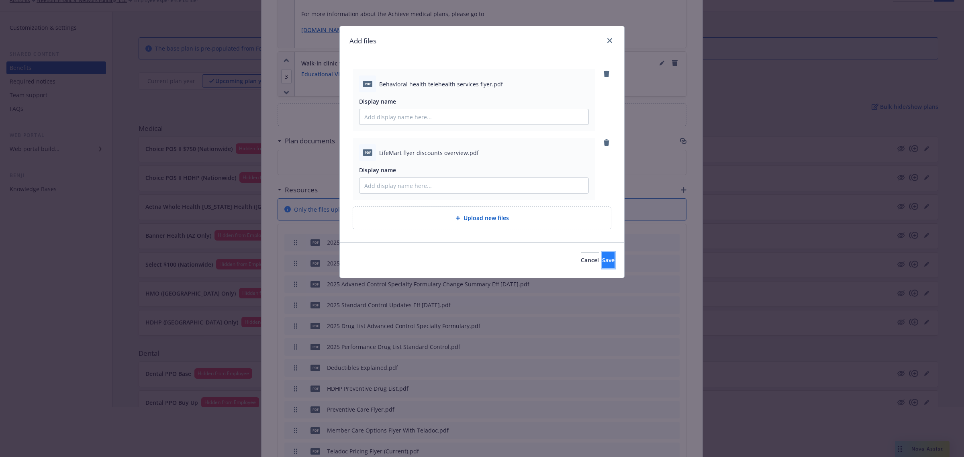
click at [605, 253] on button "Save" at bounding box center [608, 260] width 12 height 16
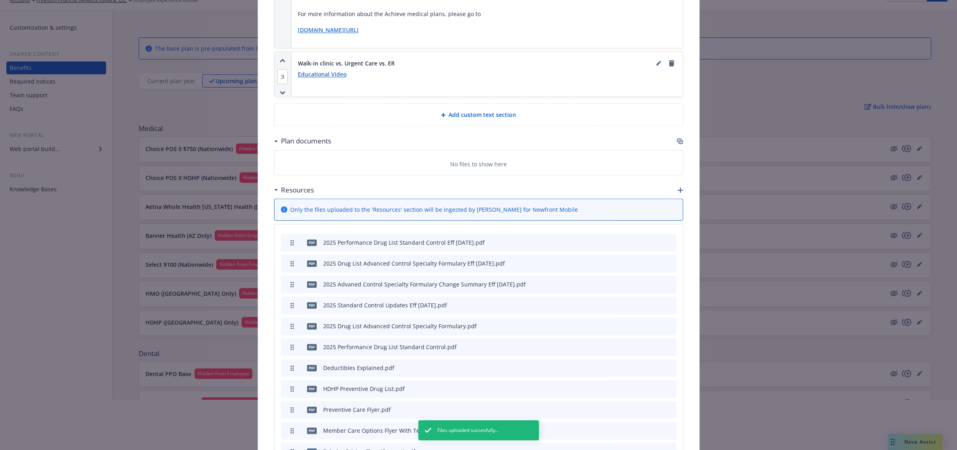
click at [675, 182] on div "Resources" at bounding box center [478, 190] width 409 height 17
click at [678, 187] on icon "button" at bounding box center [681, 190] width 6 height 6
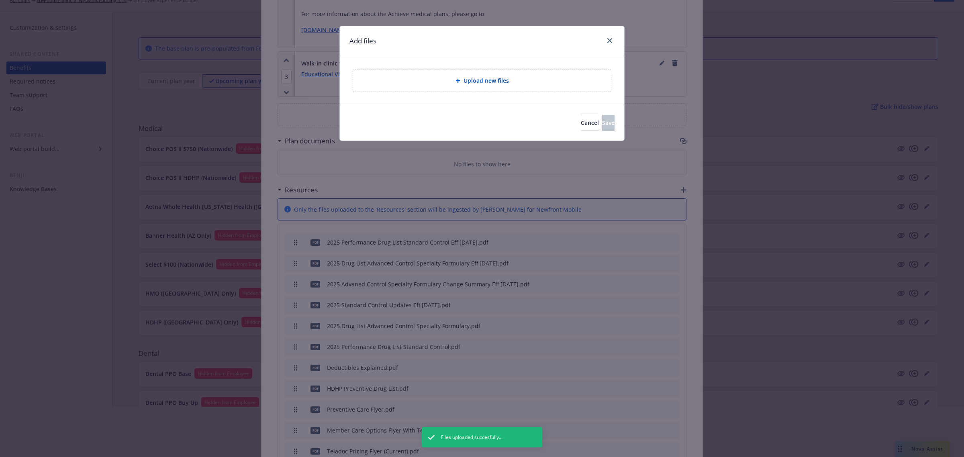
click at [464, 82] on span "Upload new files" at bounding box center [486, 80] width 45 height 8
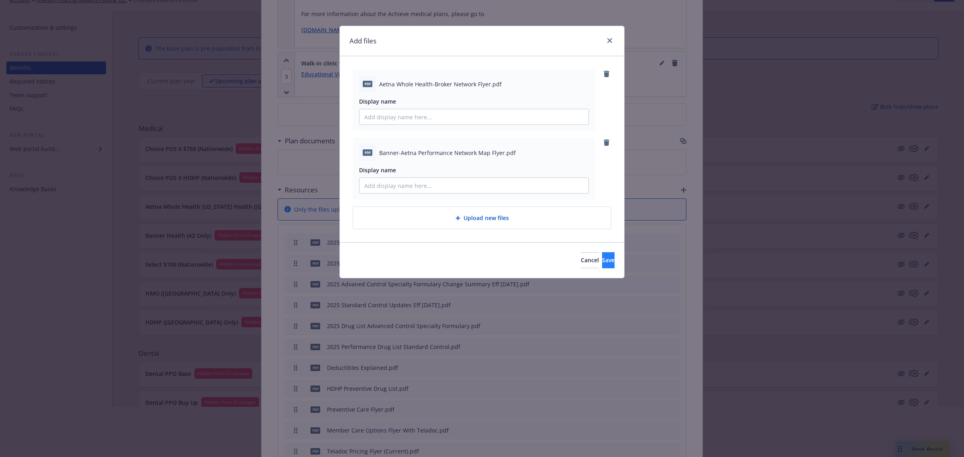
click at [595, 268] on div "Cancel Save" at bounding box center [482, 260] width 285 height 36
click at [602, 260] on span "Save" at bounding box center [608, 260] width 12 height 8
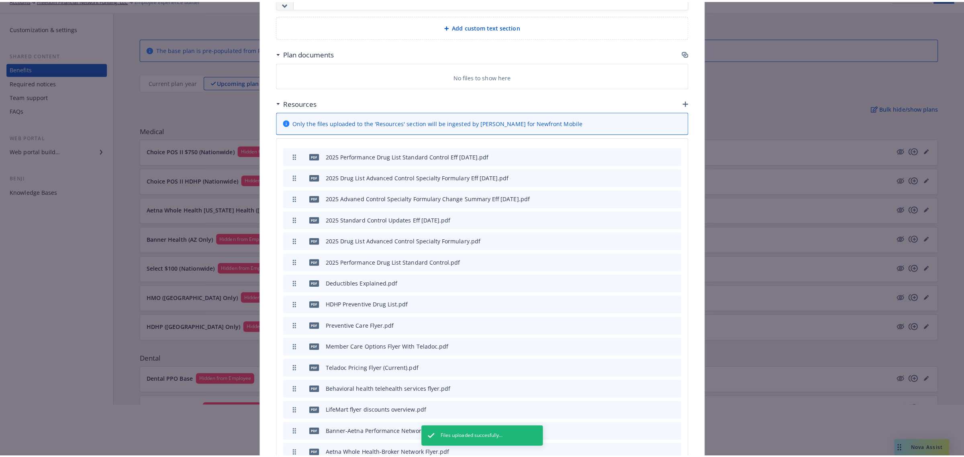
scroll to position [2274, 0]
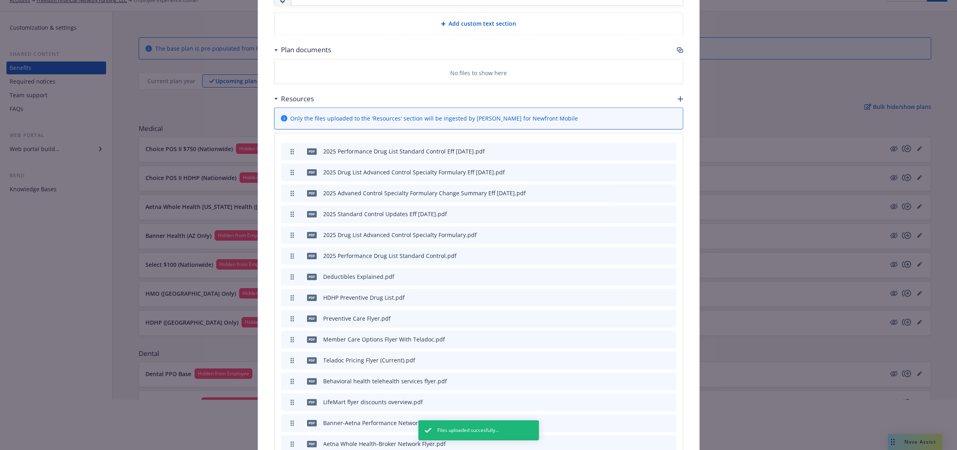
click at [678, 96] on icon "button" at bounding box center [681, 99] width 6 height 6
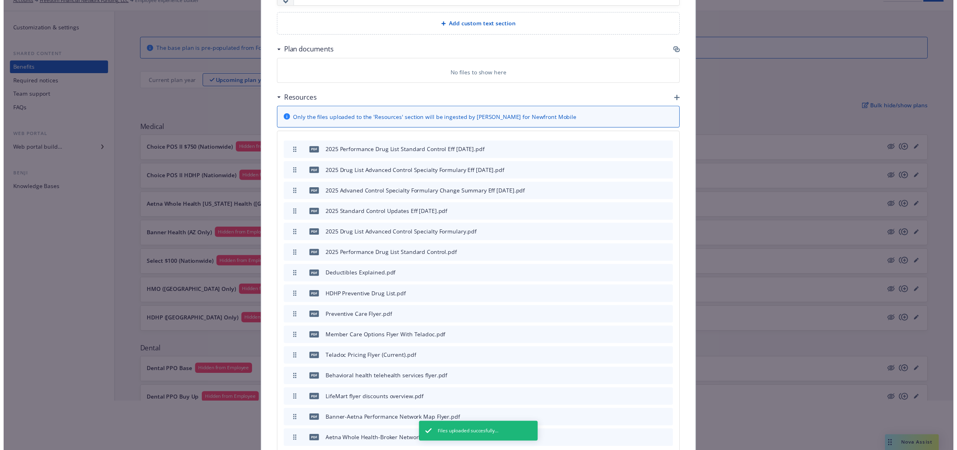
scroll to position [2267, 0]
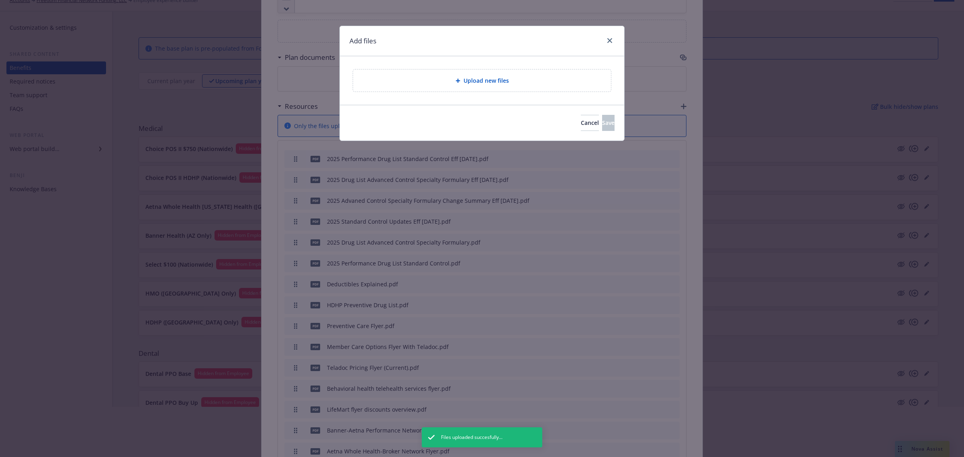
click at [474, 74] on div "Upload new files" at bounding box center [482, 81] width 258 height 22
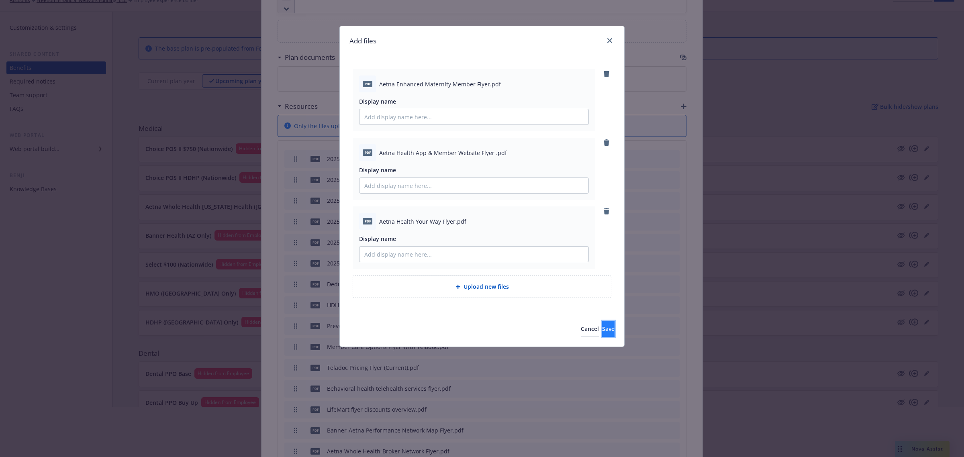
click at [606, 324] on button "Save" at bounding box center [608, 329] width 12 height 16
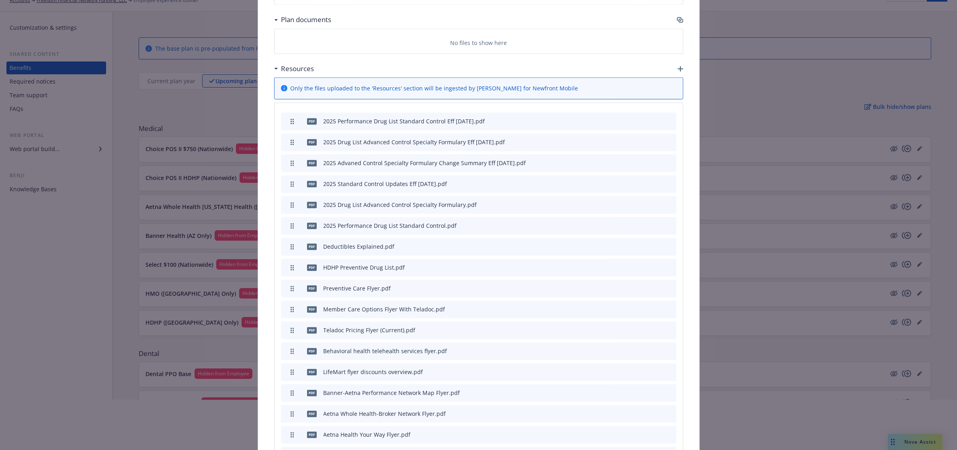
scroll to position [2287, 0]
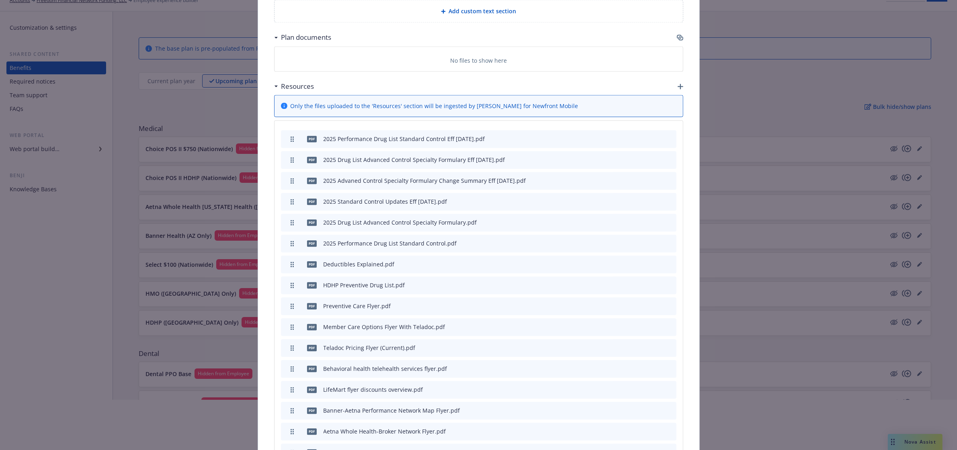
click at [678, 84] on icon "button" at bounding box center [681, 87] width 6 height 6
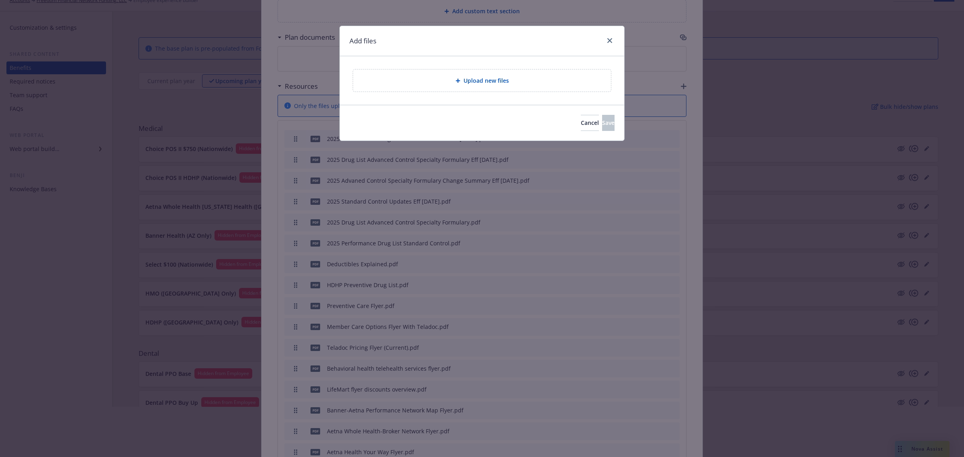
click at [487, 77] on span "Upload new files" at bounding box center [486, 80] width 45 height 8
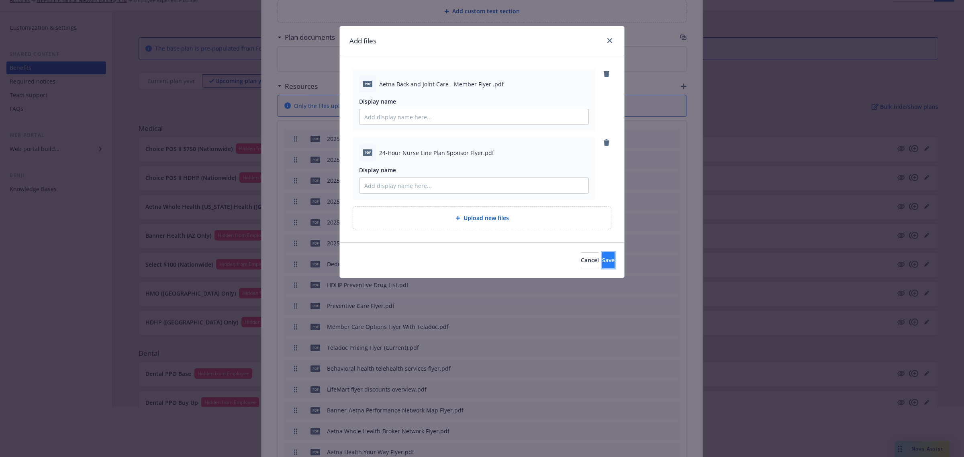
click at [602, 258] on span "Save" at bounding box center [608, 260] width 12 height 8
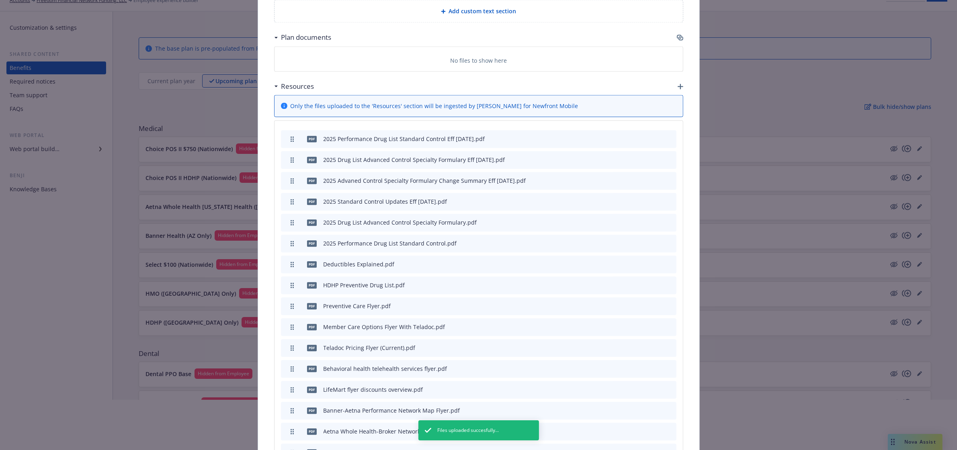
click at [667, 406] on button at bounding box center [670, 410] width 6 height 8
click at [667, 407] on icon "archive file" at bounding box center [669, 410] width 6 height 6
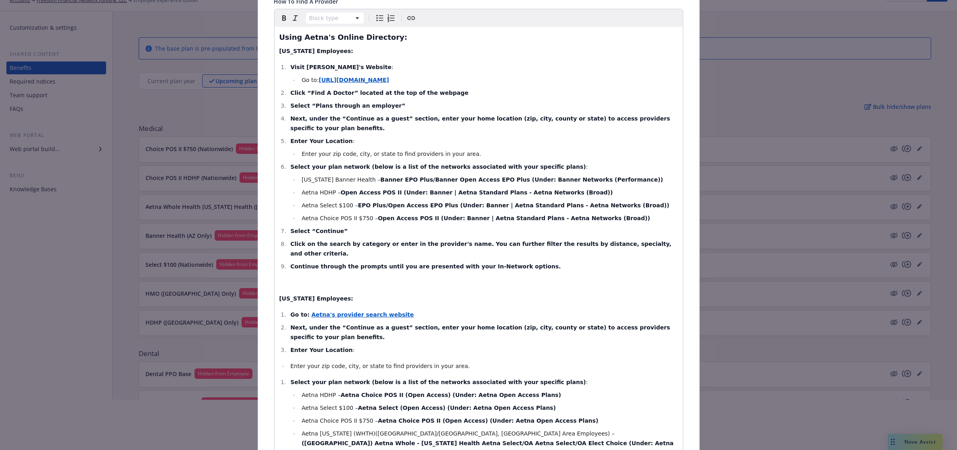
scroll to position [0, 0]
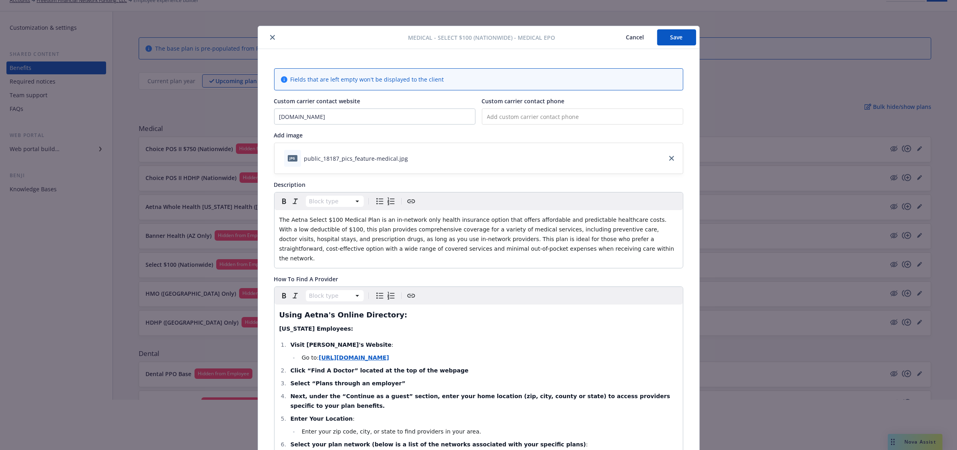
click at [682, 38] on button "Save" at bounding box center [676, 37] width 39 height 16
drag, startPoint x: 263, startPoint y: 34, endPoint x: 271, endPoint y: 35, distance: 8.1
click at [264, 34] on div at bounding box center [334, 38] width 147 height 10
click at [271, 35] on button "close" at bounding box center [273, 38] width 10 height 10
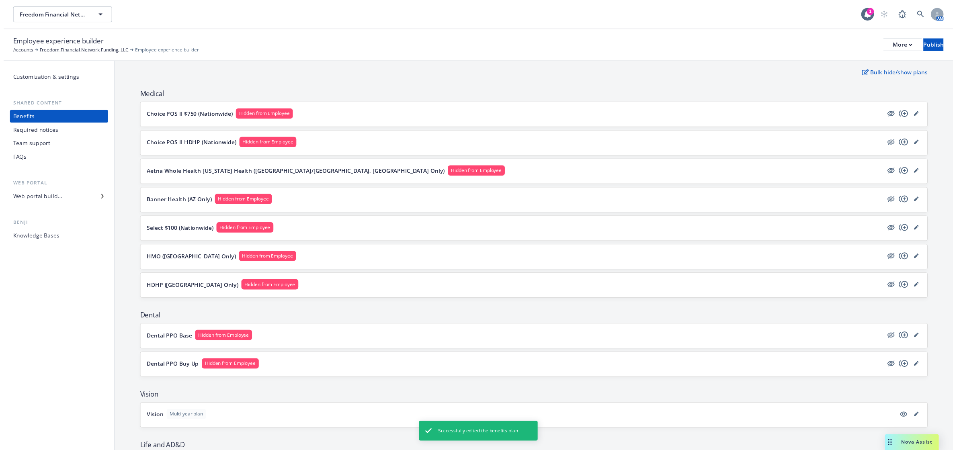
scroll to position [100, 0]
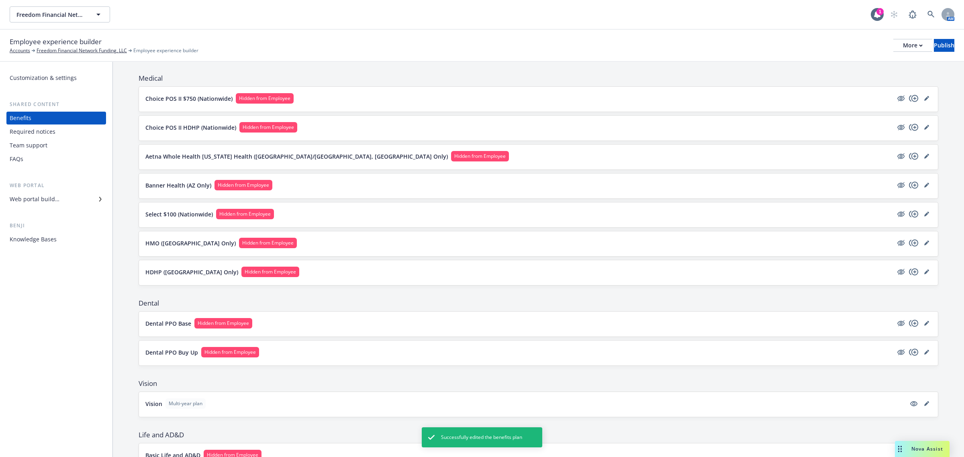
click at [916, 210] on div at bounding box center [914, 214] width 35 height 10
click at [925, 216] on icon "editPencil" at bounding box center [927, 214] width 5 height 5
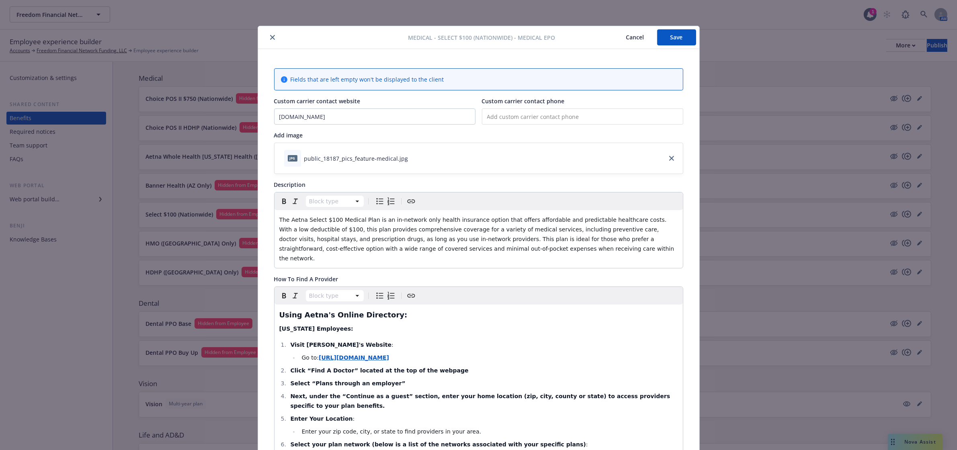
click at [270, 38] on icon "close" at bounding box center [272, 37] width 5 height 5
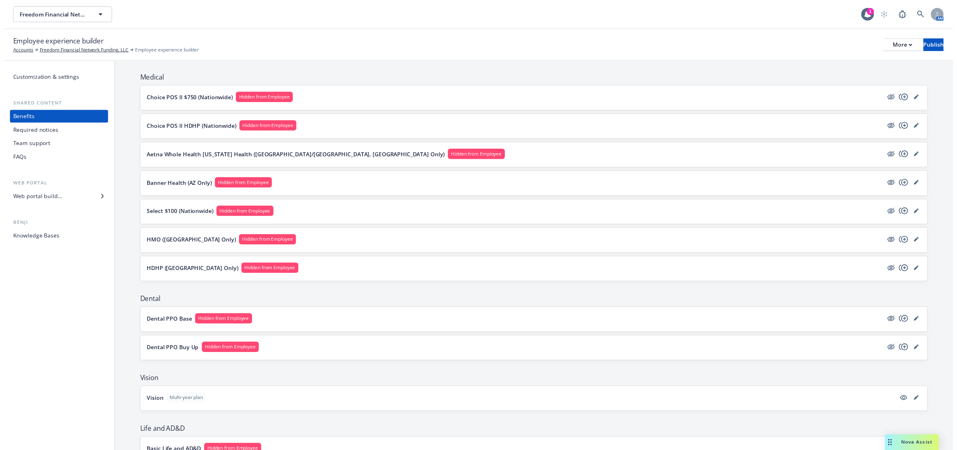
scroll to position [151, 0]
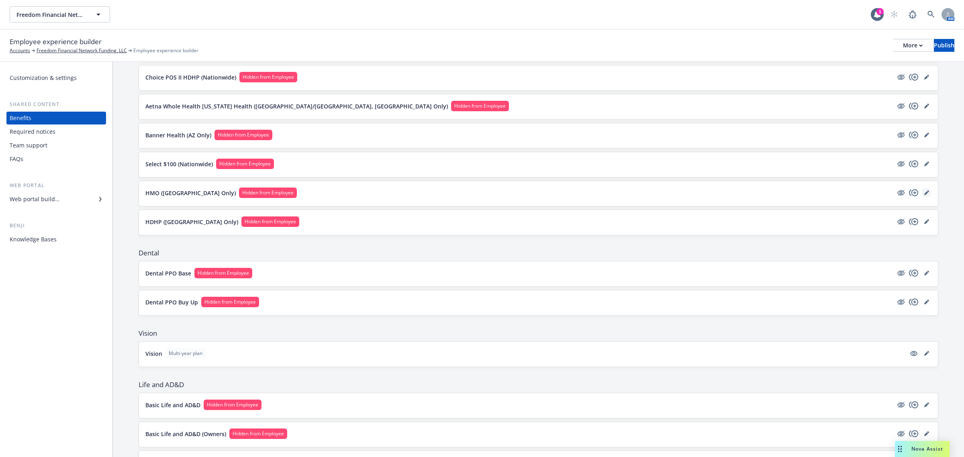
click at [925, 193] on icon "editPencil" at bounding box center [927, 192] width 5 height 5
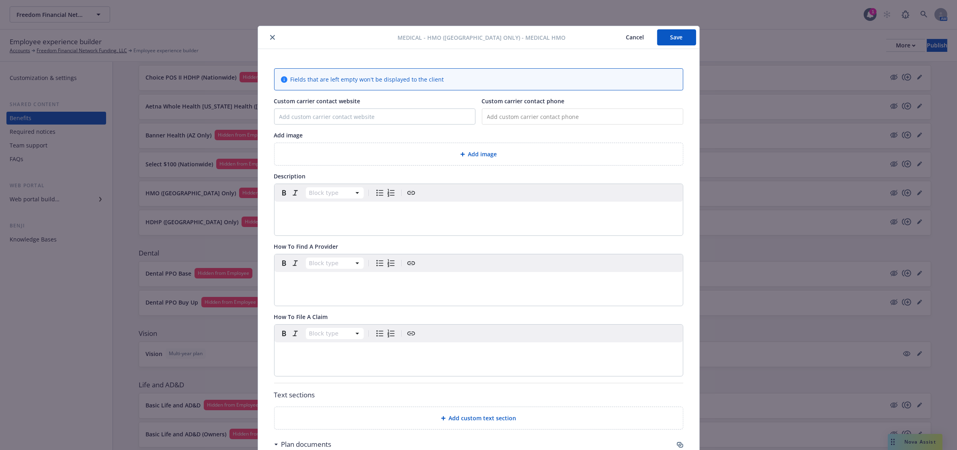
scroll to position [24, 0]
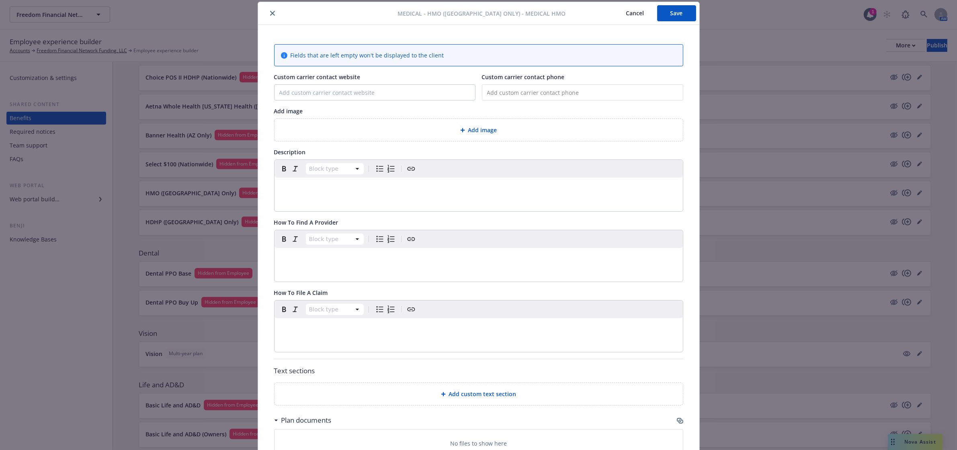
click at [270, 13] on icon "close" at bounding box center [272, 13] width 5 height 5
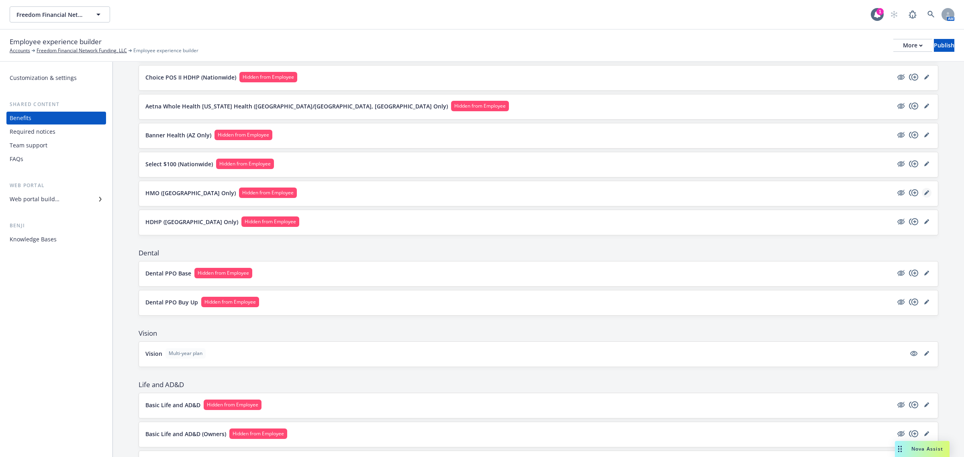
click at [925, 195] on icon "editPencil" at bounding box center [927, 192] width 5 height 5
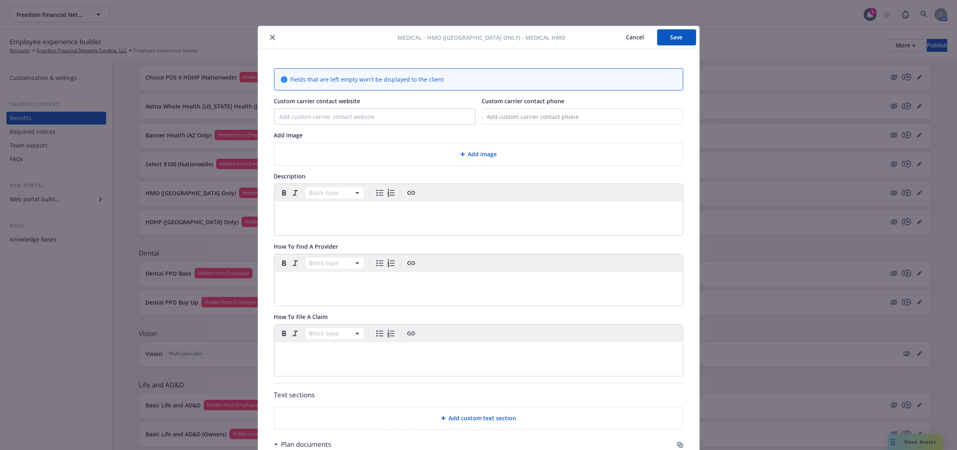
scroll to position [24, 0]
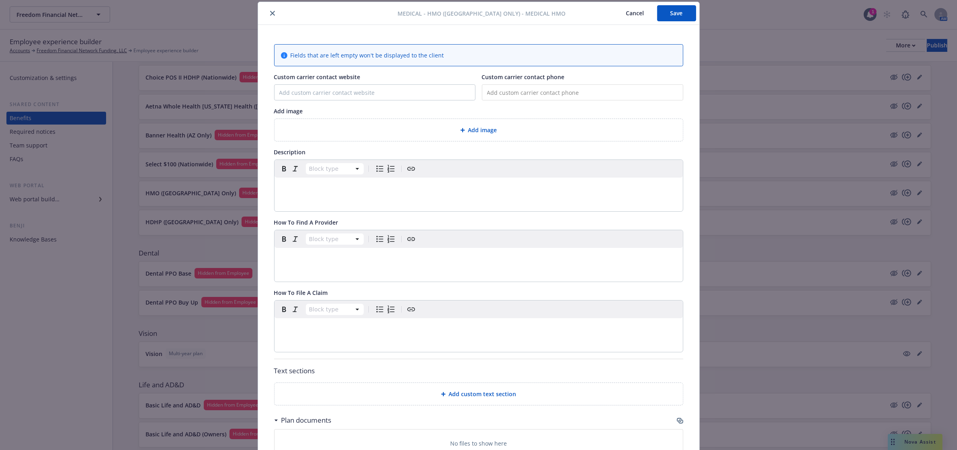
type input "http://www.kp.org/"
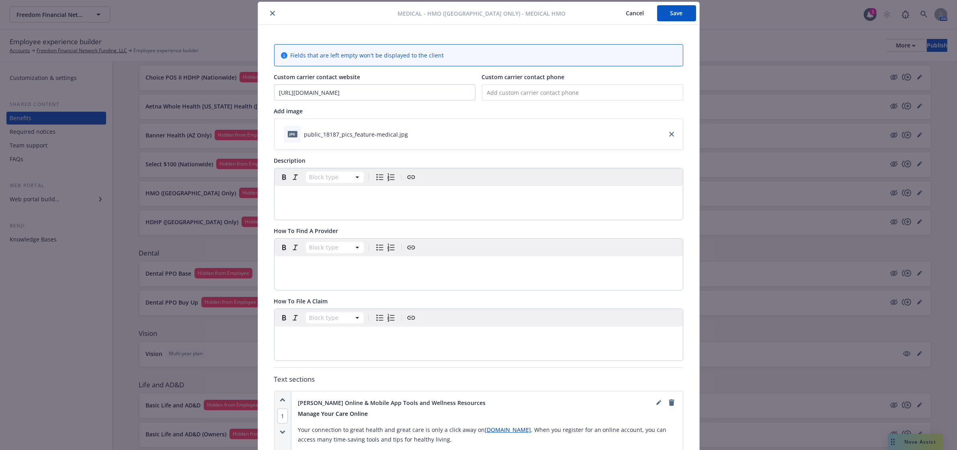
click at [270, 14] on icon "close" at bounding box center [272, 13] width 5 height 5
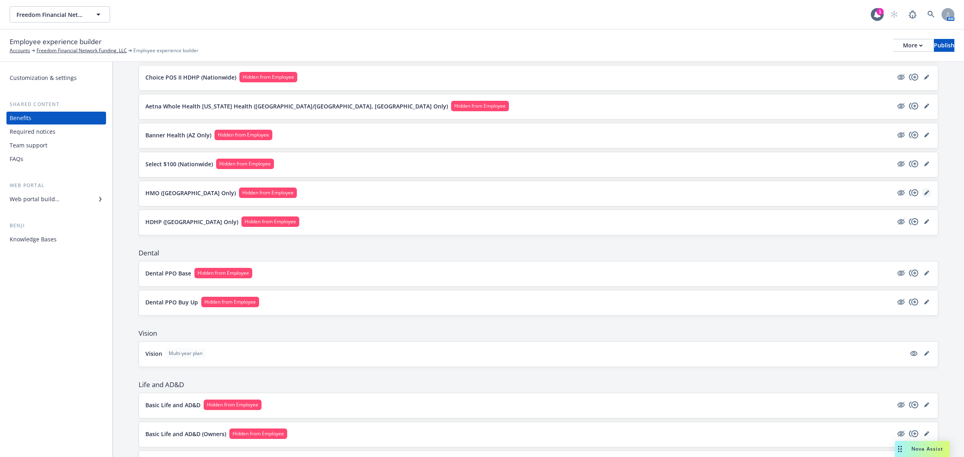
click at [927, 192] on icon "editPencil" at bounding box center [928, 191] width 2 height 2
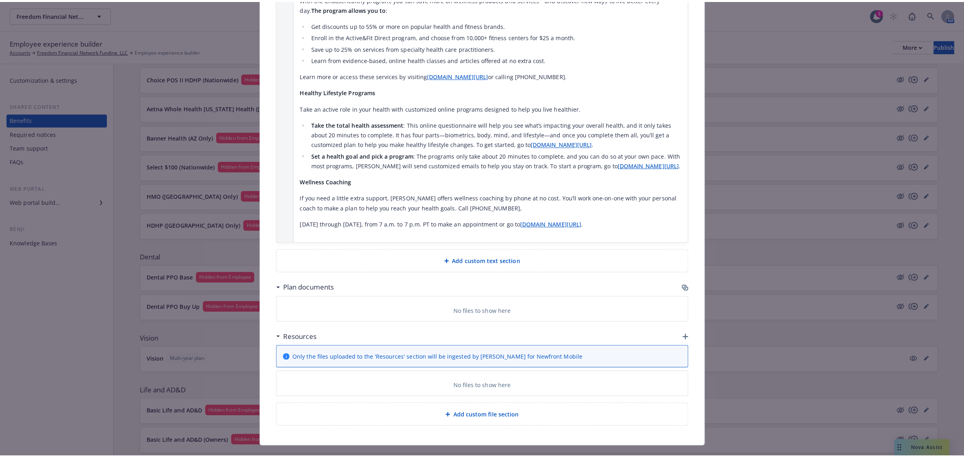
scroll to position [753, 0]
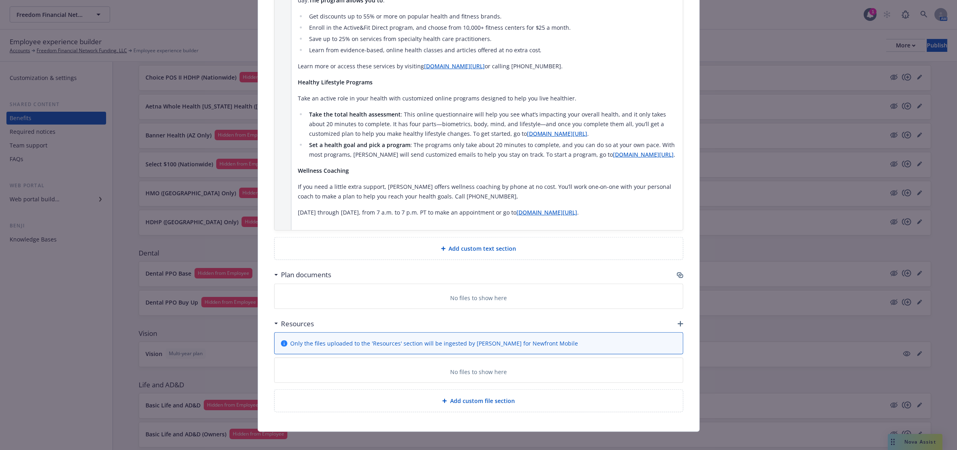
click at [678, 321] on icon "button" at bounding box center [681, 324] width 6 height 6
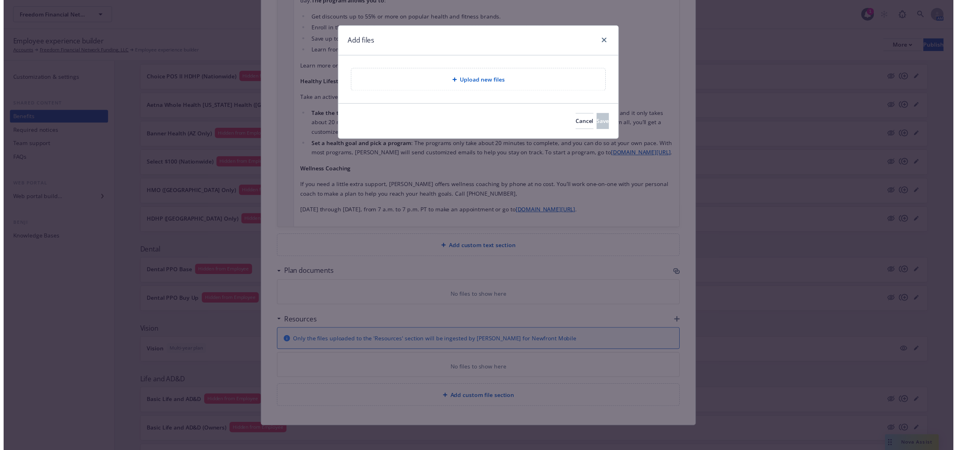
scroll to position [745, 0]
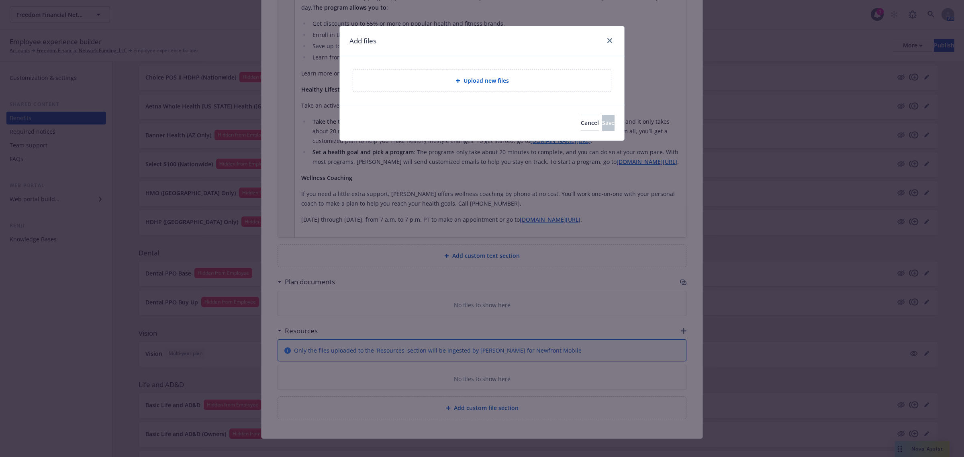
click at [465, 79] on span "Upload new files" at bounding box center [486, 80] width 45 height 8
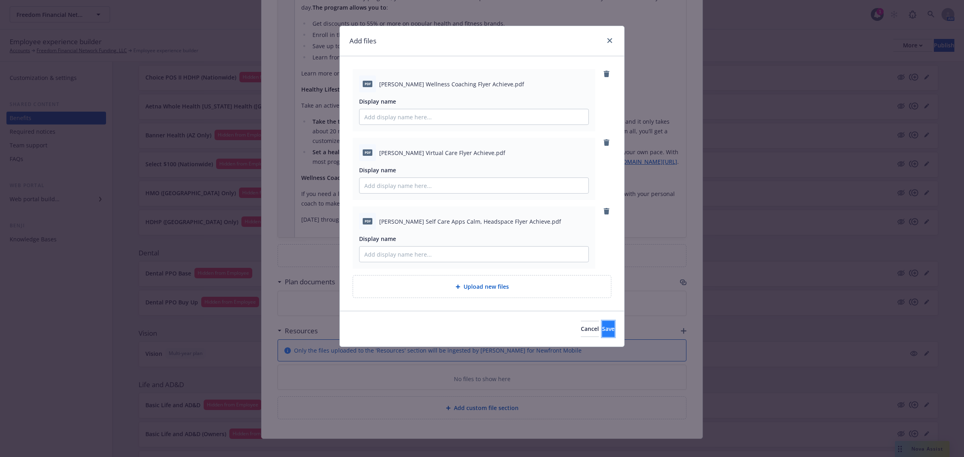
click at [602, 332] on span "Save" at bounding box center [608, 329] width 12 height 8
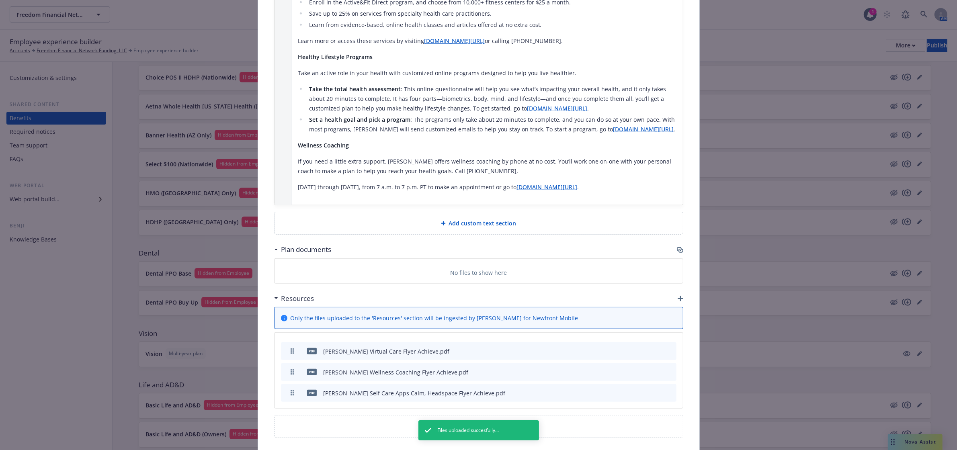
scroll to position [796, 0]
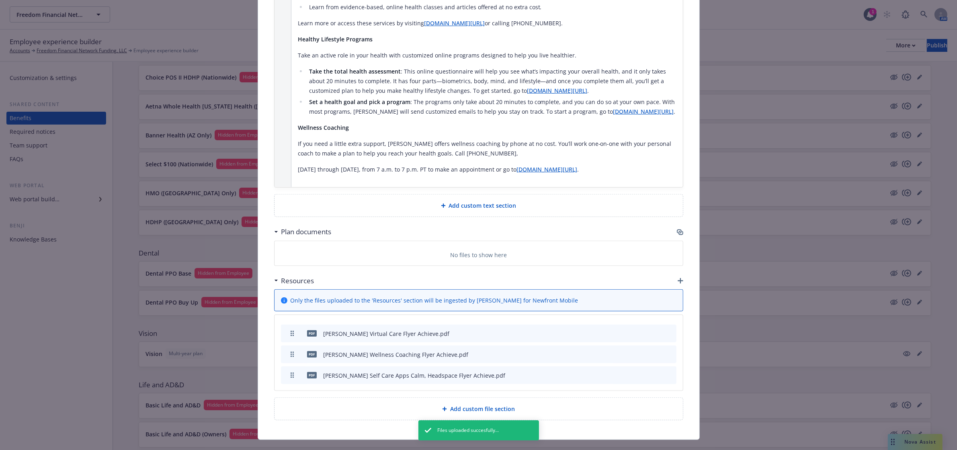
click at [678, 278] on icon "button" at bounding box center [681, 281] width 6 height 6
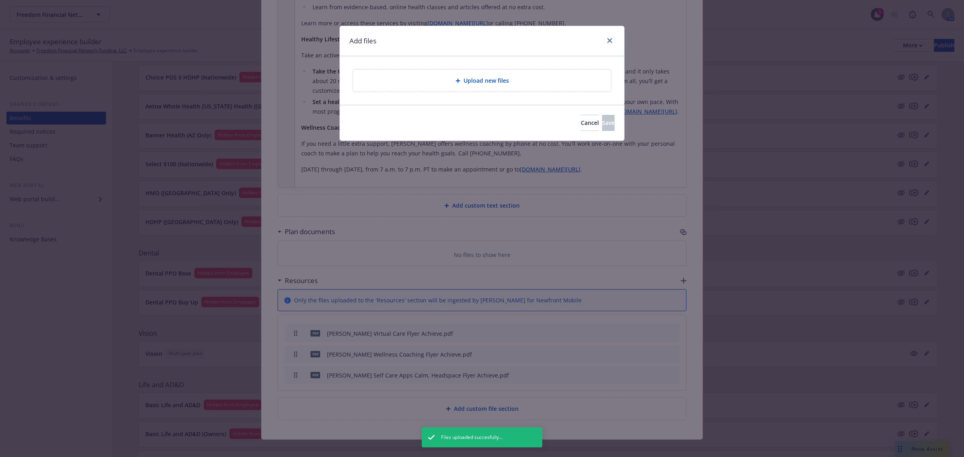
click at [476, 76] on div "Upload new files" at bounding box center [482, 81] width 258 height 22
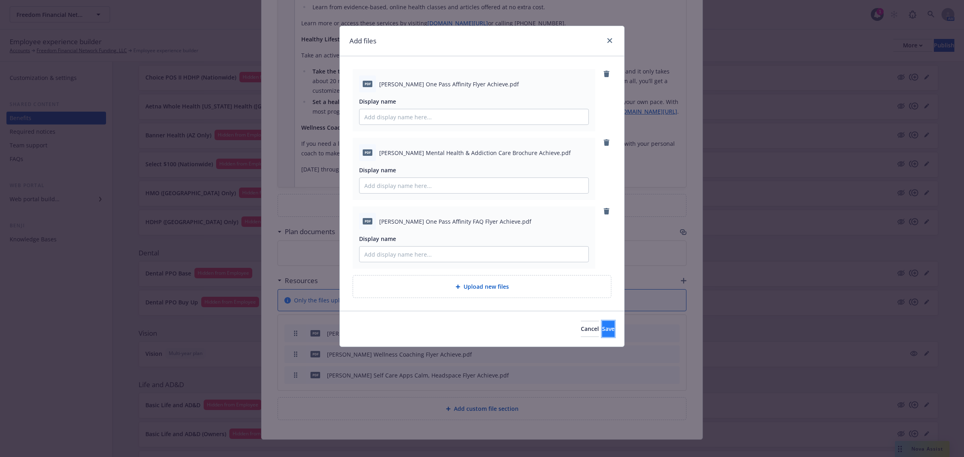
click at [602, 323] on button "Save" at bounding box center [608, 329] width 12 height 16
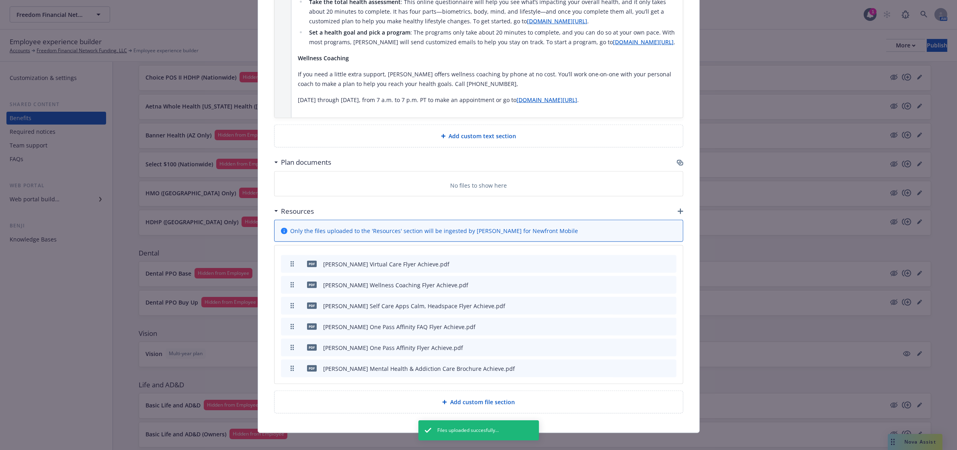
scroll to position [867, 0]
click at [678, 207] on icon "button" at bounding box center [681, 210] width 6 height 6
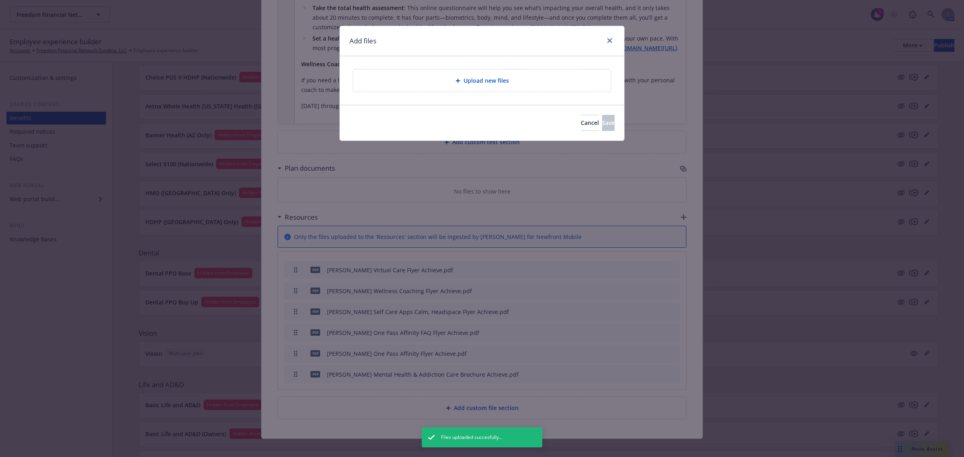
click at [467, 84] on span "Upload new files" at bounding box center [486, 80] width 45 height 8
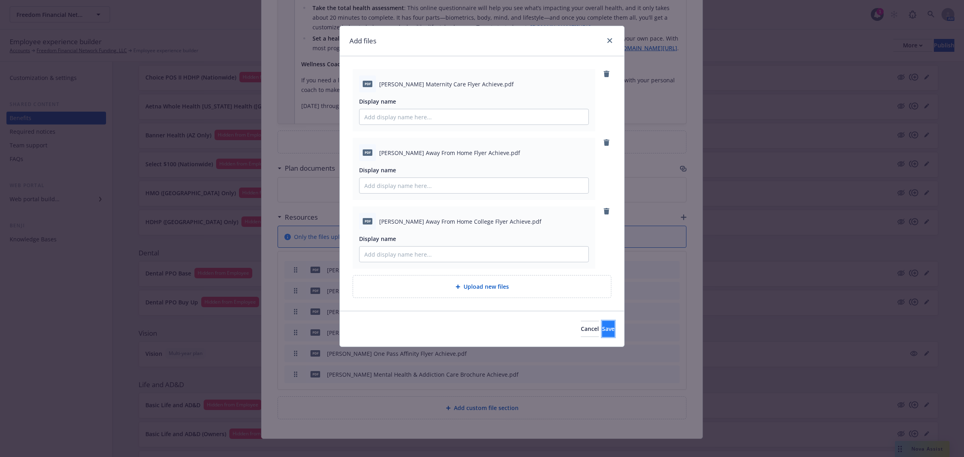
click at [602, 331] on span "Save" at bounding box center [608, 329] width 12 height 8
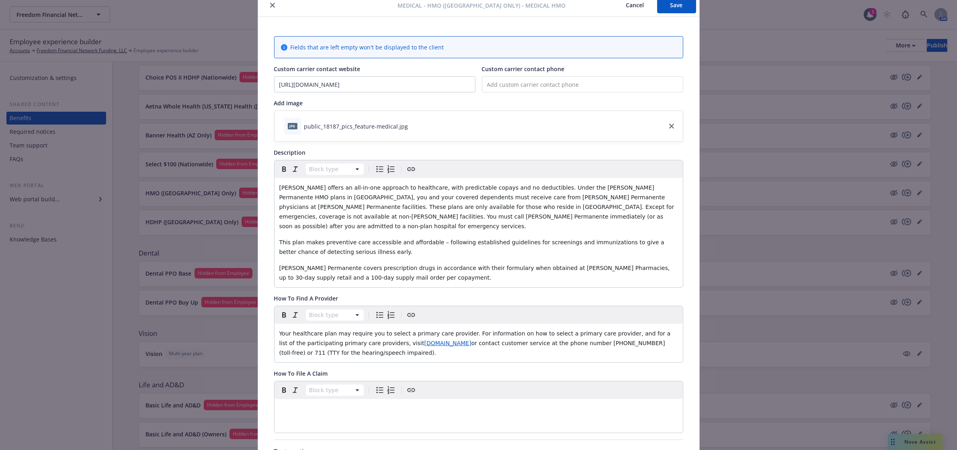
scroll to position [0, 0]
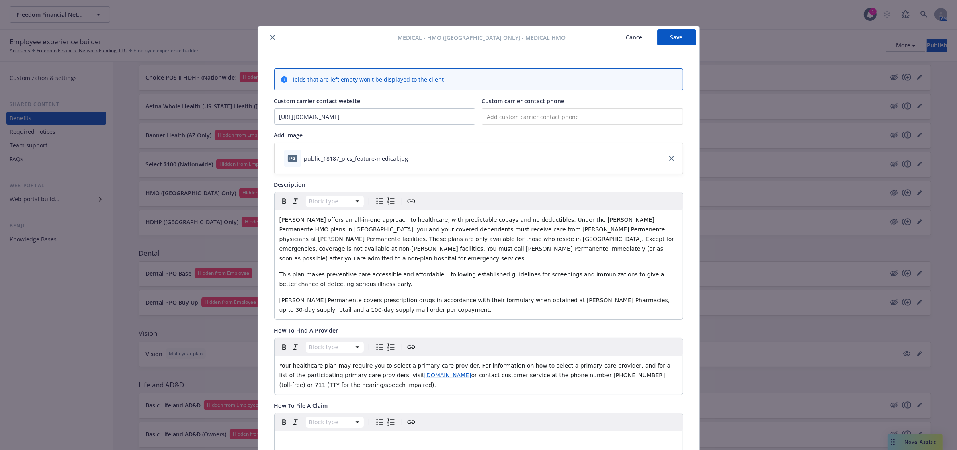
click at [665, 43] on button "Save" at bounding box center [676, 37] width 39 height 16
click at [268, 34] on button "close" at bounding box center [273, 38] width 10 height 10
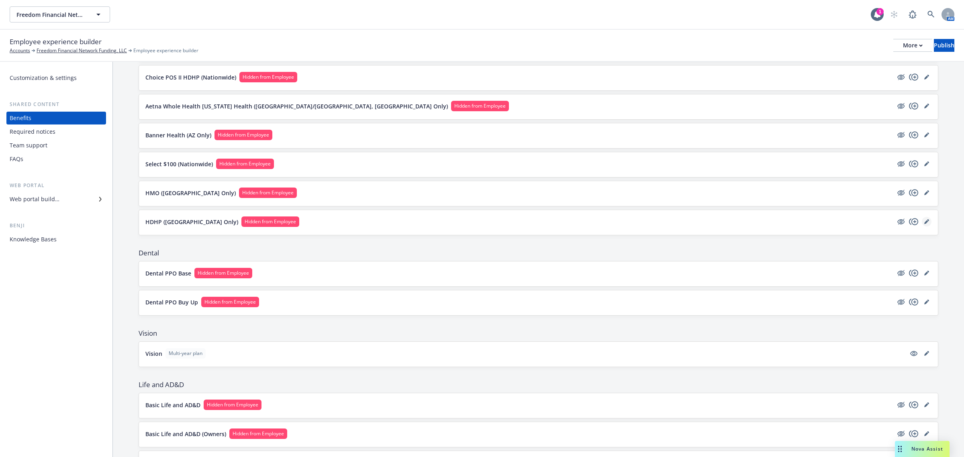
click at [925, 221] on icon "editPencil" at bounding box center [927, 221] width 5 height 5
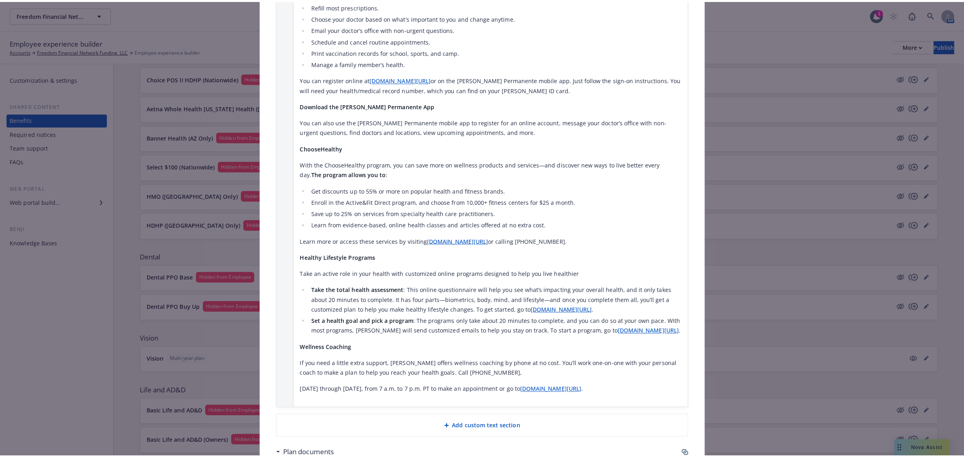
scroll to position [817, 0]
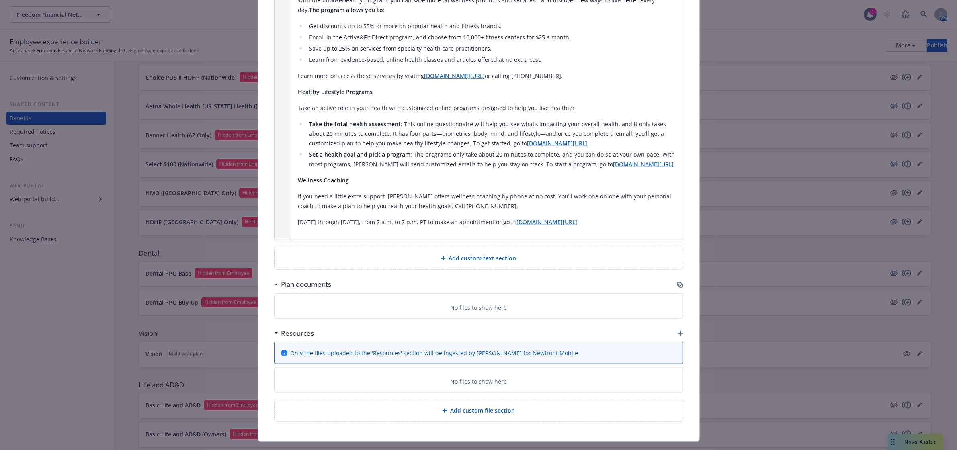
click at [671, 325] on div "Resources" at bounding box center [478, 333] width 409 height 17
click at [678, 331] on icon "button" at bounding box center [681, 334] width 6 height 6
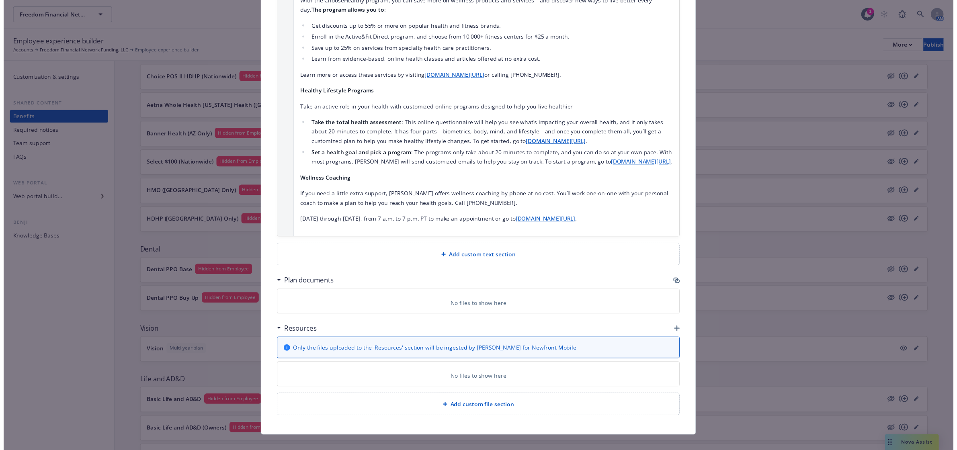
scroll to position [810, 0]
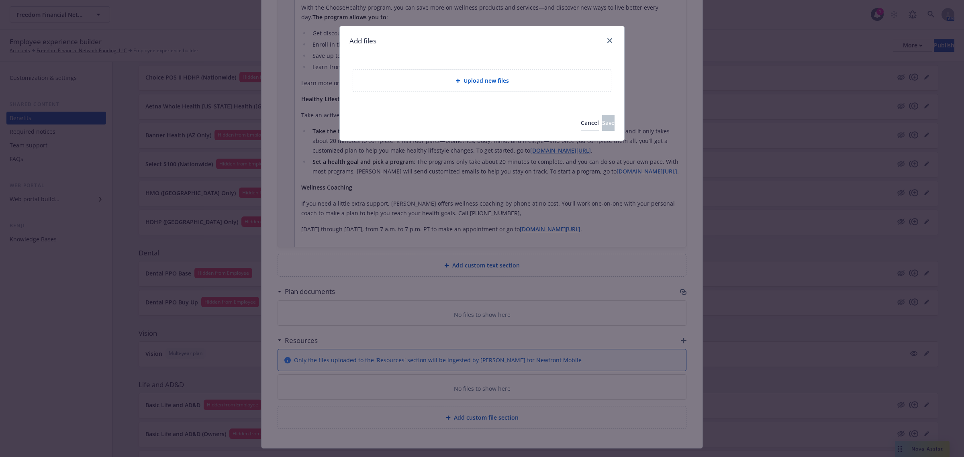
click at [467, 78] on span "Upload new files" at bounding box center [486, 80] width 45 height 8
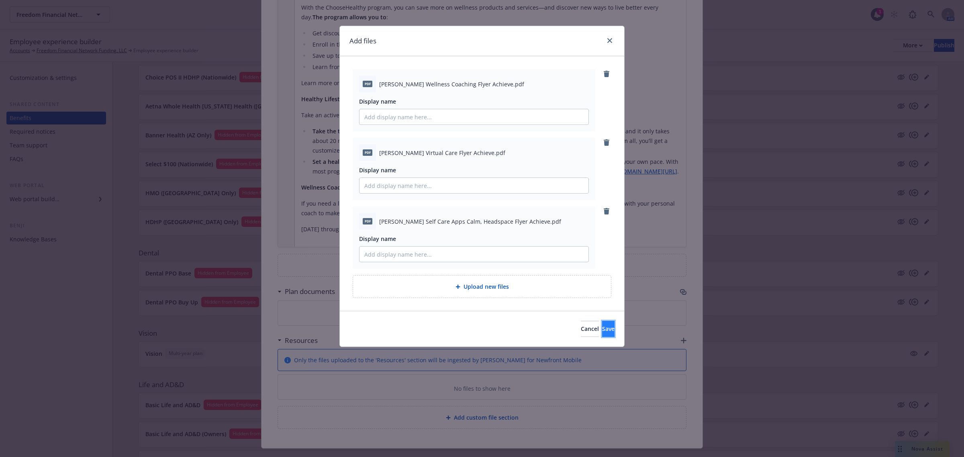
click at [602, 331] on span "Save" at bounding box center [608, 329] width 12 height 8
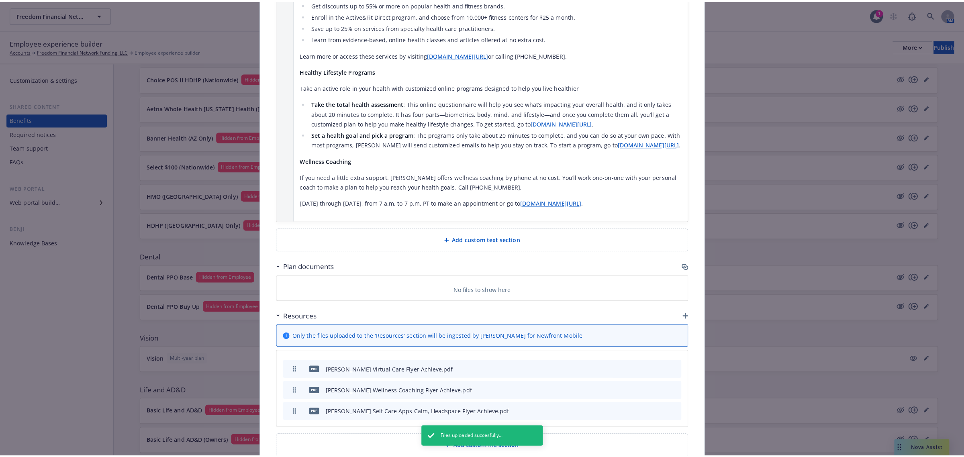
scroll to position [868, 0]
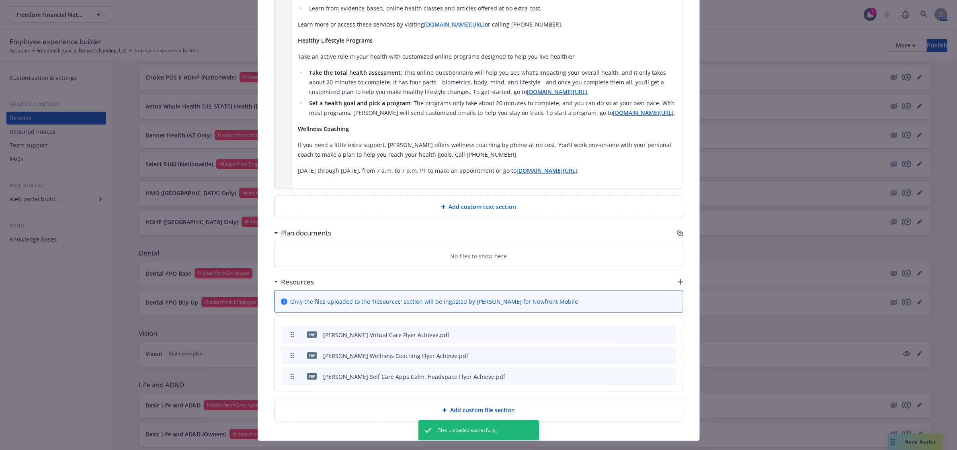
click at [678, 279] on icon "button" at bounding box center [681, 282] width 6 height 6
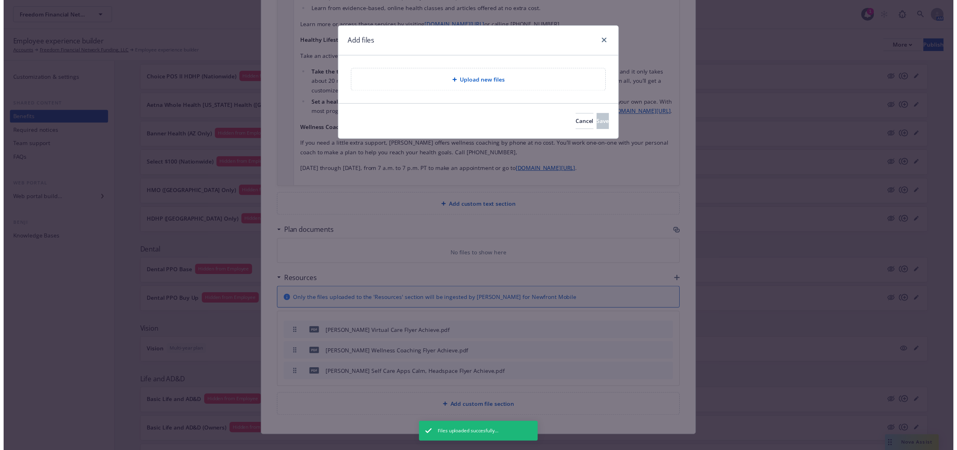
scroll to position [861, 0]
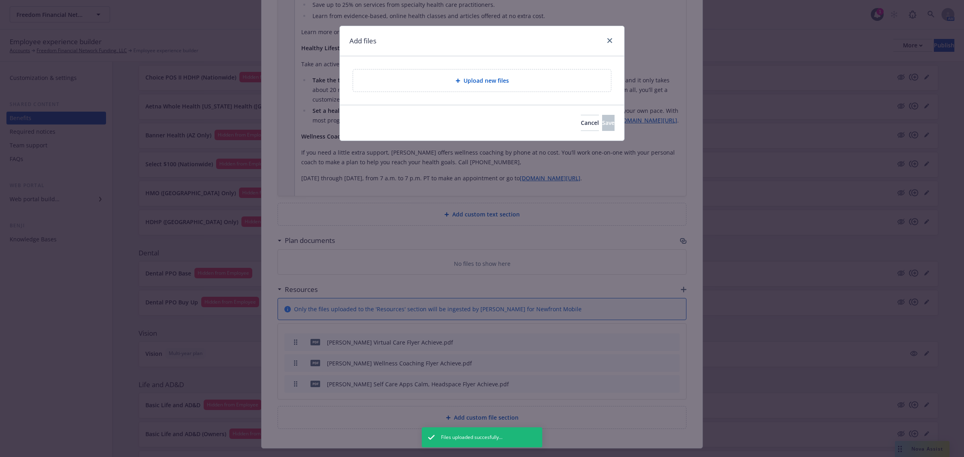
click at [470, 74] on div "Upload new files" at bounding box center [482, 81] width 258 height 22
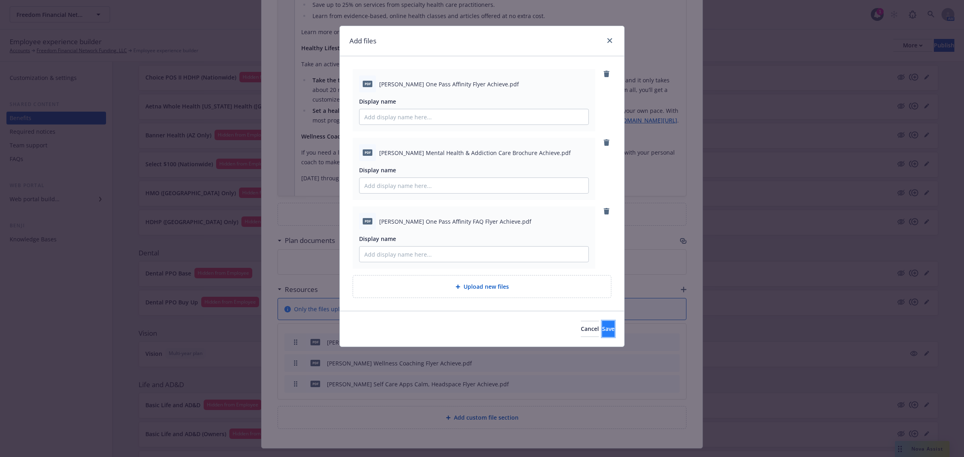
click at [602, 322] on button "Save" at bounding box center [608, 329] width 12 height 16
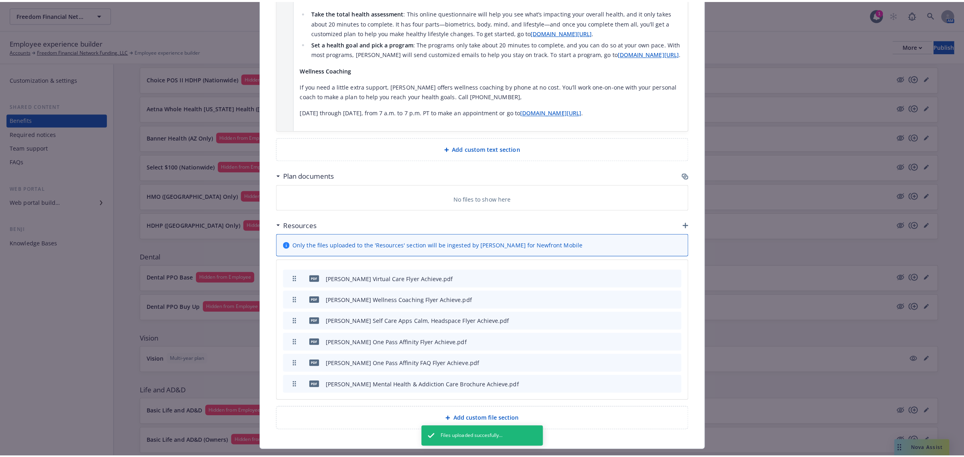
scroll to position [931, 0]
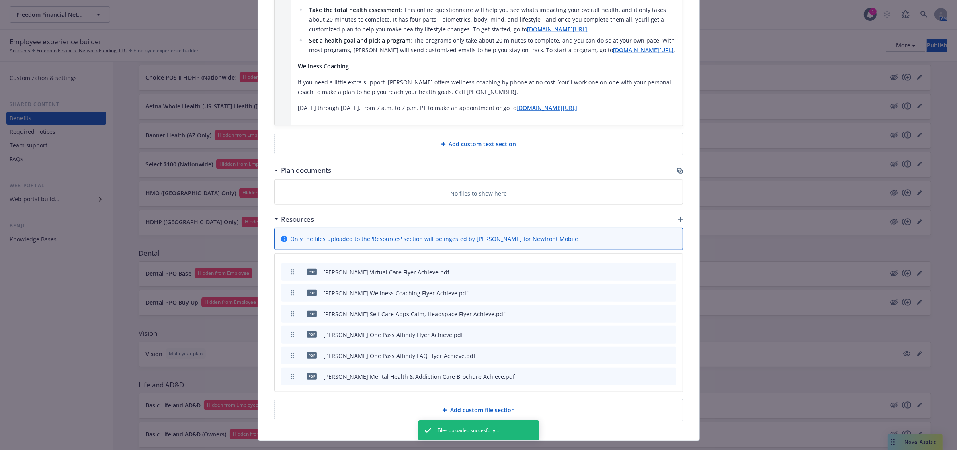
click at [678, 217] on icon "button" at bounding box center [681, 220] width 6 height 6
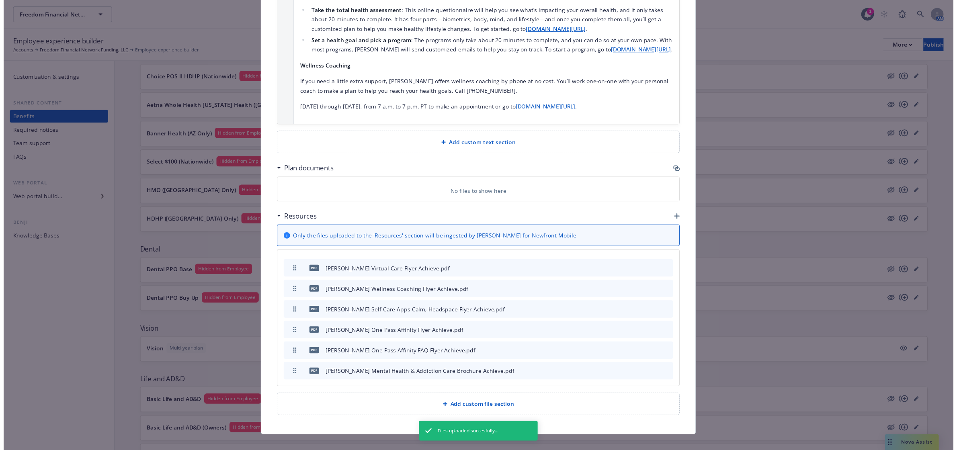
scroll to position [923, 0]
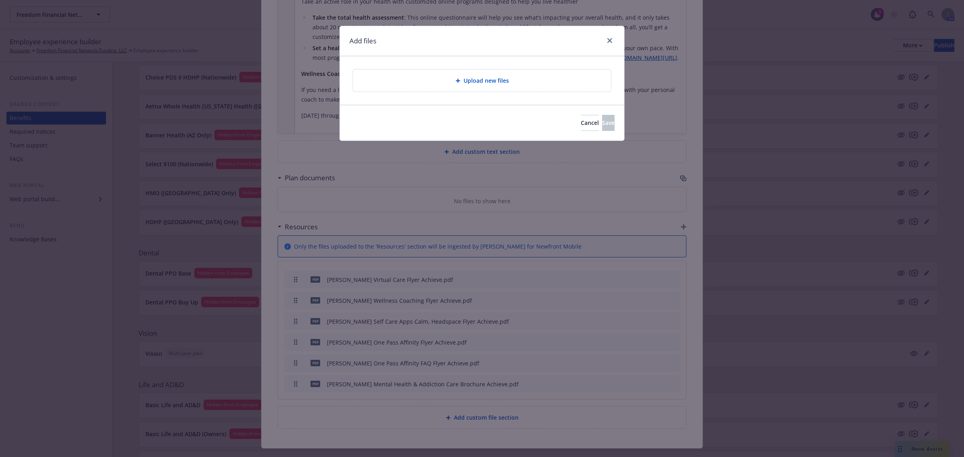
click at [500, 73] on div "Upload new files" at bounding box center [482, 81] width 258 height 22
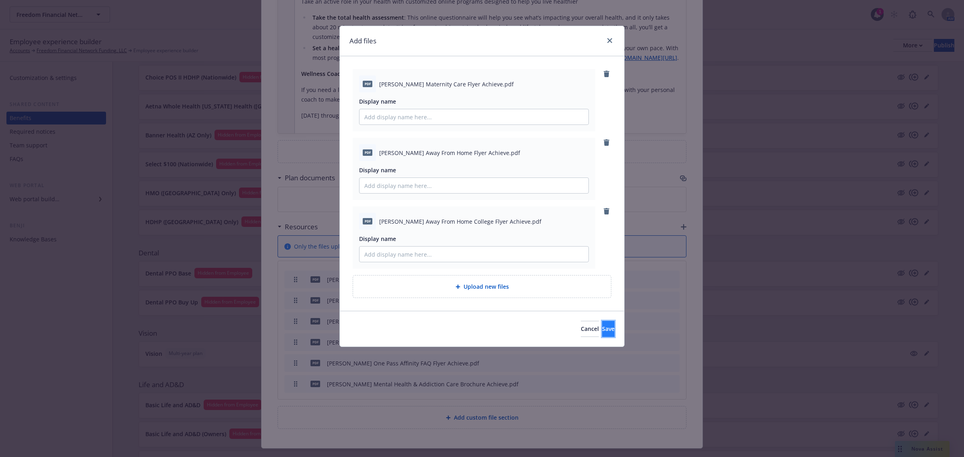
click at [602, 334] on button "Save" at bounding box center [608, 329] width 12 height 16
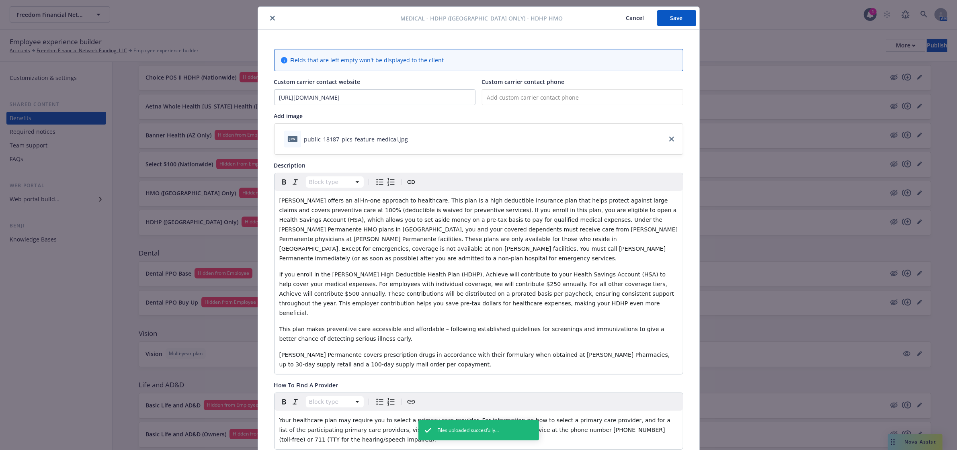
scroll to position [0, 0]
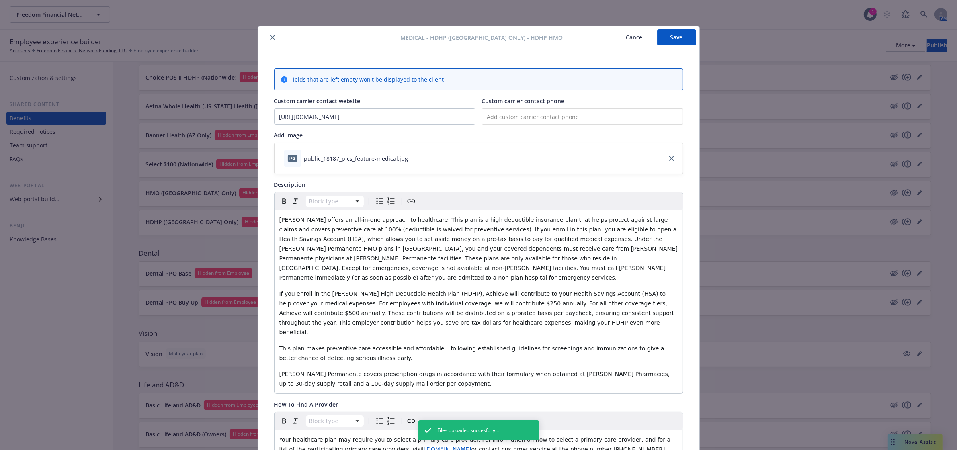
click at [661, 39] on button "Save" at bounding box center [676, 37] width 39 height 16
click at [270, 35] on icon "close" at bounding box center [272, 37] width 5 height 5
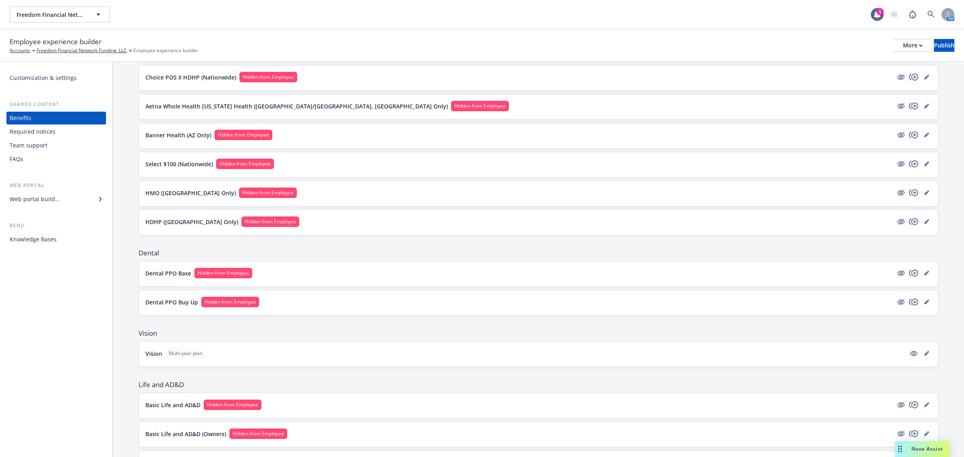
drag, startPoint x: 919, startPoint y: 278, endPoint x: 930, endPoint y: 274, distance: 11.4
click at [922, 277] on link "editPencil" at bounding box center [927, 273] width 10 height 10
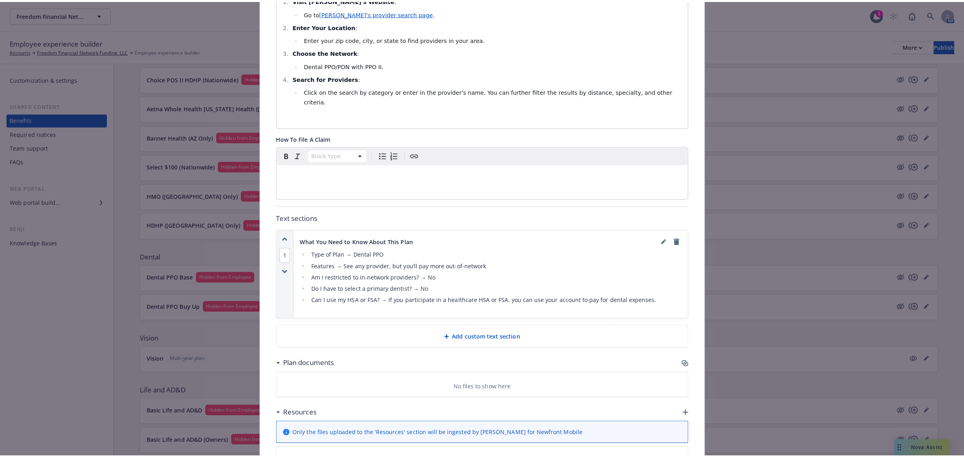
scroll to position [409, 0]
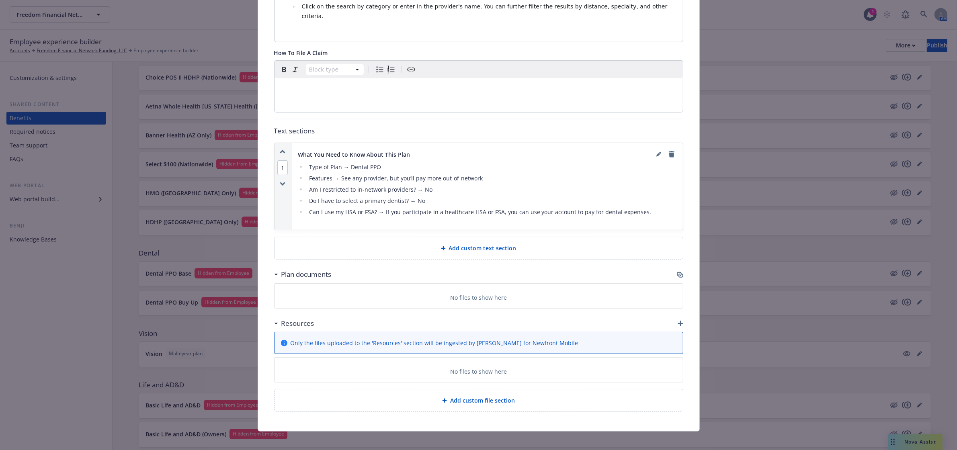
click at [678, 321] on icon "button" at bounding box center [681, 324] width 6 height 6
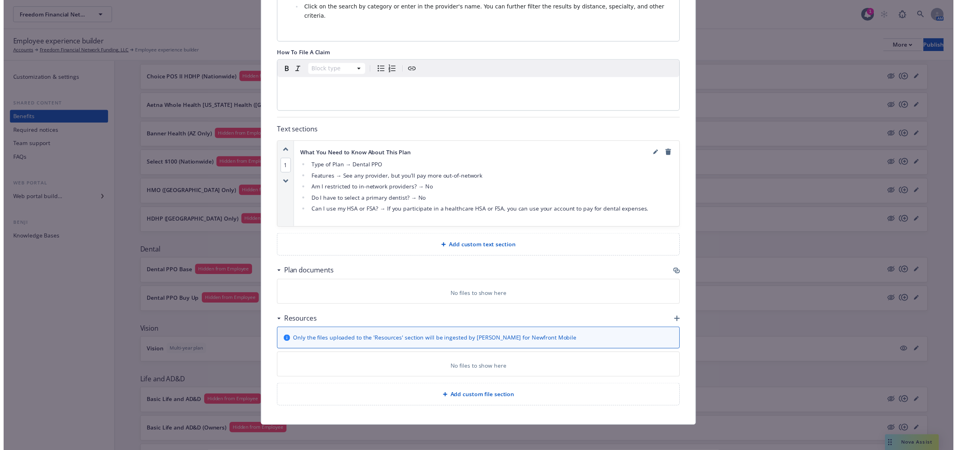
scroll to position [402, 0]
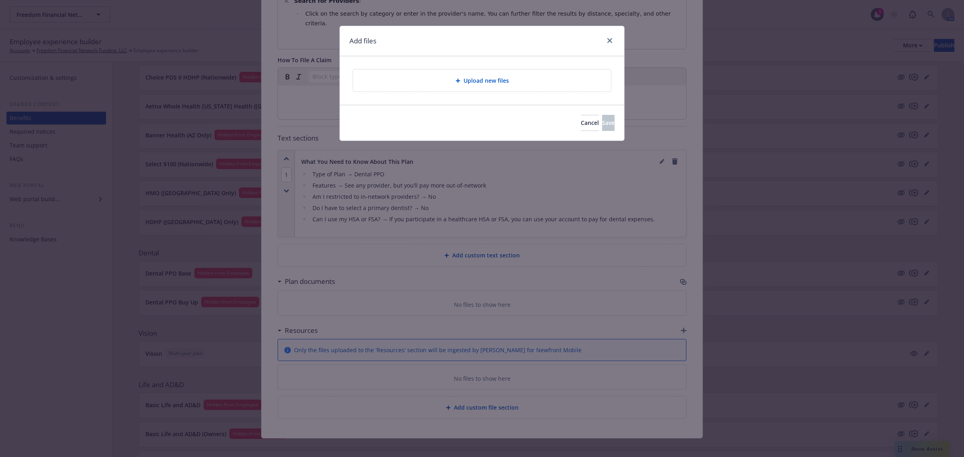
click at [473, 83] on span "Upload new files" at bounding box center [486, 80] width 45 height 8
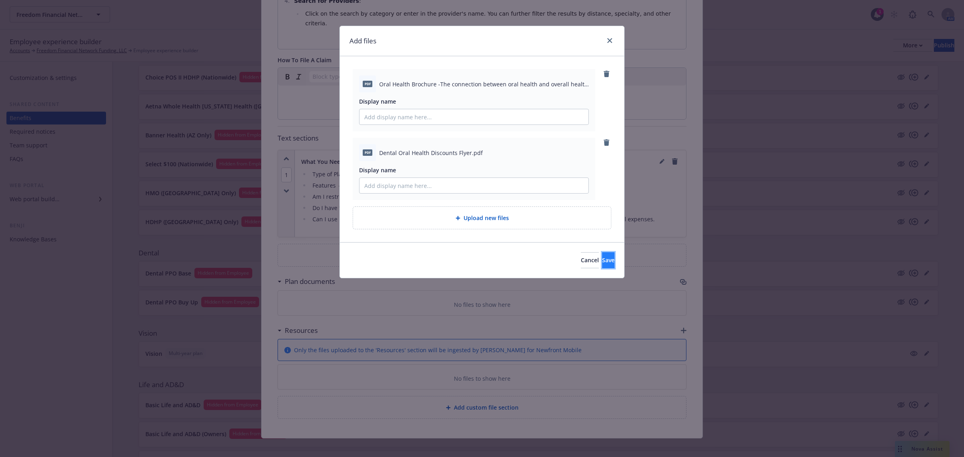
click at [602, 262] on span "Save" at bounding box center [608, 260] width 12 height 8
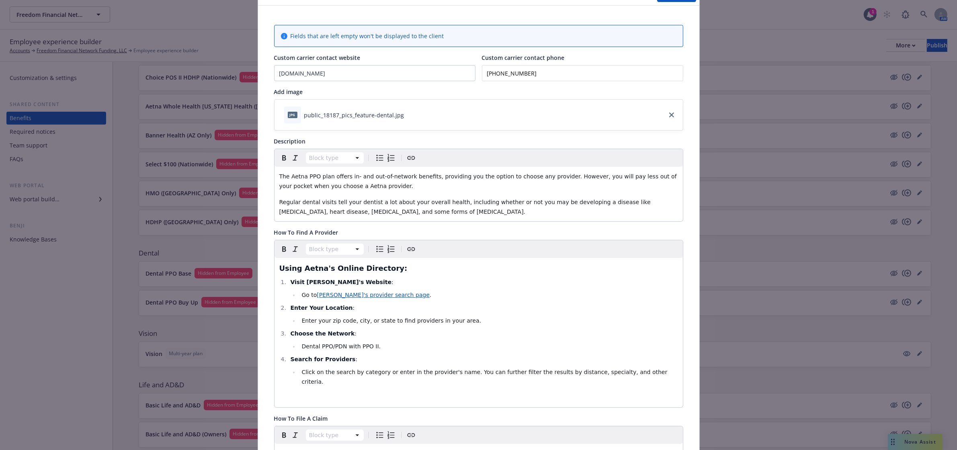
scroll to position [0, 0]
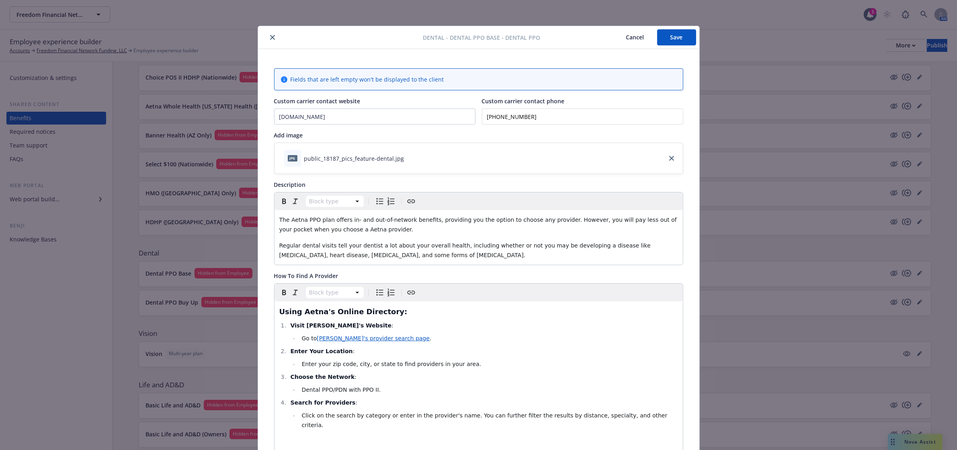
drag, startPoint x: 678, startPoint y: 38, endPoint x: 678, endPoint y: 67, distance: 28.5
click at [678, 38] on button "Save" at bounding box center [676, 37] width 39 height 16
click at [268, 36] on button "close" at bounding box center [273, 38] width 10 height 10
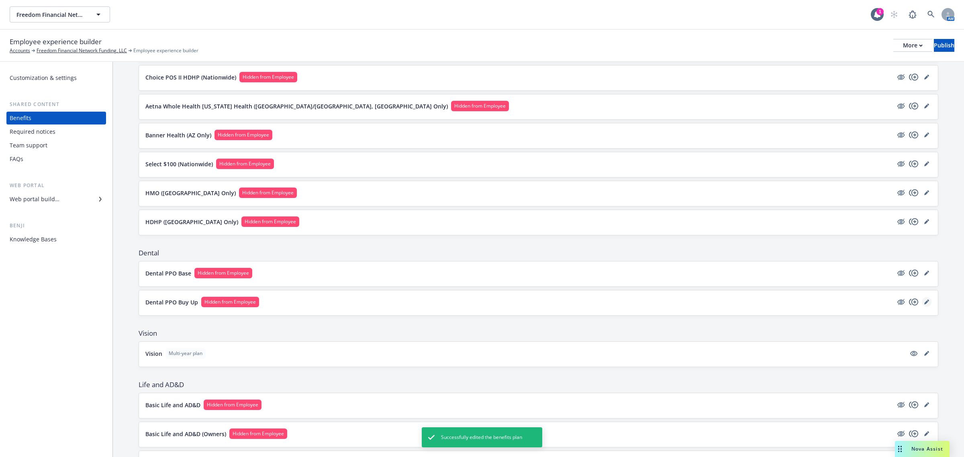
click at [925, 305] on icon "editPencil" at bounding box center [927, 303] width 4 height 4
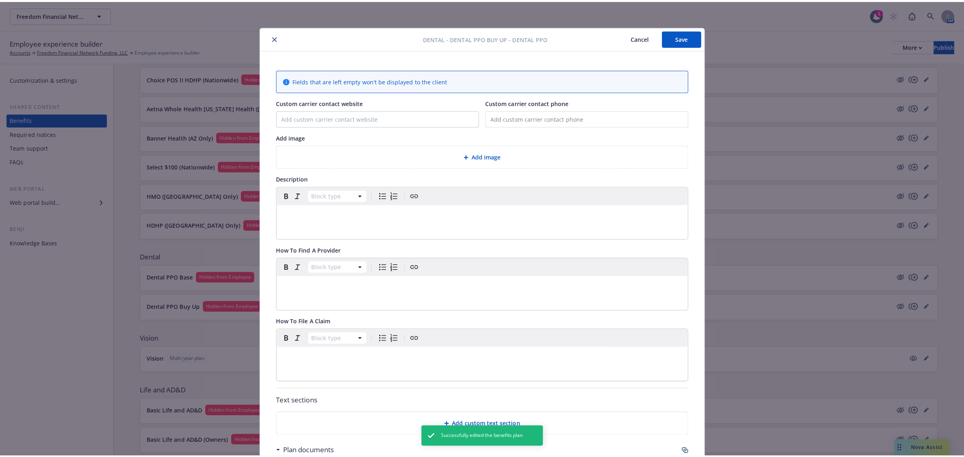
scroll to position [24, 0]
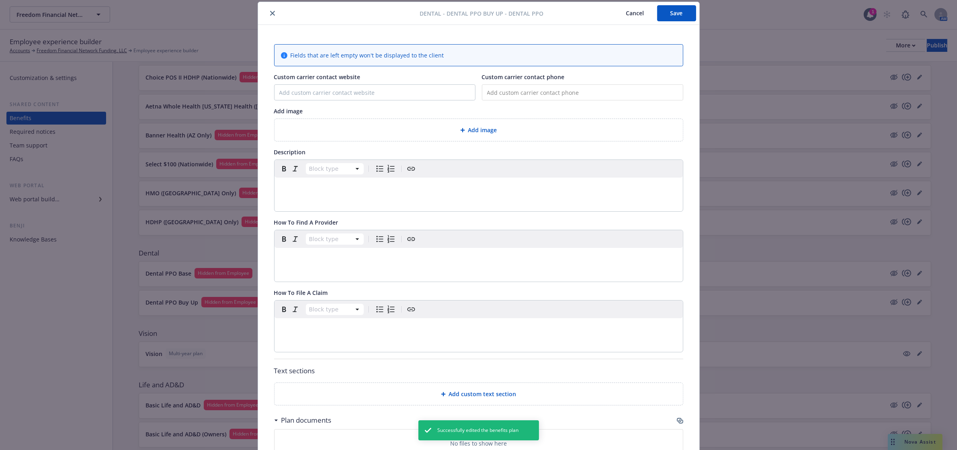
click at [470, 127] on span "Add image" at bounding box center [482, 130] width 29 height 8
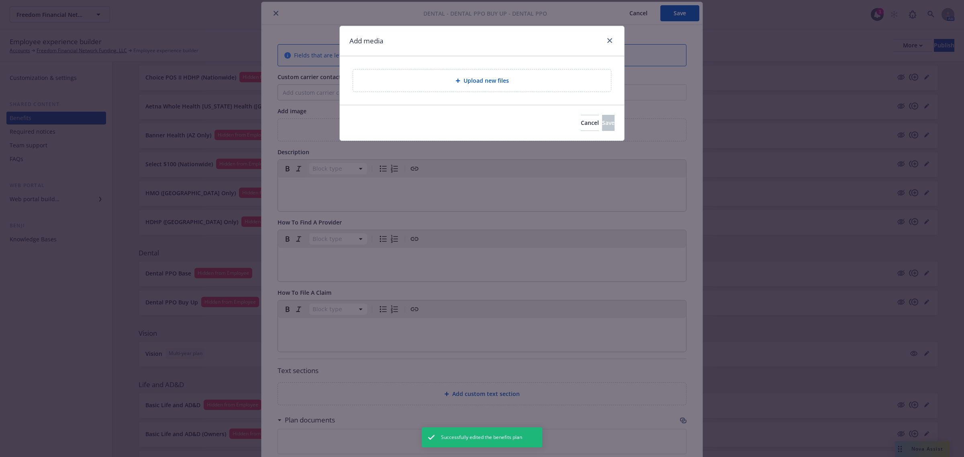
click at [475, 80] on span "Upload new files" at bounding box center [486, 80] width 45 height 8
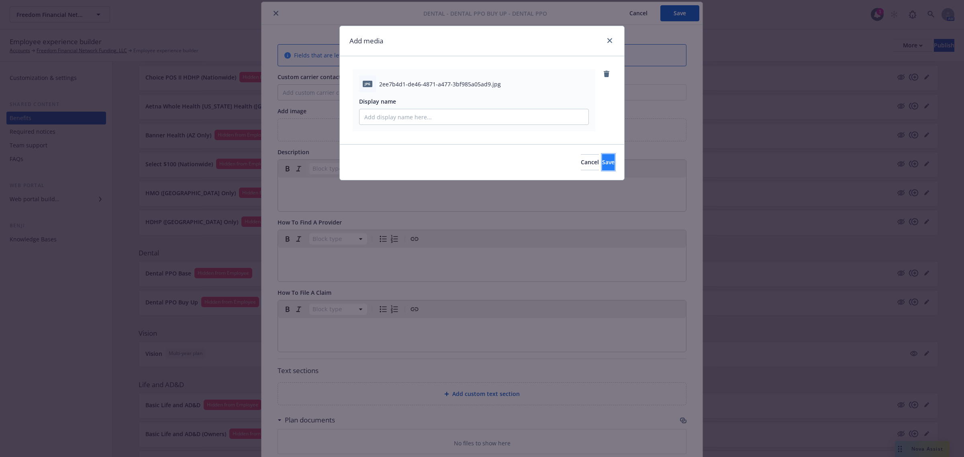
click at [604, 159] on button "Save" at bounding box center [608, 162] width 12 height 16
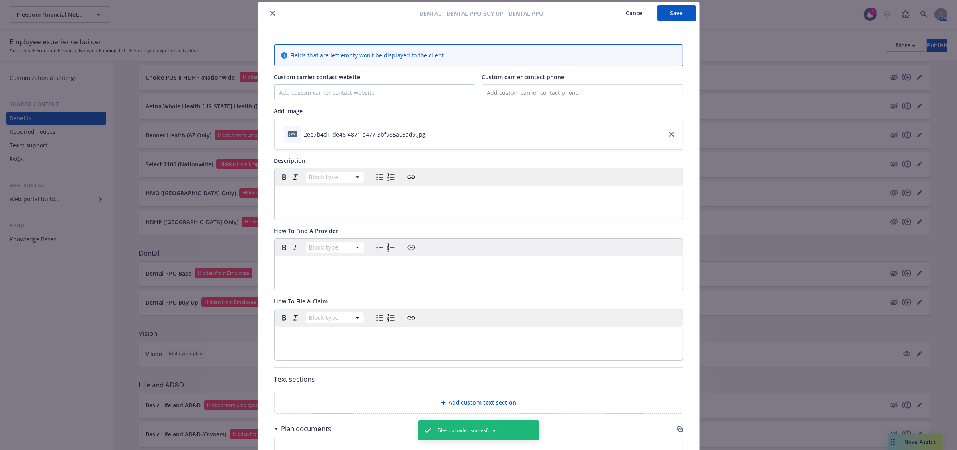
click at [665, 16] on button "Save" at bounding box center [676, 13] width 39 height 16
click at [270, 13] on icon "close" at bounding box center [272, 13] width 5 height 5
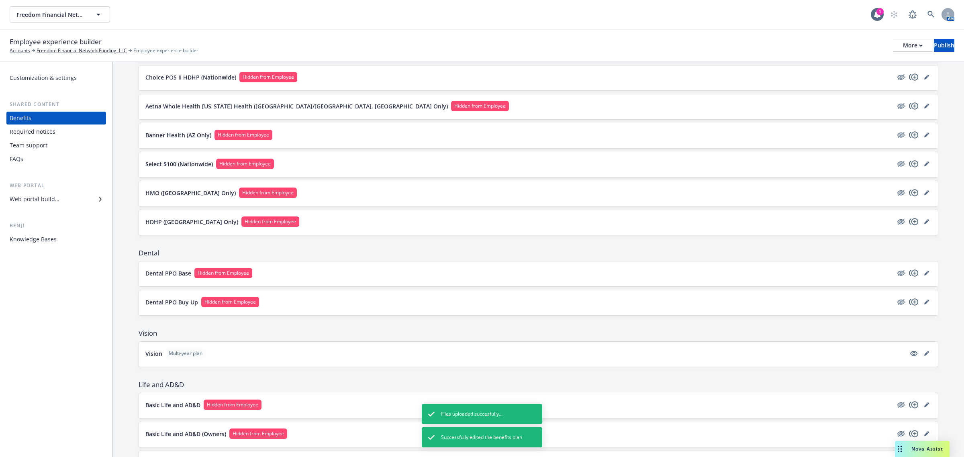
click at [155, 305] on p "Dental PPO Buy Up" at bounding box center [171, 302] width 53 height 8
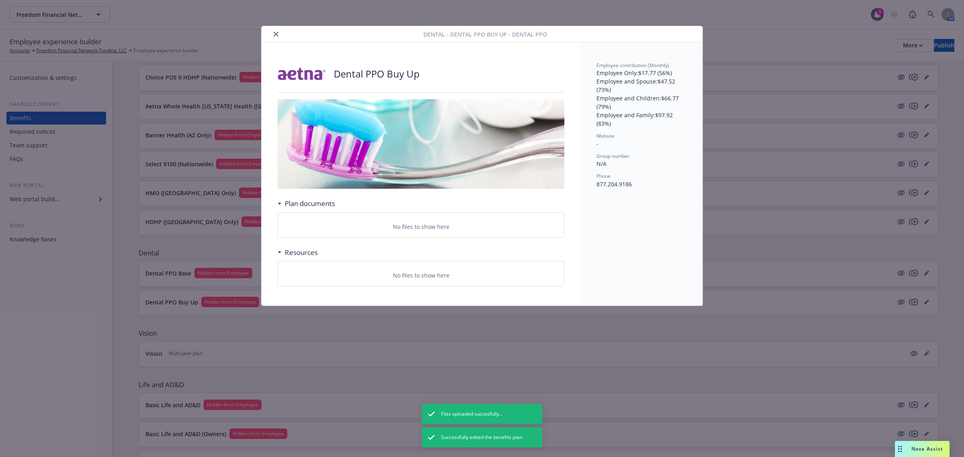
click at [272, 31] on button "close" at bounding box center [276, 34] width 10 height 10
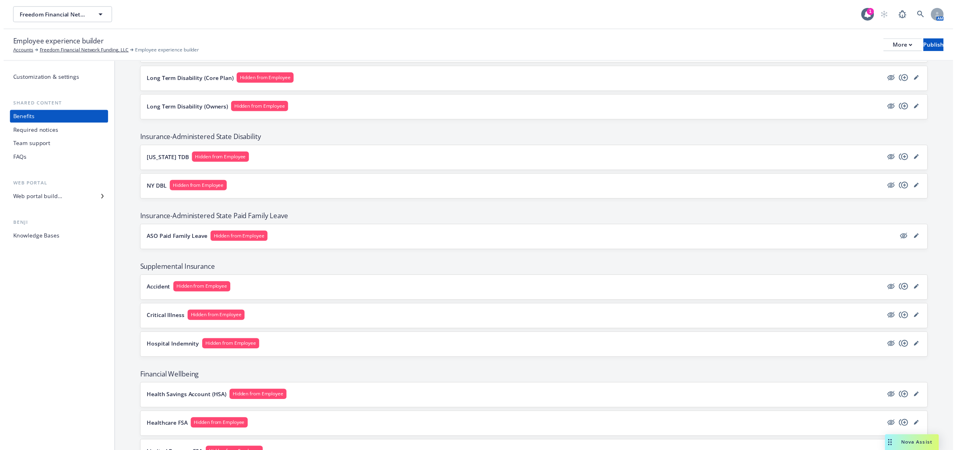
scroll to position [703, 0]
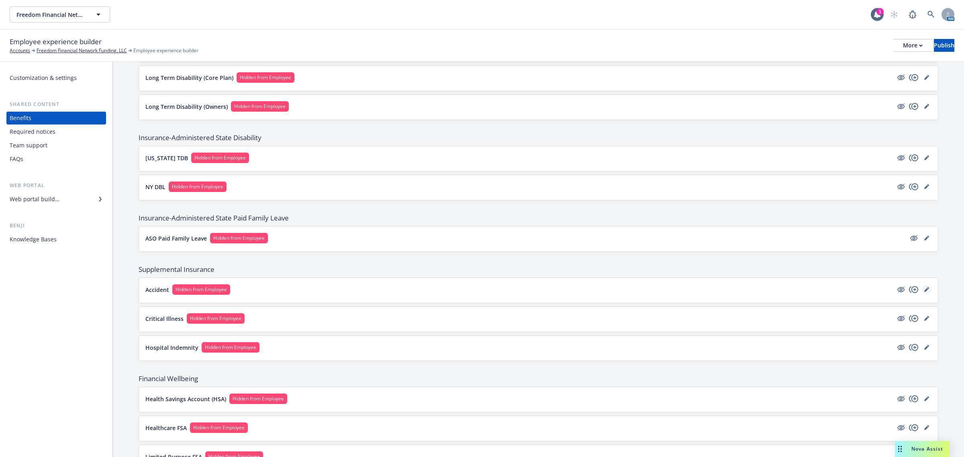
click at [925, 292] on icon "editPencil" at bounding box center [927, 289] width 5 height 5
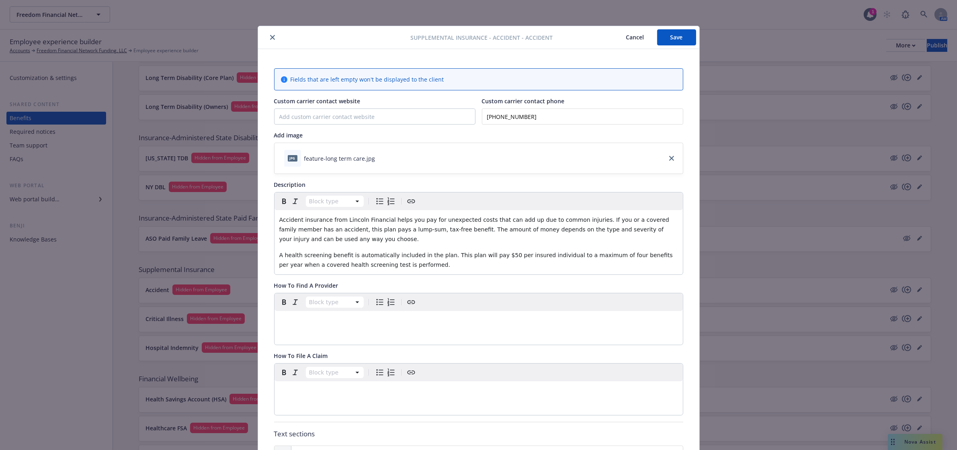
click at [678, 34] on button "Save" at bounding box center [676, 37] width 39 height 16
click at [676, 41] on button "Save" at bounding box center [676, 37] width 39 height 16
click at [270, 37] on icon "close" at bounding box center [272, 37] width 5 height 5
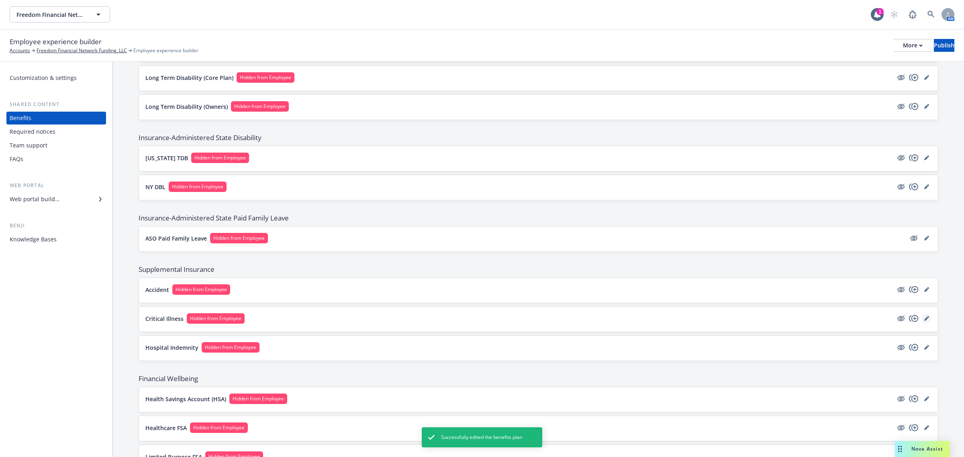
click at [922, 322] on link "editPencil" at bounding box center [927, 319] width 10 height 10
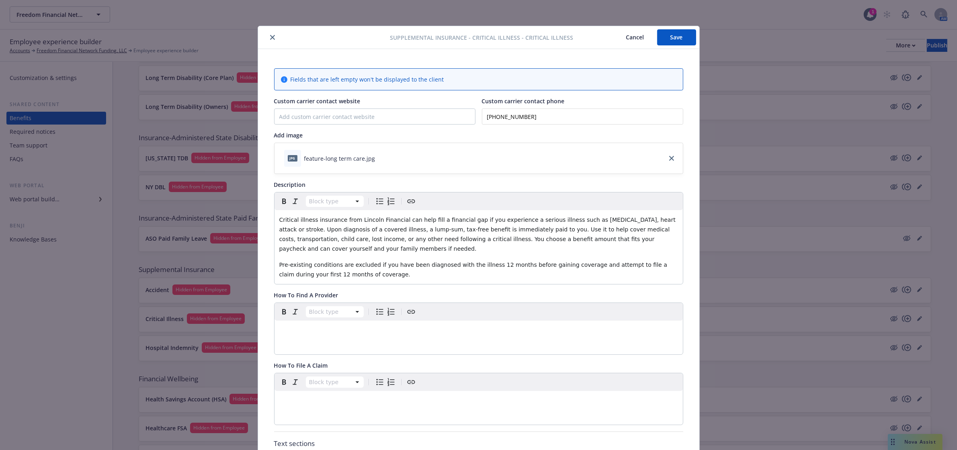
drag, startPoint x: 664, startPoint y: 39, endPoint x: 431, endPoint y: 37, distance: 232.7
click at [664, 39] on button "Save" at bounding box center [676, 37] width 39 height 16
click at [270, 34] on button "close" at bounding box center [273, 38] width 10 height 10
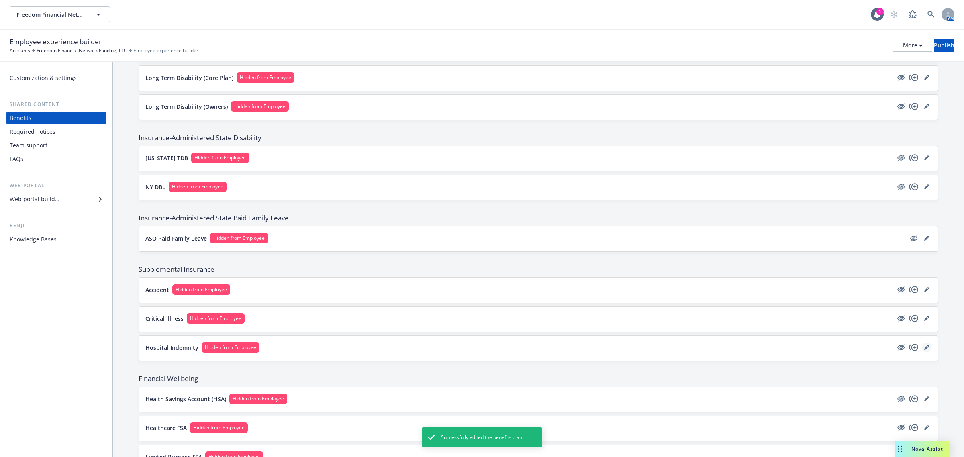
click at [923, 349] on link "editPencil" at bounding box center [927, 348] width 10 height 10
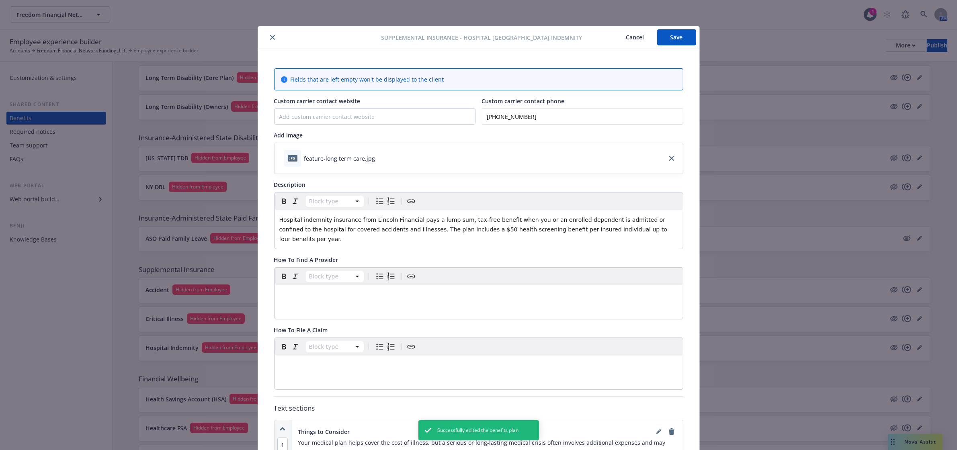
click at [672, 38] on button "Save" at bounding box center [676, 37] width 39 height 16
click at [270, 38] on icon "close" at bounding box center [272, 37] width 5 height 5
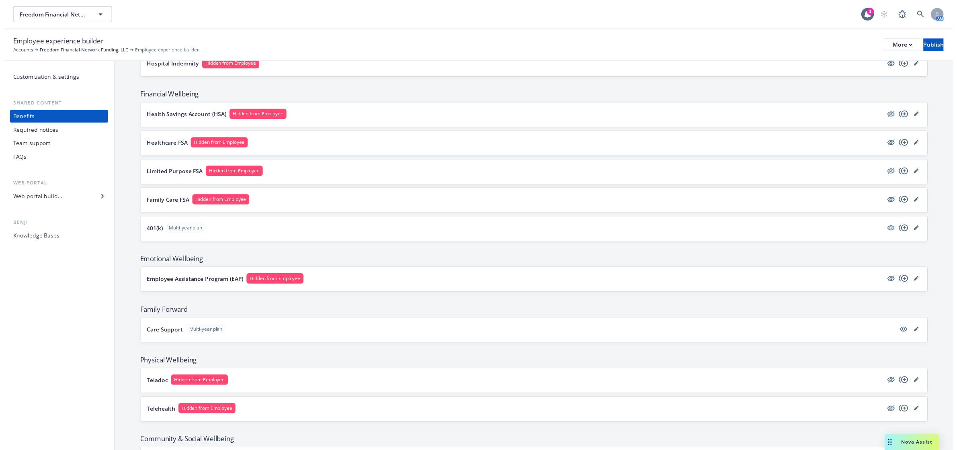
scroll to position [1005, 0]
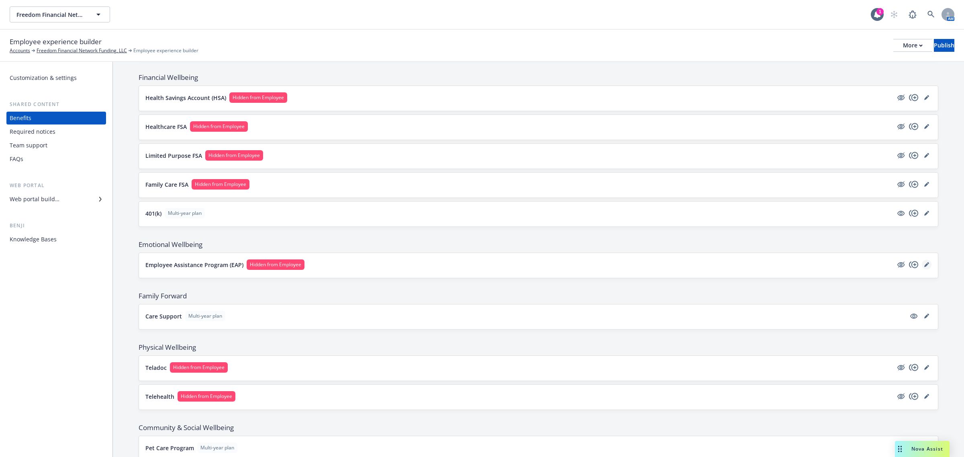
click at [922, 270] on link "editPencil" at bounding box center [927, 265] width 10 height 10
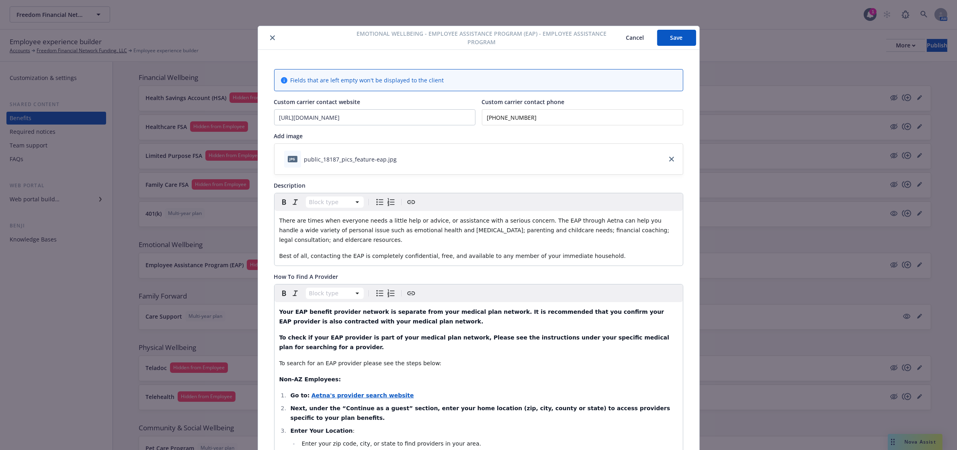
click at [674, 43] on button "Save" at bounding box center [676, 38] width 39 height 16
click at [270, 40] on icon "close" at bounding box center [272, 37] width 5 height 5
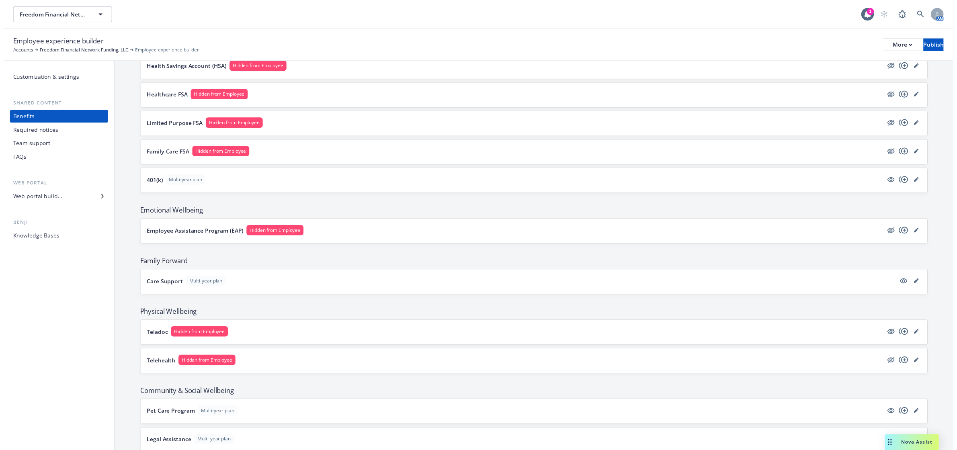
scroll to position [1070, 0]
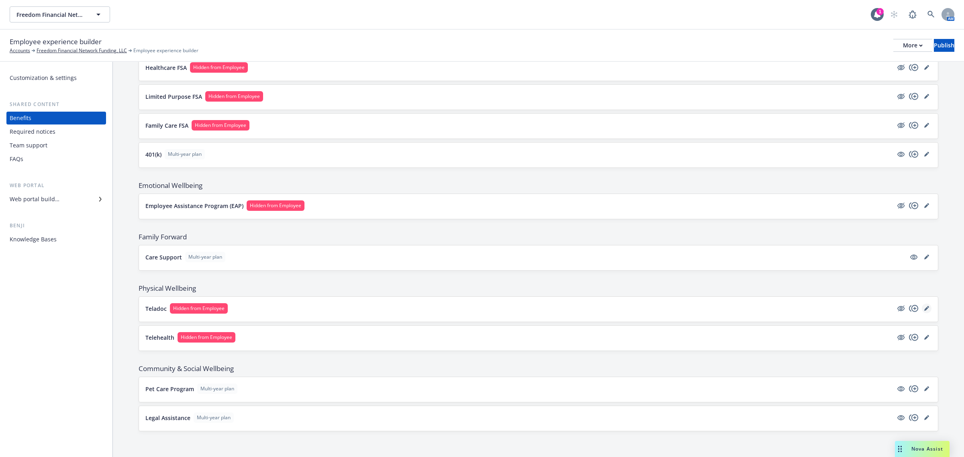
click at [922, 307] on link "editPencil" at bounding box center [927, 309] width 10 height 10
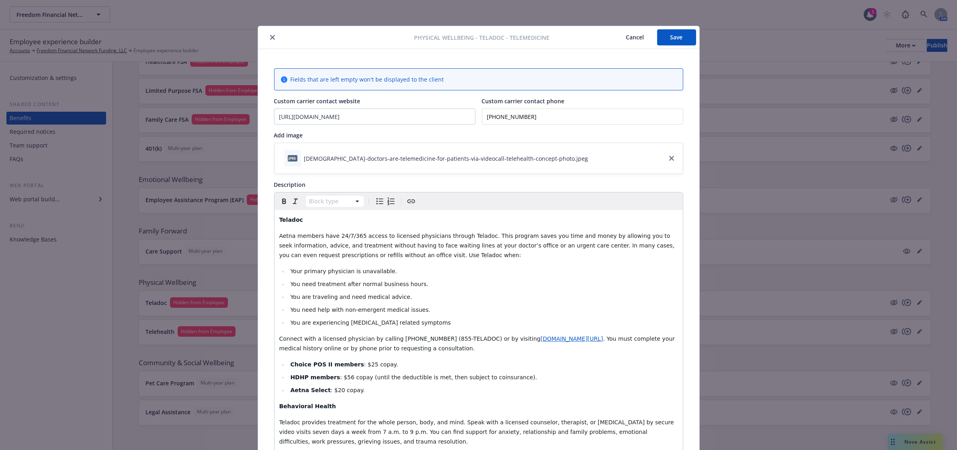
click at [676, 39] on button "Save" at bounding box center [676, 37] width 39 height 16
click at [270, 37] on icon "close" at bounding box center [272, 37] width 5 height 5
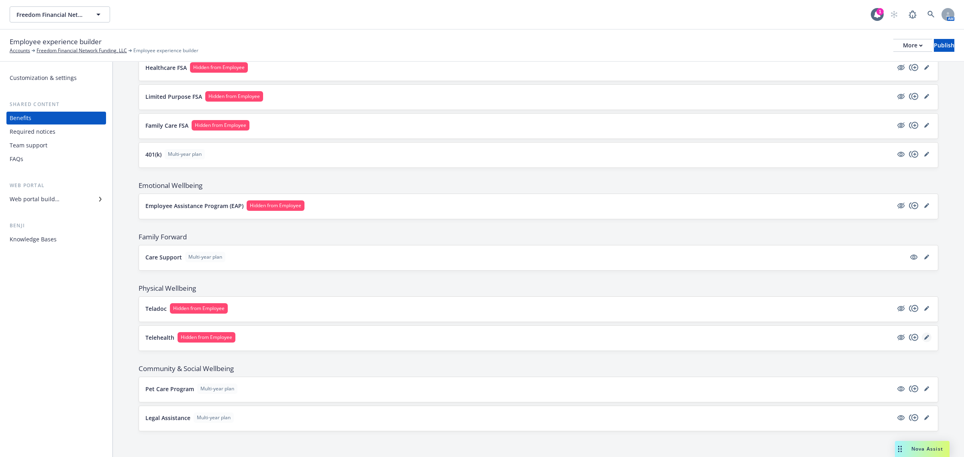
click at [925, 336] on icon "editPencil" at bounding box center [927, 337] width 5 height 5
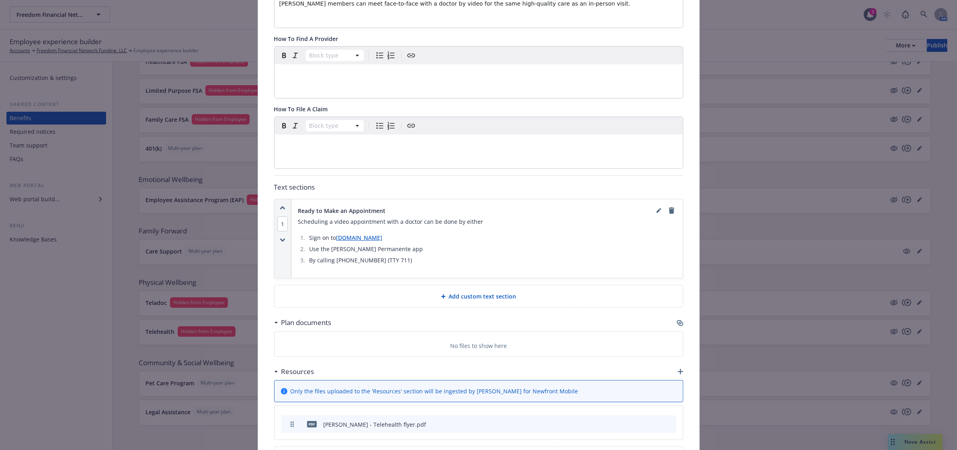
scroll to position [133, 0]
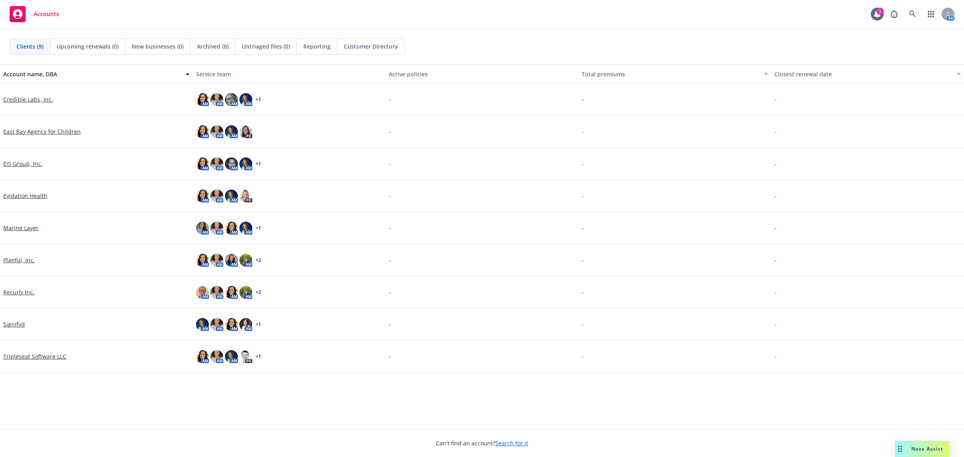
click at [13, 326] on link "Signifyd" at bounding box center [14, 324] width 22 height 8
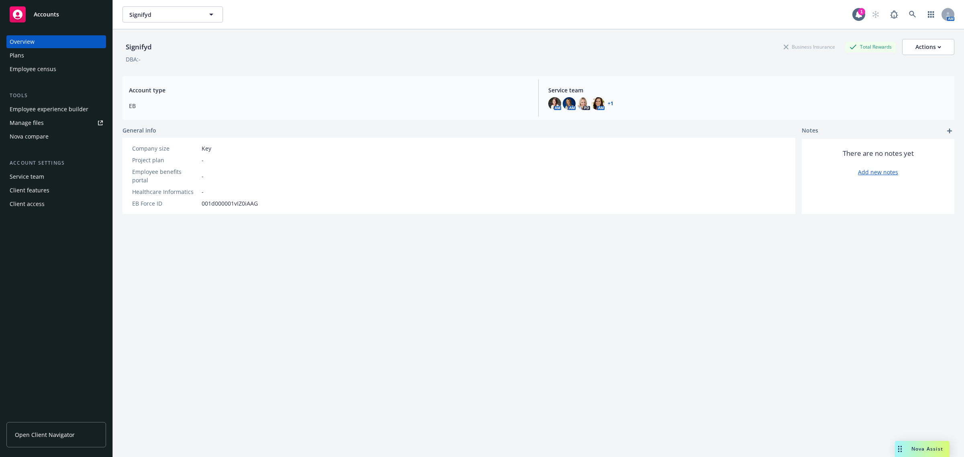
click at [51, 105] on div "Employee experience builder" at bounding box center [49, 109] width 79 height 13
click at [70, 104] on div "Employee experience builder" at bounding box center [49, 109] width 79 height 13
click at [40, 109] on div "Employee experience builder" at bounding box center [49, 109] width 79 height 13
click at [56, 119] on link "Manage files" at bounding box center [56, 123] width 100 height 13
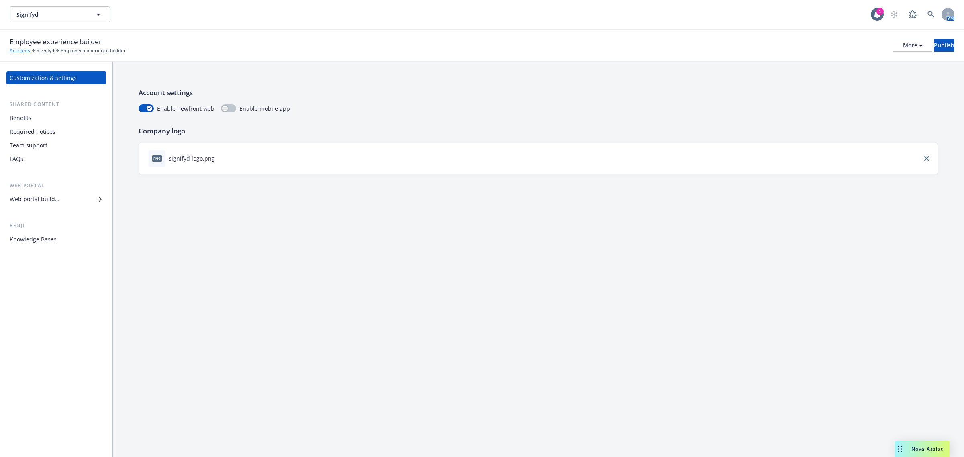
drag, startPoint x: 21, startPoint y: 49, endPoint x: 26, endPoint y: 50, distance: 5.1
click at [21, 49] on link "Accounts" at bounding box center [20, 50] width 20 height 7
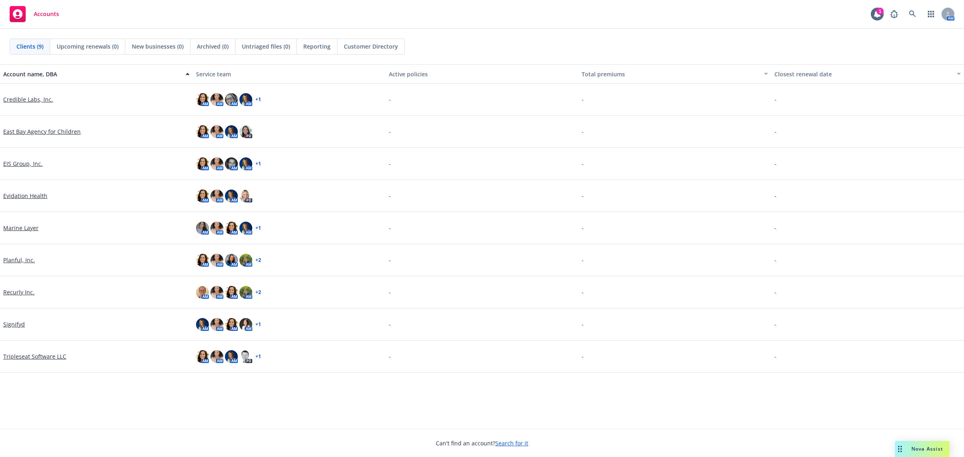
click at [21, 291] on link "Recurly Inc." at bounding box center [18, 292] width 31 height 8
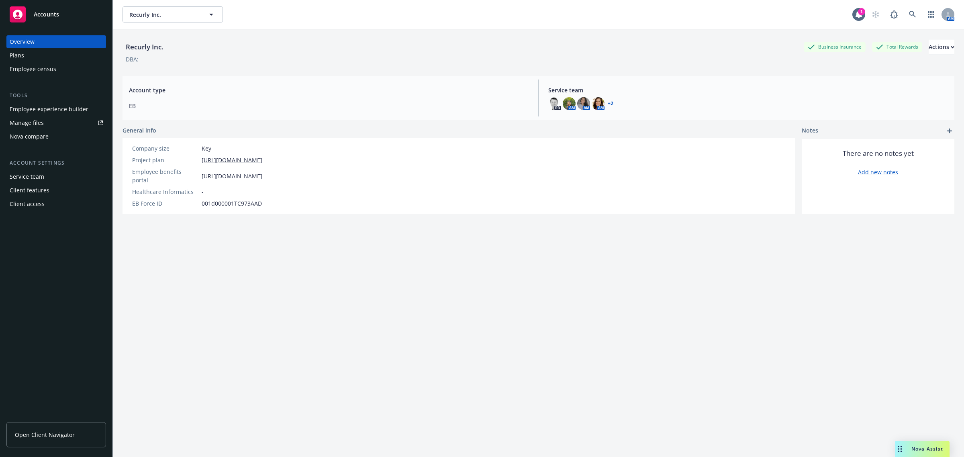
click at [42, 125] on div "Manage files" at bounding box center [27, 123] width 34 height 13
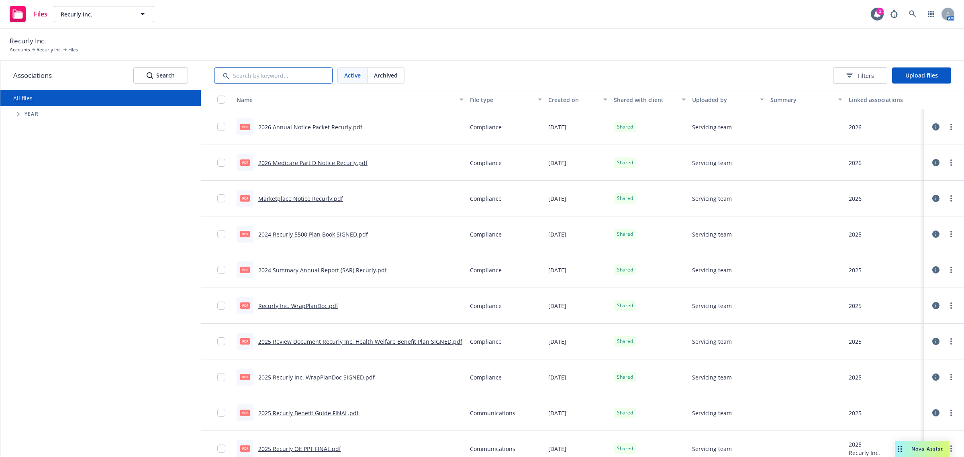
click at [282, 77] on input "Search by keyword..." at bounding box center [273, 76] width 119 height 16
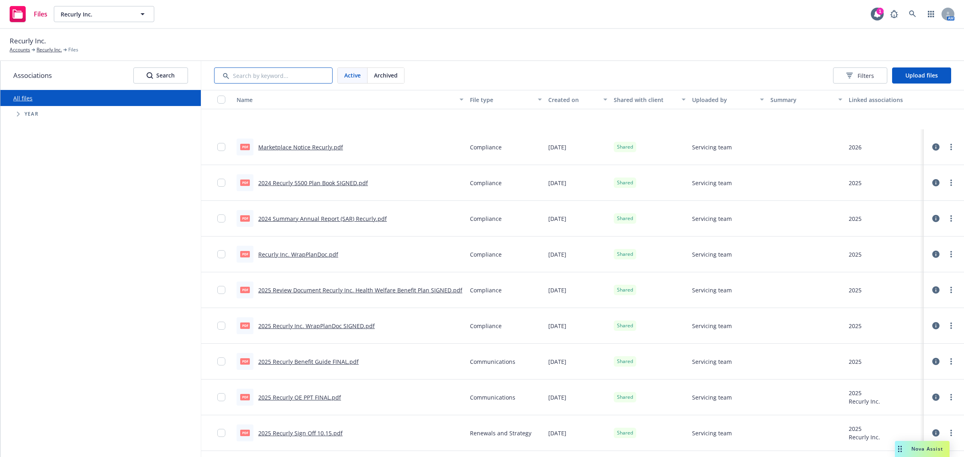
scroll to position [151, 0]
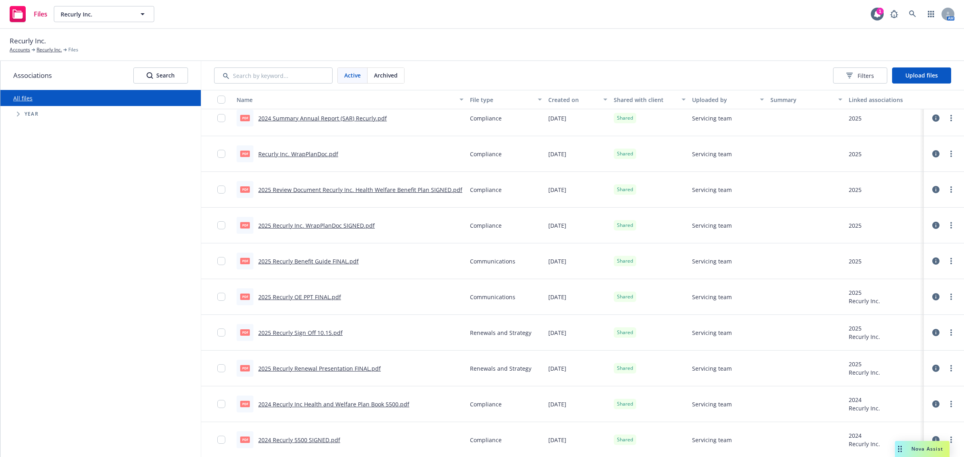
click at [35, 113] on span "Year" at bounding box center [32, 114] width 14 height 5
click at [18, 115] on icon "Tree Example" at bounding box center [18, 114] width 3 height 5
click at [41, 242] on input "Tree Example" at bounding box center [39, 243] width 8 height 8
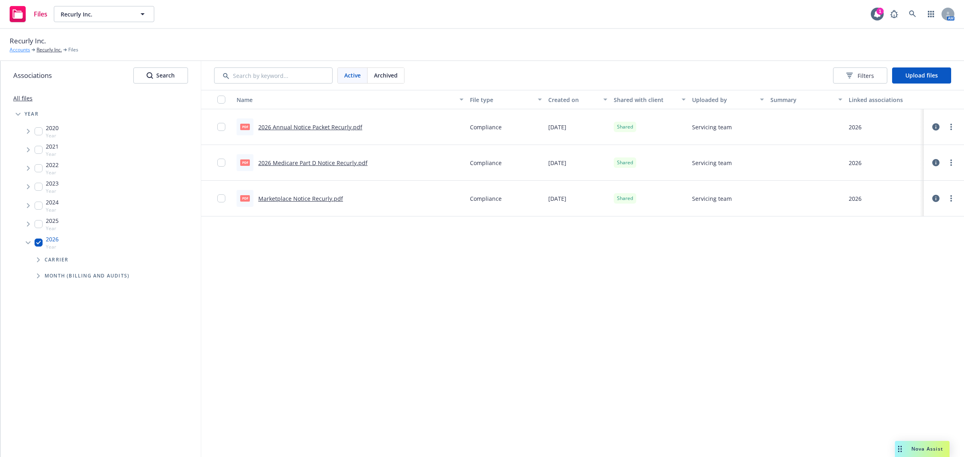
click at [28, 48] on link "Accounts" at bounding box center [20, 49] width 20 height 7
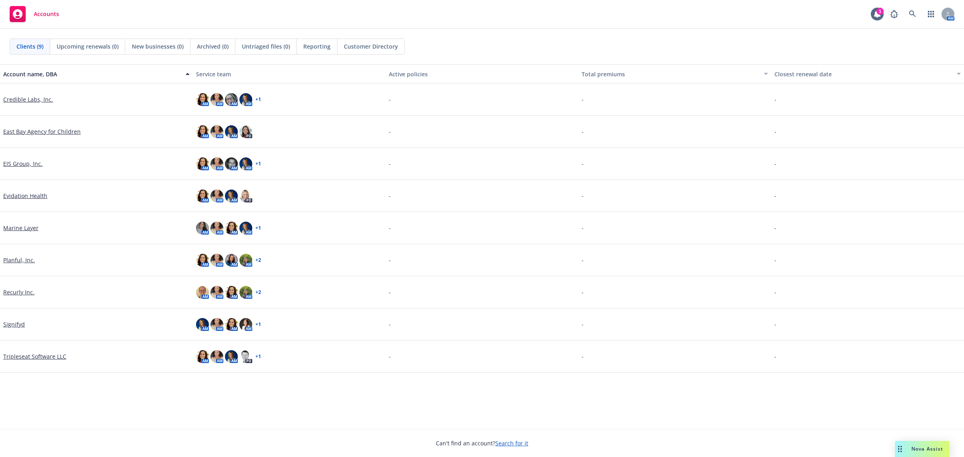
click at [11, 323] on link "Signifyd" at bounding box center [14, 324] width 22 height 8
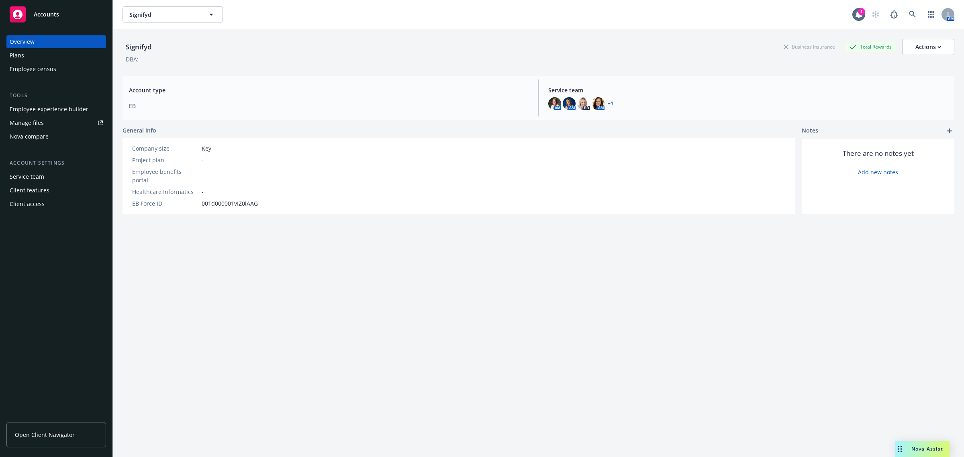
click at [39, 123] on div "Manage files" at bounding box center [27, 123] width 34 height 13
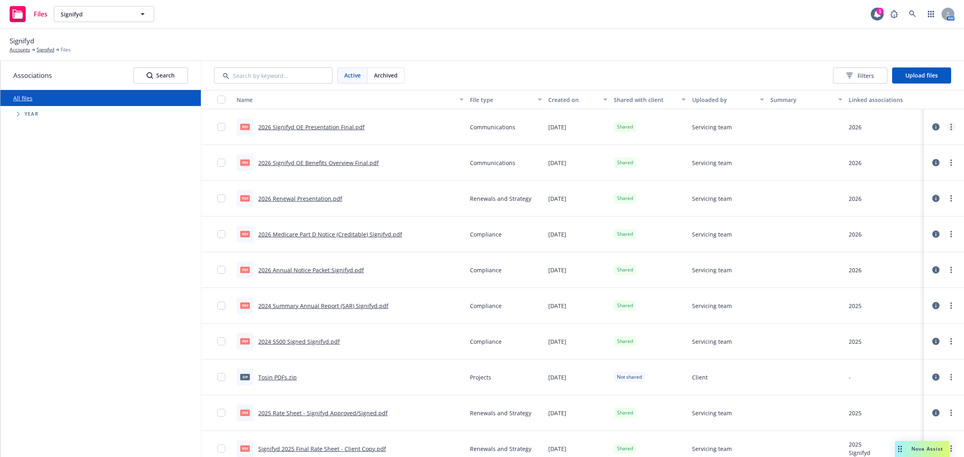
click at [951, 124] on icon "more" at bounding box center [952, 127] width 2 height 6
click at [225, 126] on input "checkbox" at bounding box center [221, 127] width 8 height 8
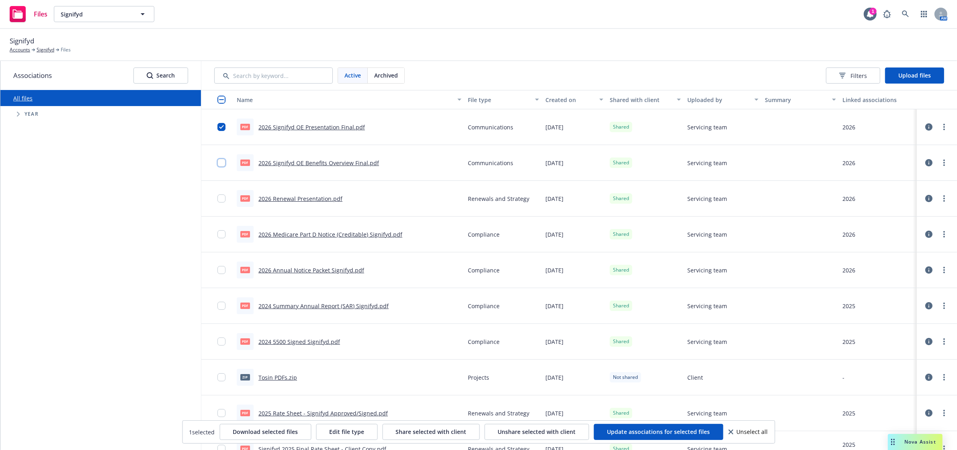
click at [219, 162] on input "checkbox" at bounding box center [221, 163] width 8 height 8
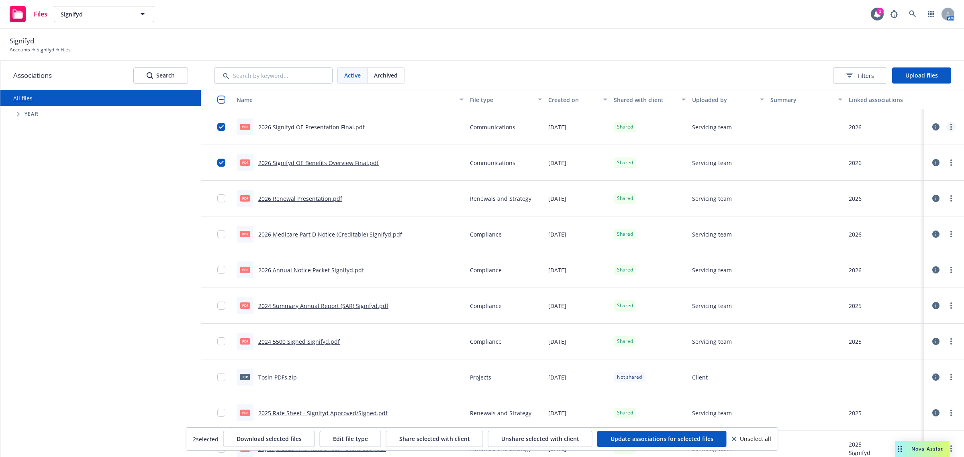
click at [947, 125] on link "more" at bounding box center [952, 127] width 10 height 10
click at [889, 189] on link "Edit" at bounding box center [908, 192] width 80 height 16
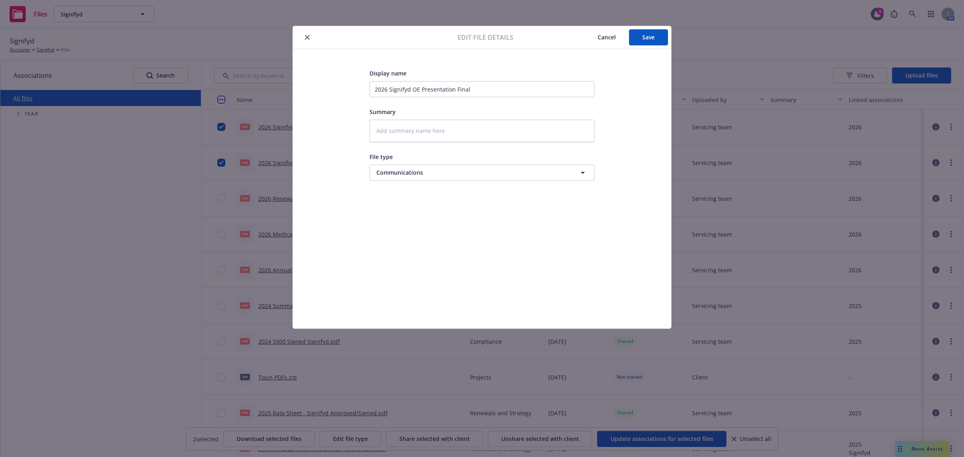
click at [615, 31] on button "Cancel" at bounding box center [607, 37] width 45 height 16
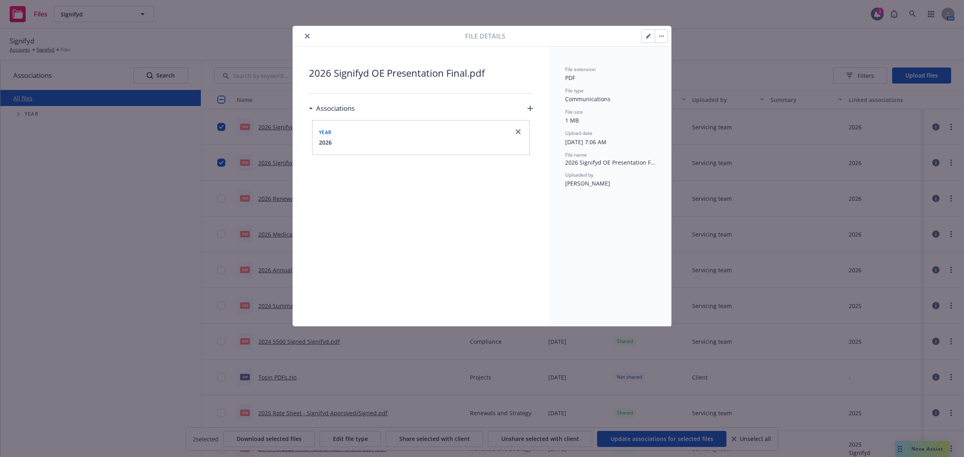
click at [660, 35] on button "button" at bounding box center [661, 36] width 13 height 13
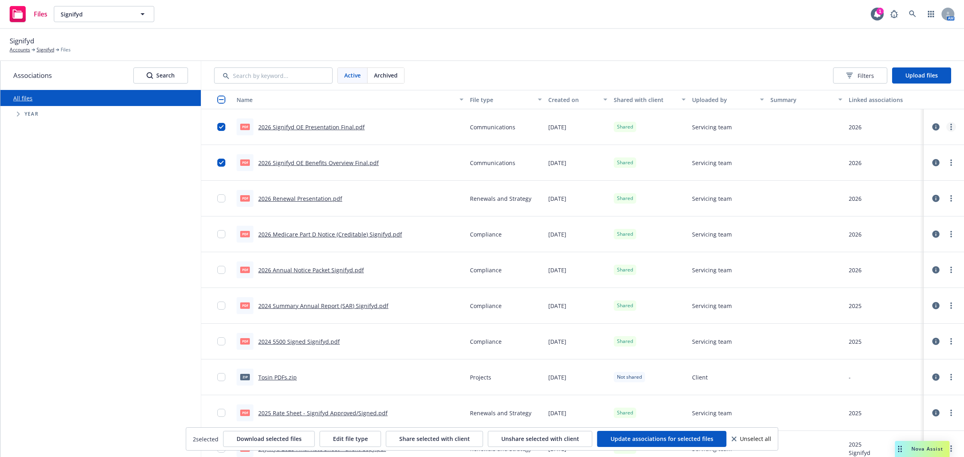
click at [947, 129] on link "more" at bounding box center [952, 127] width 10 height 10
click at [899, 145] on link "Unshare with client" at bounding box center [908, 143] width 80 height 16
click at [951, 160] on icon "more" at bounding box center [952, 163] width 2 height 6
click at [899, 182] on link "Unshare with client" at bounding box center [908, 180] width 80 height 16
click at [947, 124] on link "more" at bounding box center [952, 127] width 10 height 10
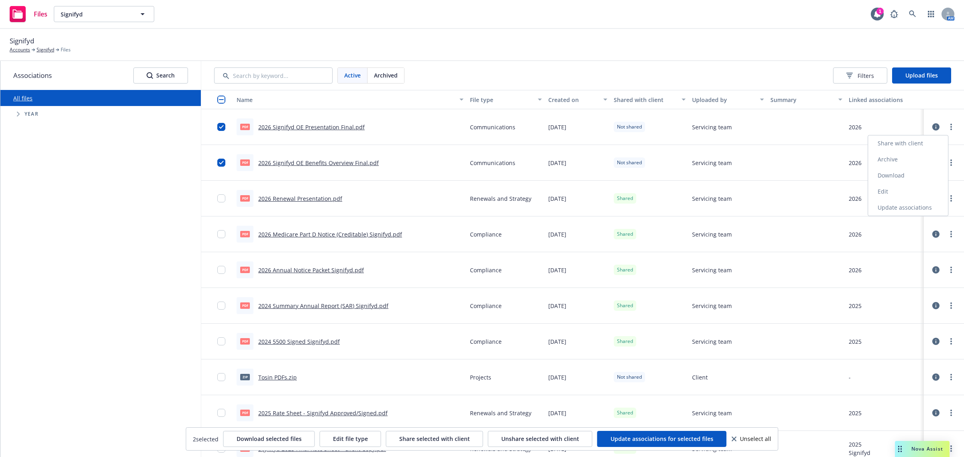
click at [888, 160] on link "Archive" at bounding box center [908, 159] width 80 height 16
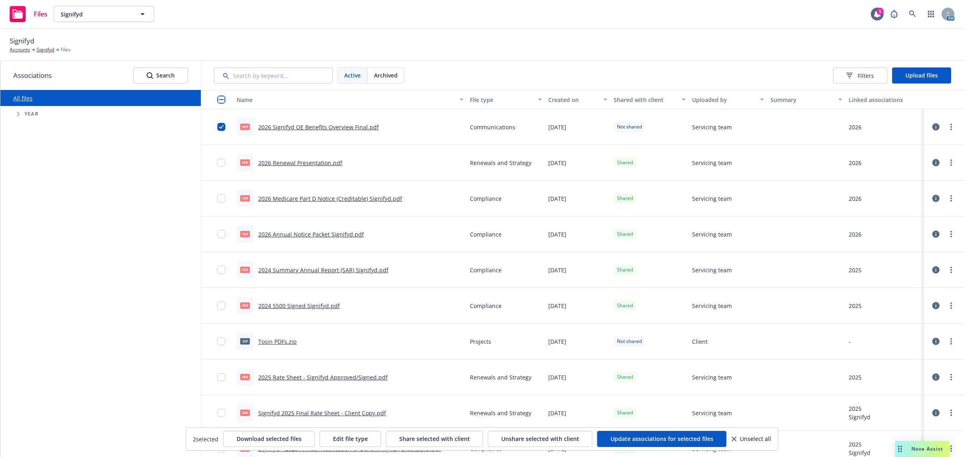
click at [949, 125] on div at bounding box center [944, 127] width 24 height 16
click at [951, 125] on circle "more" at bounding box center [952, 125] width 2 height 2
click at [890, 161] on link "Archive" at bounding box center [908, 159] width 80 height 16
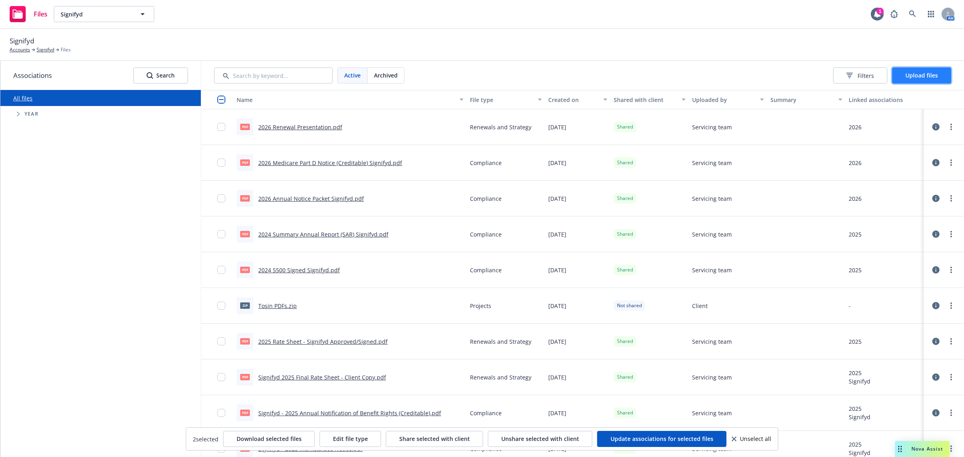
click at [902, 70] on button "Upload files" at bounding box center [922, 76] width 59 height 16
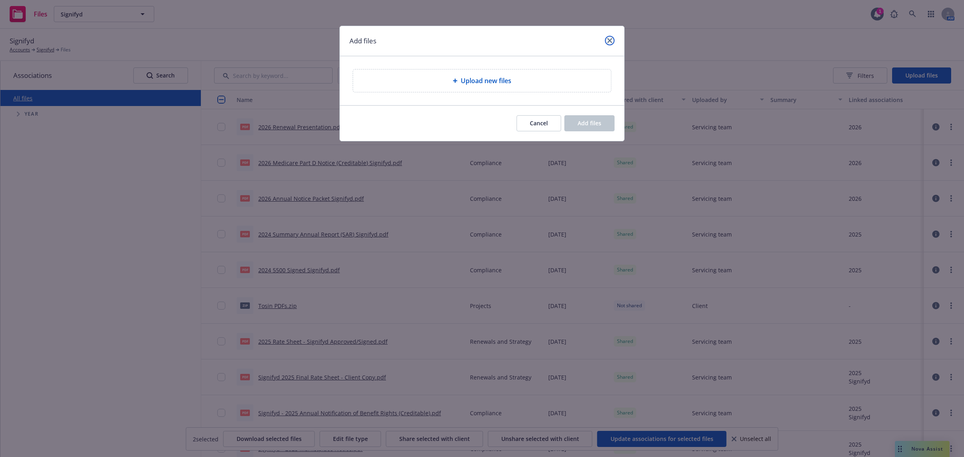
click at [609, 41] on icon "close" at bounding box center [610, 40] width 5 height 5
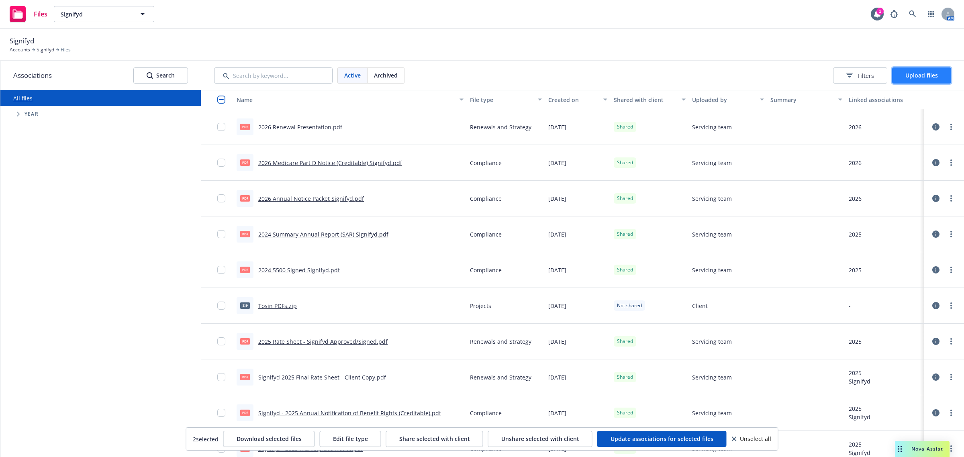
click at [913, 74] on span "Upload files" at bounding box center [922, 76] width 33 height 8
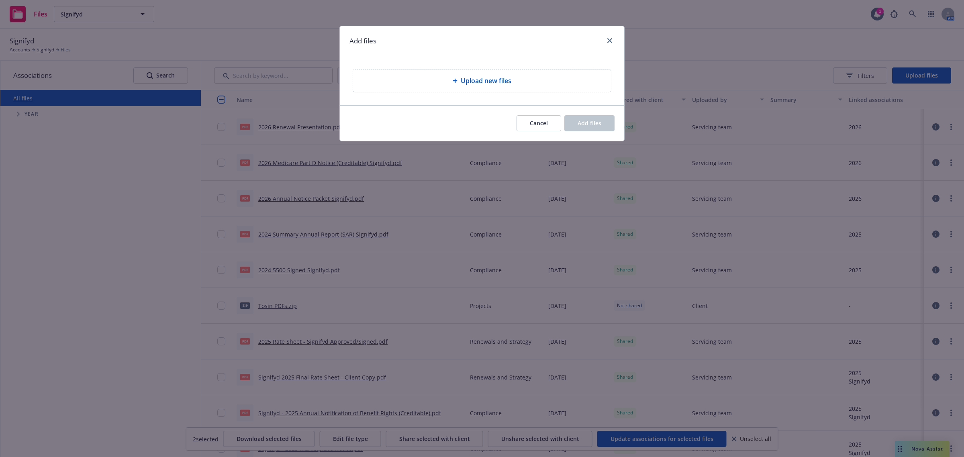
click at [487, 76] on div "Upload new files" at bounding box center [482, 81] width 258 height 23
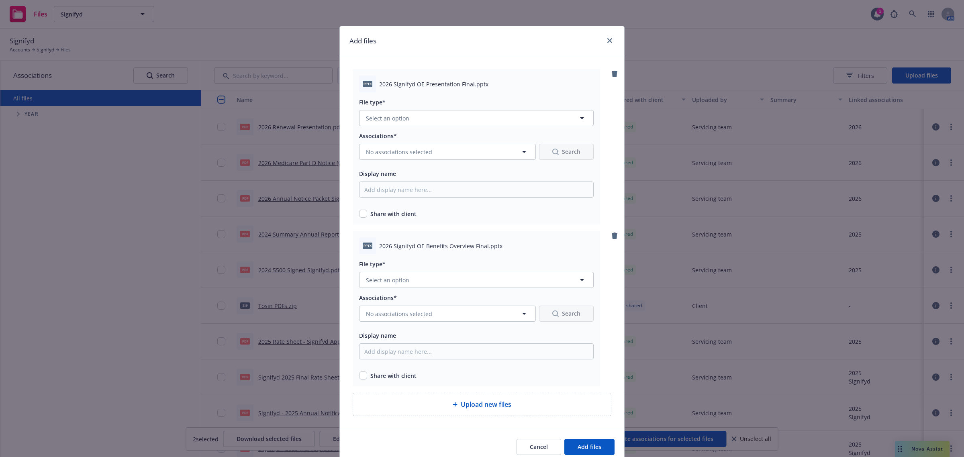
click at [417, 109] on div "File type* Select an option" at bounding box center [476, 111] width 235 height 29
click at [416, 116] on button "Select an option" at bounding box center [476, 118] width 235 height 16
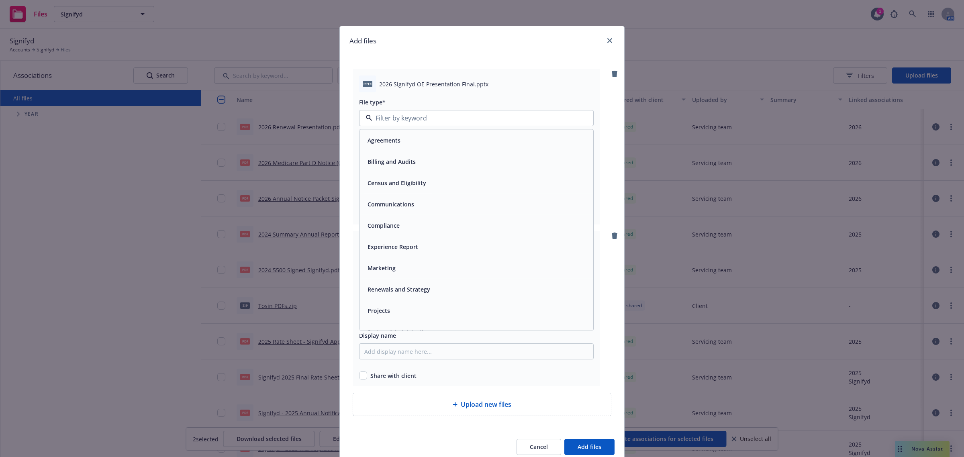
click at [401, 206] on span "Communications" at bounding box center [391, 204] width 47 height 8
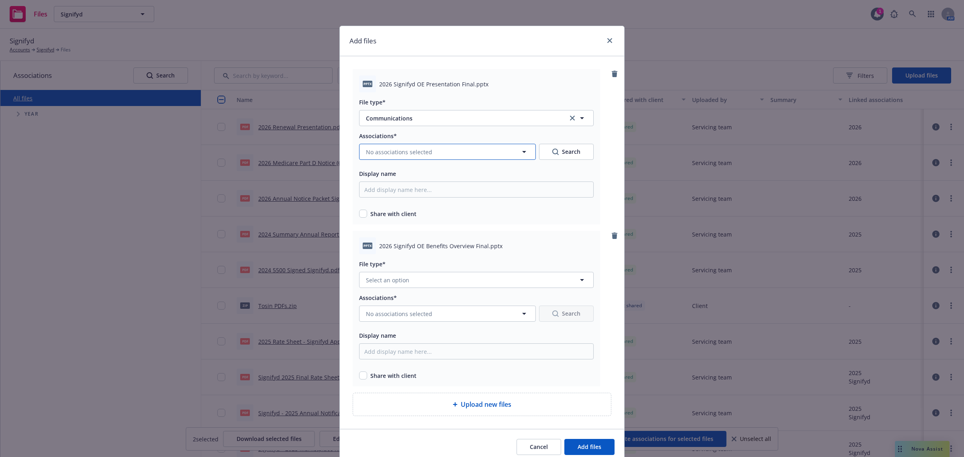
click at [405, 156] on span "No associations selected" at bounding box center [399, 152] width 66 height 8
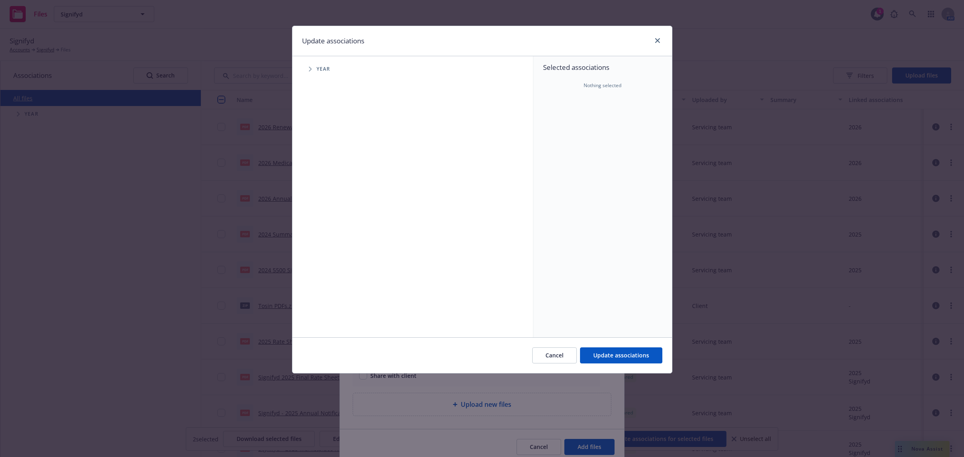
click at [324, 71] on span "Year" at bounding box center [324, 69] width 14 height 5
click at [311, 68] on icon "Tree Example" at bounding box center [310, 69] width 3 height 5
click at [330, 191] on div "2026 Year" at bounding box center [339, 197] width 24 height 15
checkbox input "true"
drag, startPoint x: 631, startPoint y: 356, endPoint x: 611, endPoint y: 324, distance: 37.8
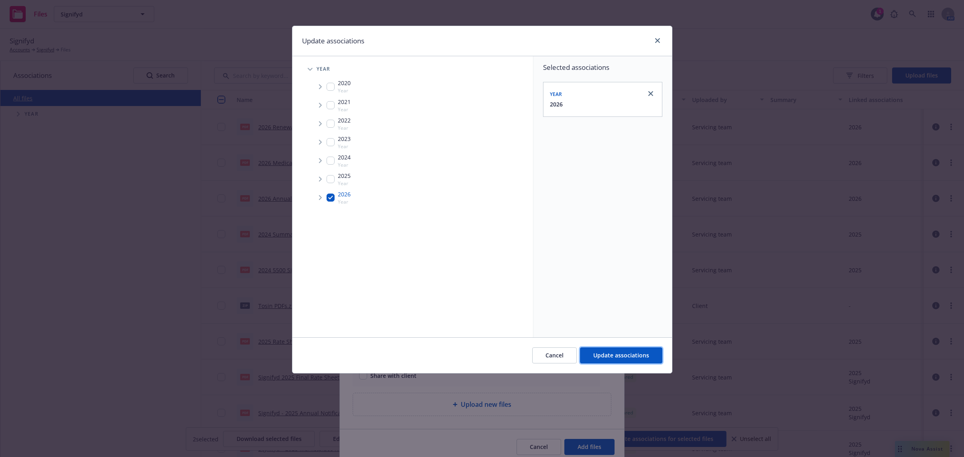
click at [631, 356] on span "Update associations" at bounding box center [622, 356] width 56 height 8
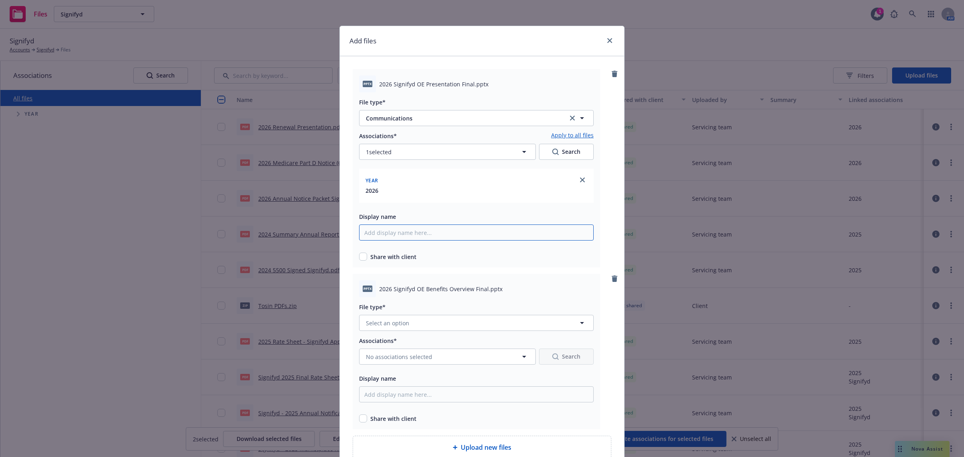
click at [400, 235] on input "Display name" at bounding box center [476, 233] width 235 height 16
click at [403, 194] on div "2026" at bounding box center [476, 190] width 225 height 8
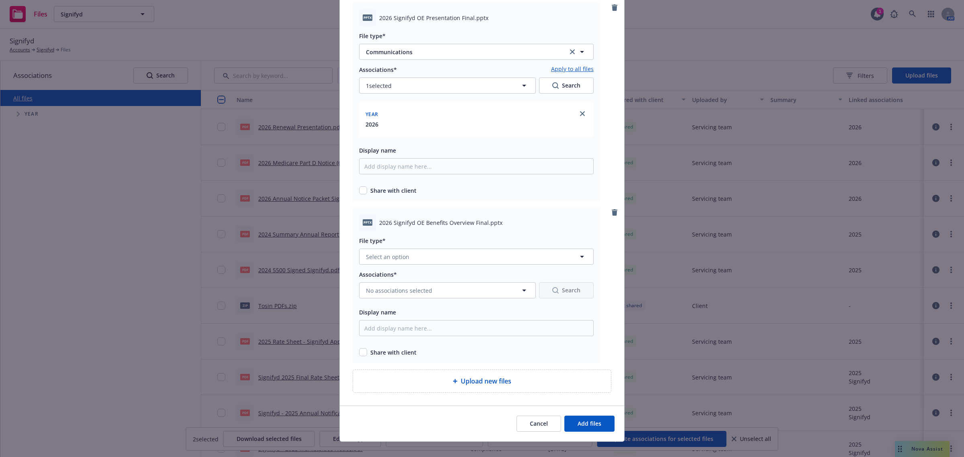
scroll to position [77, 0]
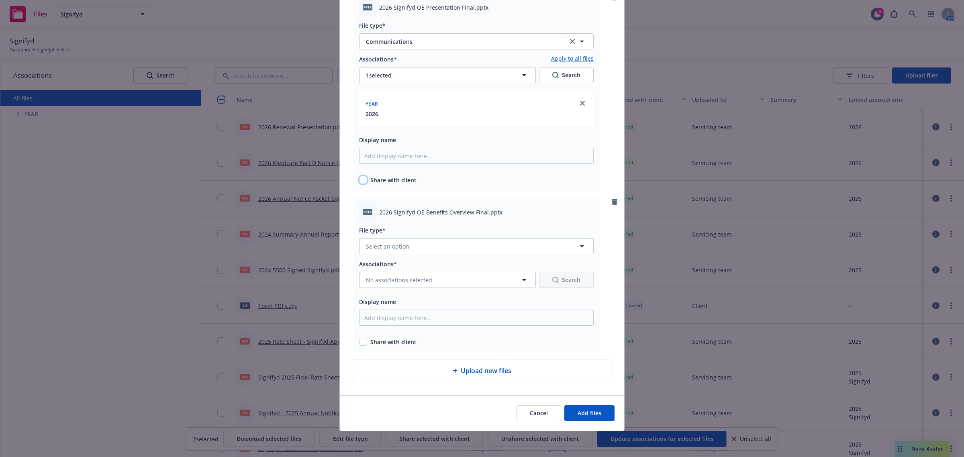
drag, startPoint x: 359, startPoint y: 182, endPoint x: 372, endPoint y: 175, distance: 14.9
click at [361, 181] on input "checkbox" at bounding box center [363, 180] width 8 height 8
checkbox input "true"
click at [409, 248] on button "Select an option" at bounding box center [476, 246] width 235 height 16
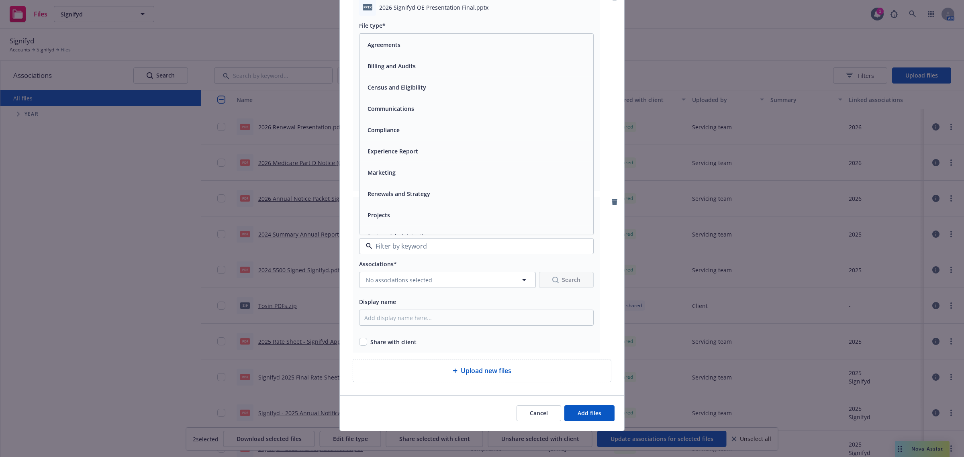
click at [410, 108] on div "Communications" at bounding box center [389, 109] width 51 height 12
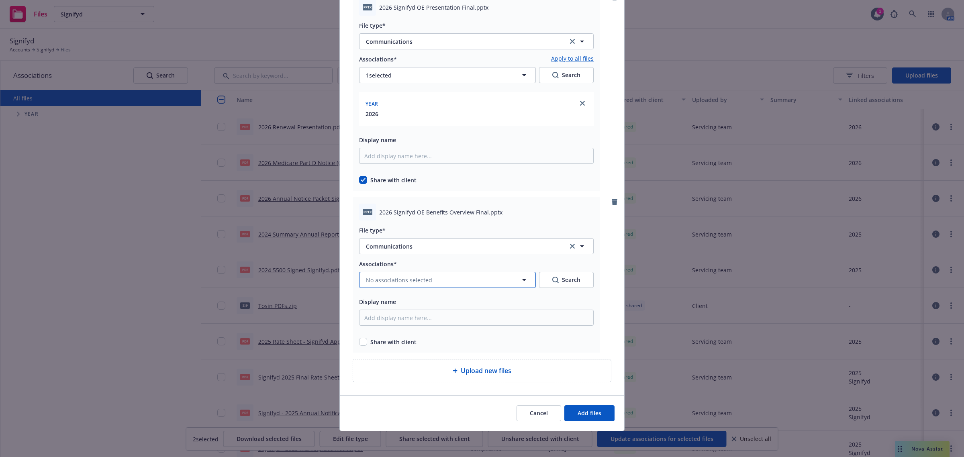
click at [413, 272] on button "No associations selected" at bounding box center [447, 280] width 177 height 16
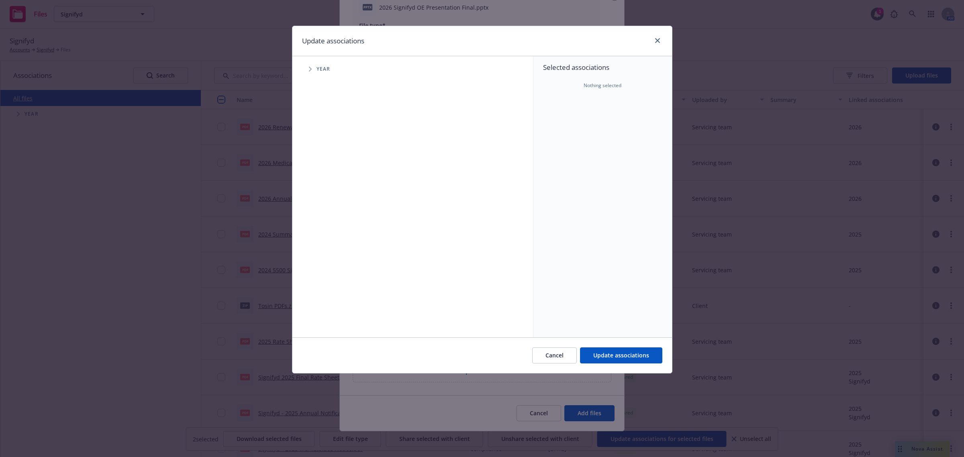
click at [323, 69] on span "Year" at bounding box center [324, 69] width 14 height 5
click at [309, 67] on icon "Tree Example" at bounding box center [310, 69] width 3 height 5
click at [333, 198] on input "Tree Example" at bounding box center [331, 198] width 8 height 8
checkbox input "true"
click at [634, 358] on span "Update associations" at bounding box center [622, 356] width 56 height 8
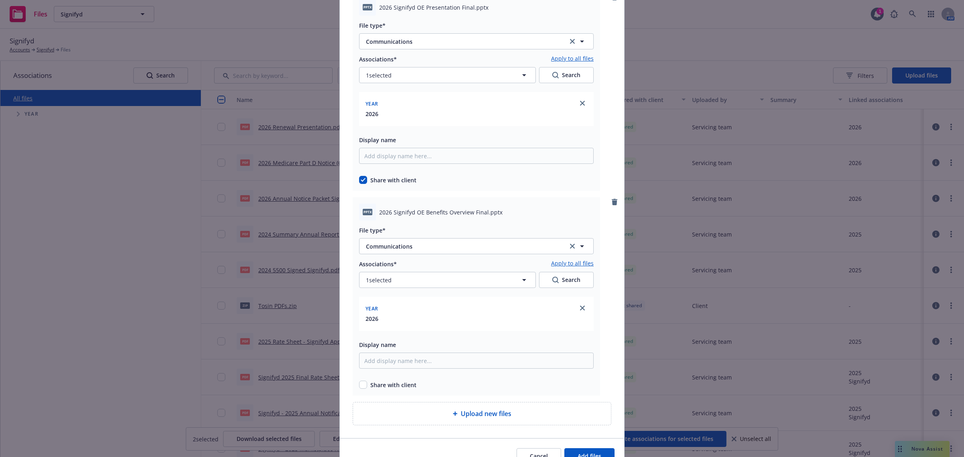
scroll to position [120, 0]
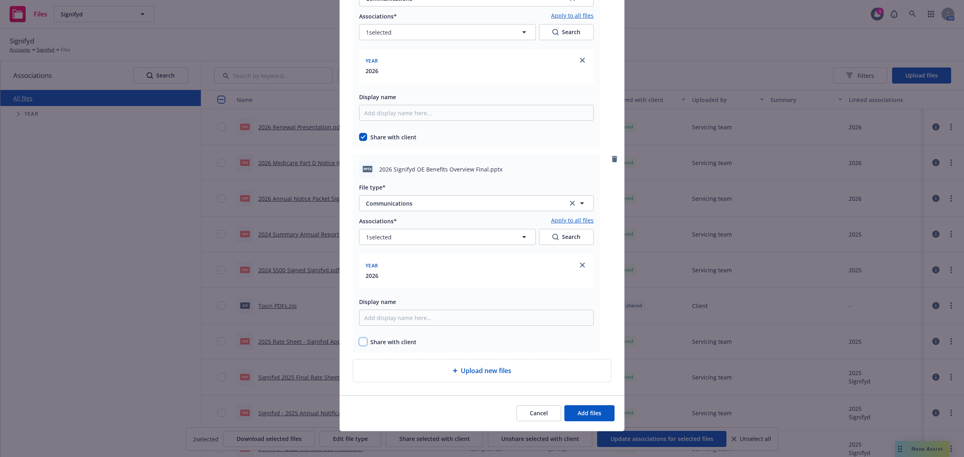
click at [363, 341] on input "checkbox" at bounding box center [363, 342] width 8 height 8
checkbox input "true"
click at [589, 412] on span "Add files" at bounding box center [590, 413] width 24 height 8
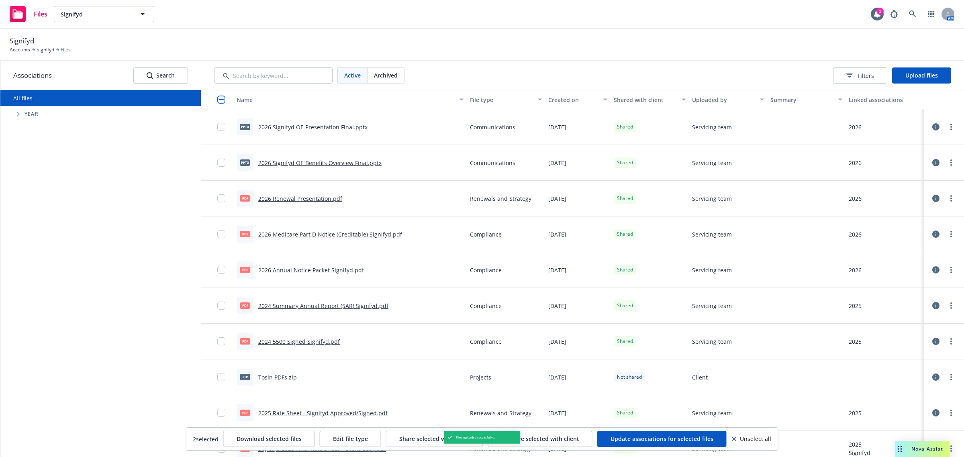
click at [320, 127] on link "2026 Signifyd OE Presentation Final.pptx" at bounding box center [312, 127] width 109 height 8
click at [497, 56] on div "Signifyd Accounts Signifyd Files" at bounding box center [482, 45] width 964 height 32
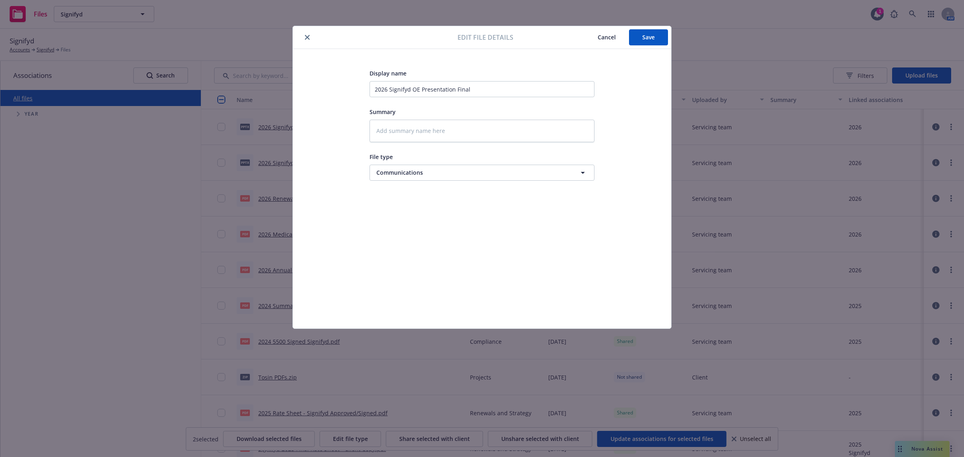
type textarea "x"
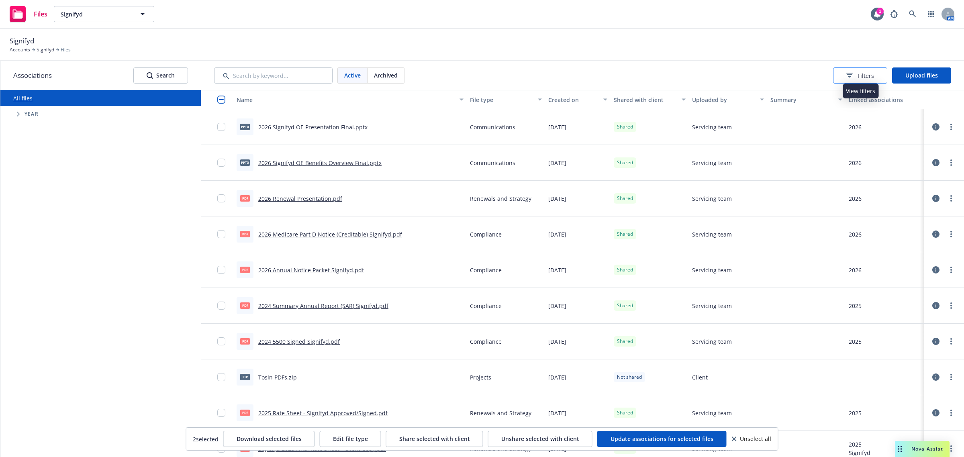
click at [863, 74] on span "Filters" at bounding box center [866, 76] width 16 height 8
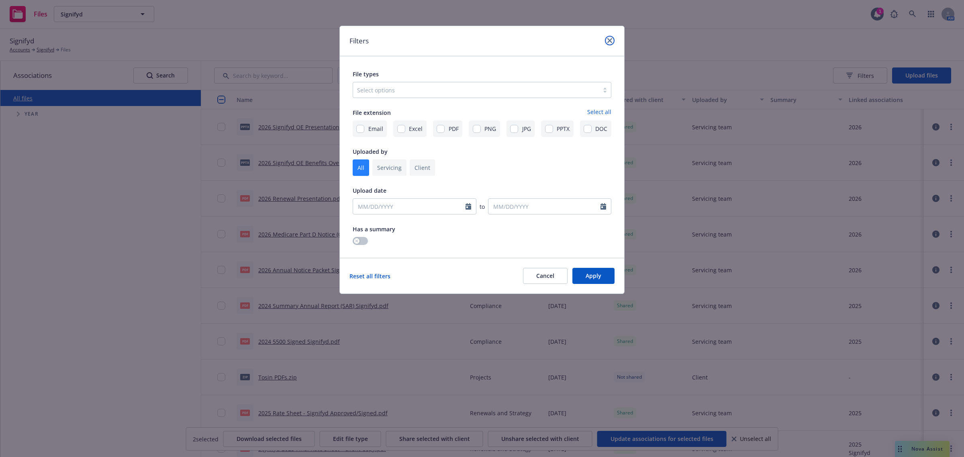
click at [606, 39] on link "close" at bounding box center [610, 41] width 10 height 10
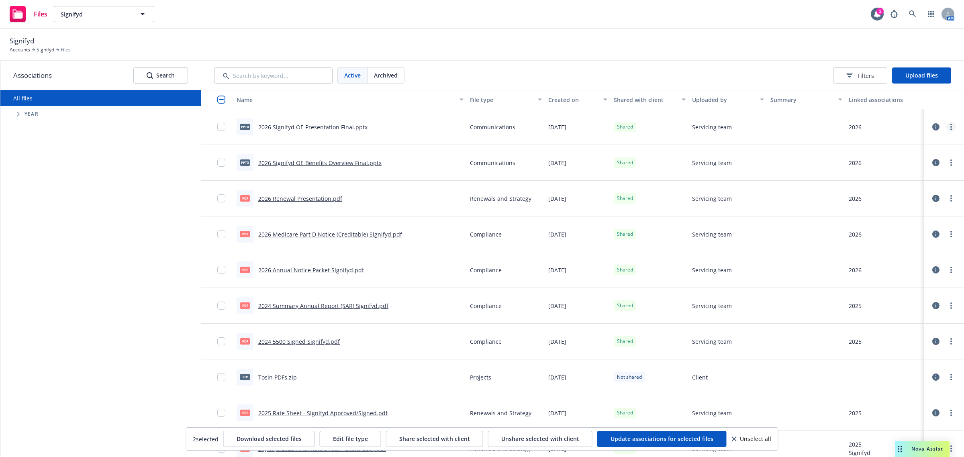
click at [948, 129] on link "more" at bounding box center [952, 127] width 10 height 10
click at [780, 51] on div "Signifyd Accounts Signifyd Files" at bounding box center [482, 45] width 945 height 18
click at [139, 327] on div "All files Accessibility guide for tree Tree Example. Navigate the tree with the…" at bounding box center [100, 273] width 201 height 367
click at [405, 71] on div "Active Archived Filters Upload files" at bounding box center [582, 76] width 737 height 16
click at [388, 71] on span "Archived" at bounding box center [386, 75] width 24 height 8
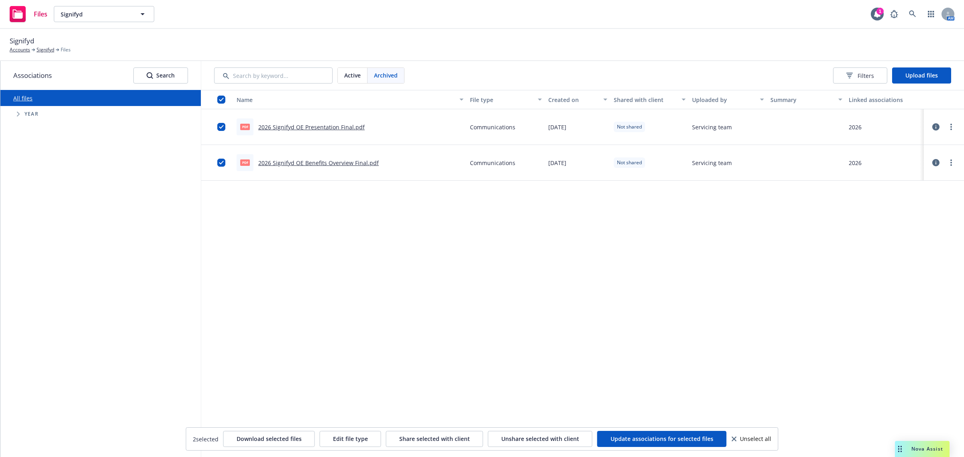
click at [356, 75] on span "Active" at bounding box center [352, 75] width 16 height 8
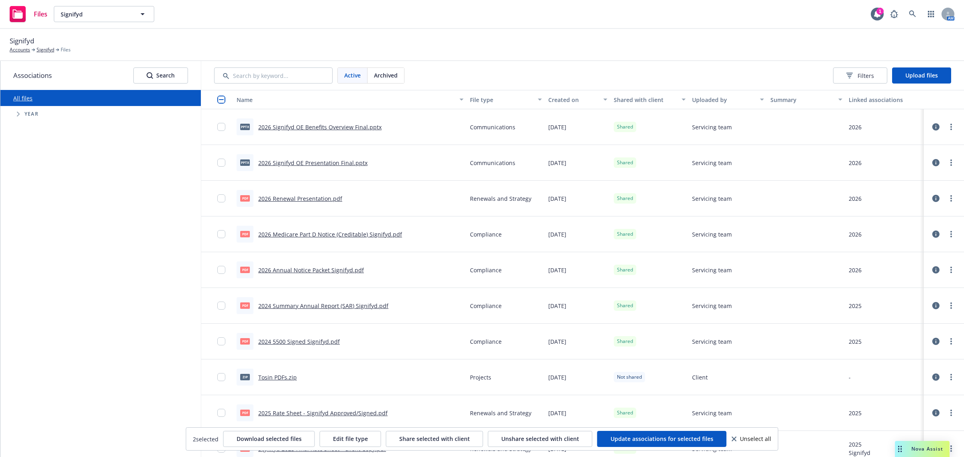
click at [399, 72] on div "Archived" at bounding box center [386, 75] width 37 height 15
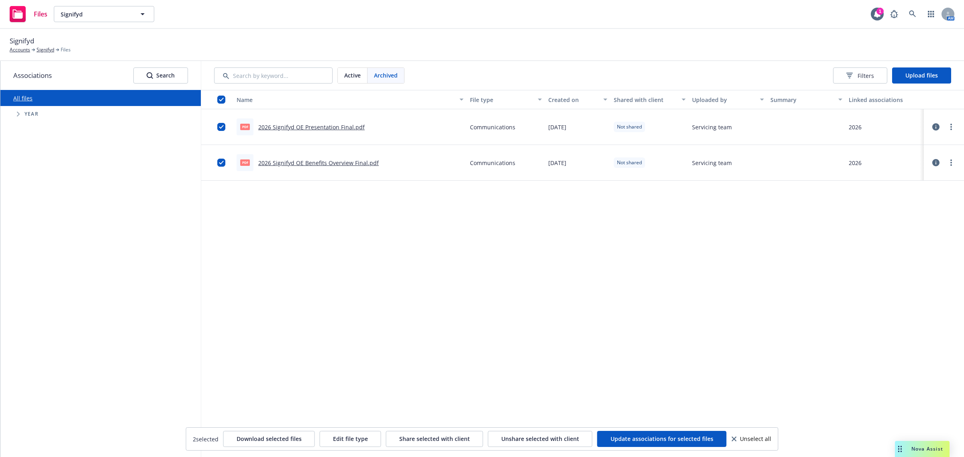
click at [353, 72] on span "Active" at bounding box center [352, 75] width 16 height 8
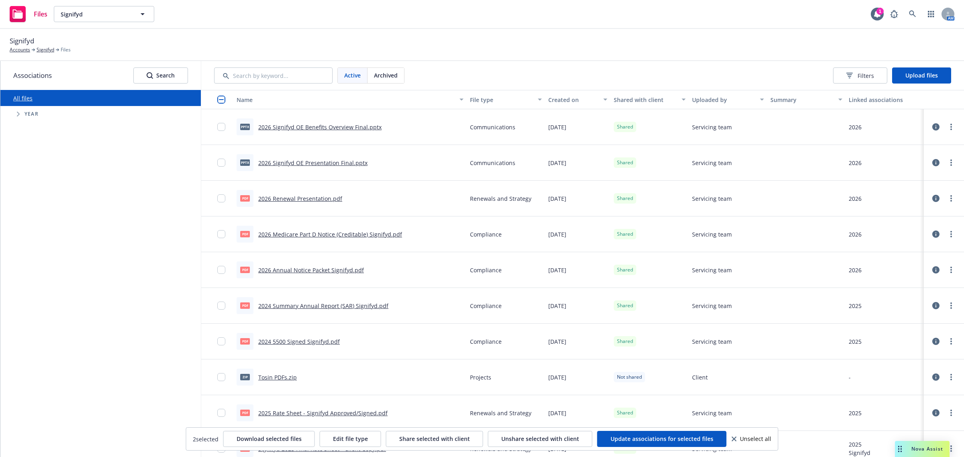
click at [386, 72] on span "Archived" at bounding box center [386, 75] width 24 height 8
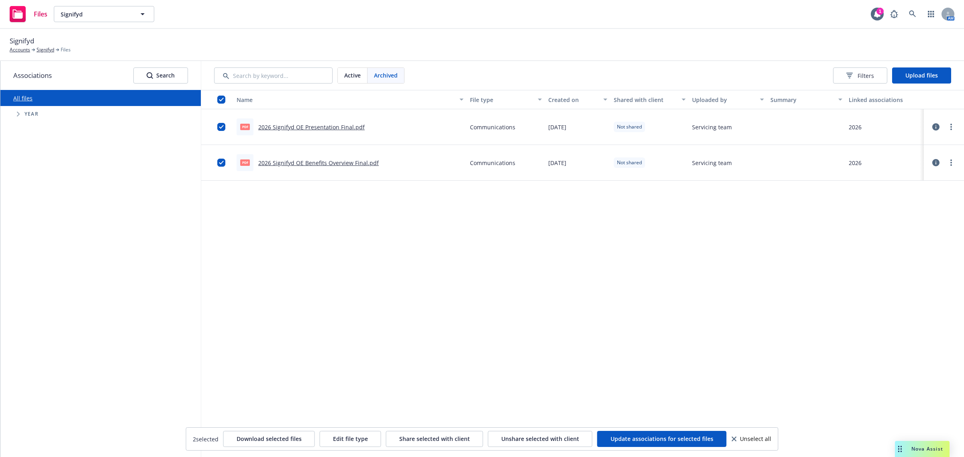
click at [356, 72] on span "Active" at bounding box center [352, 75] width 16 height 8
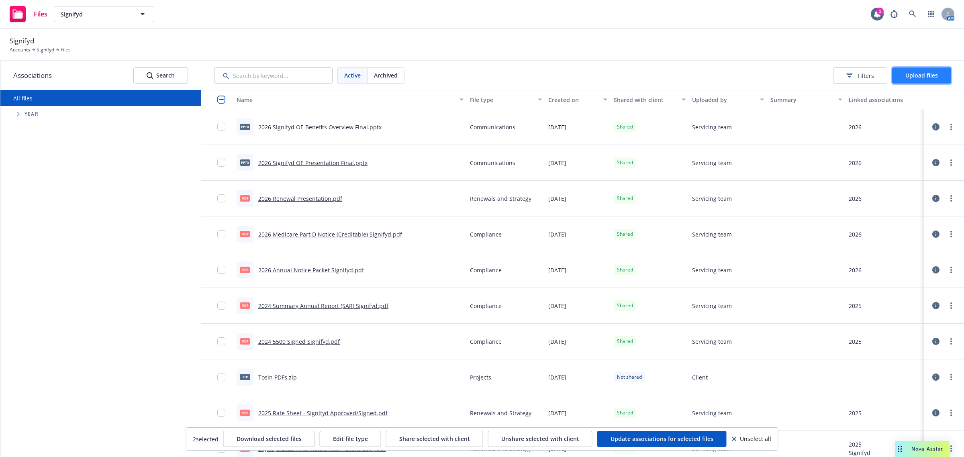
click at [914, 76] on span "Upload files" at bounding box center [922, 76] width 33 height 8
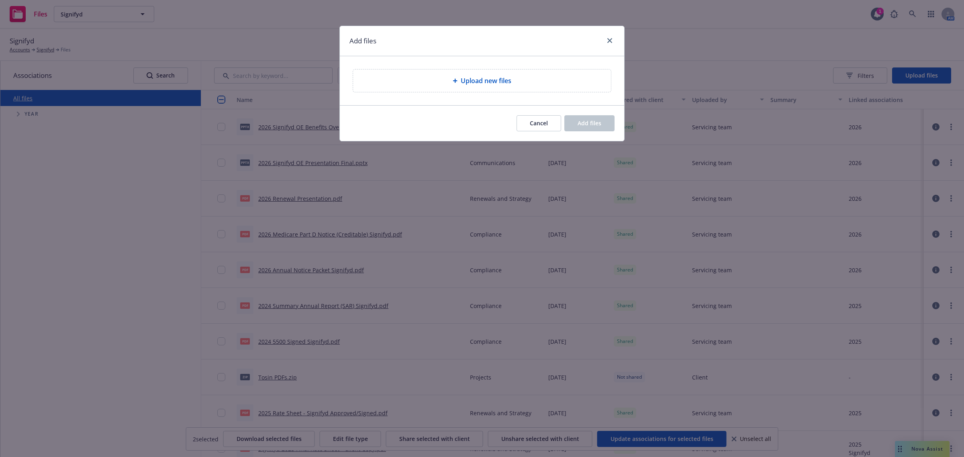
click at [455, 86] on div "Upload new files" at bounding box center [482, 81] width 258 height 23
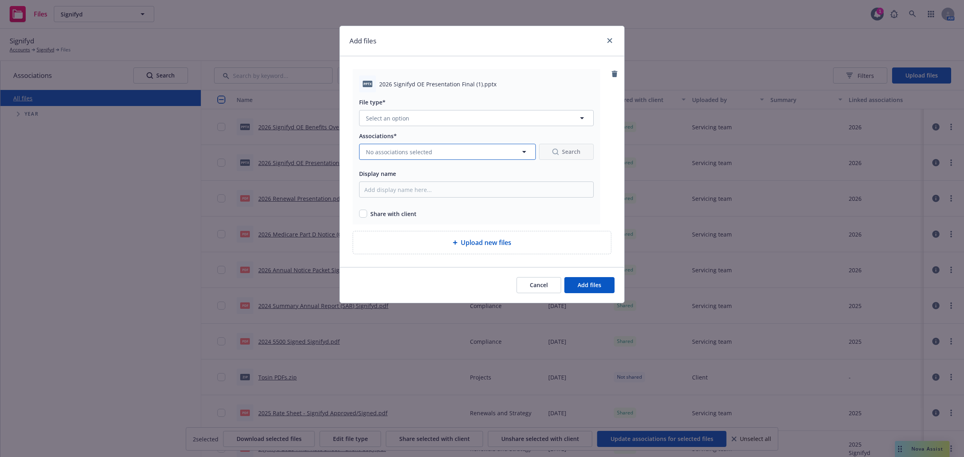
click at [418, 154] on span "No associations selected" at bounding box center [399, 152] width 66 height 8
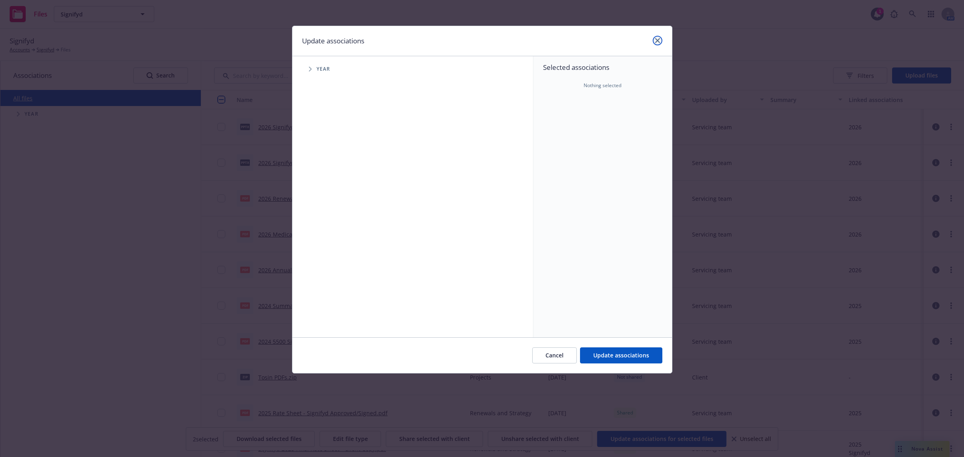
click at [655, 38] on icon "close" at bounding box center [657, 40] width 5 height 5
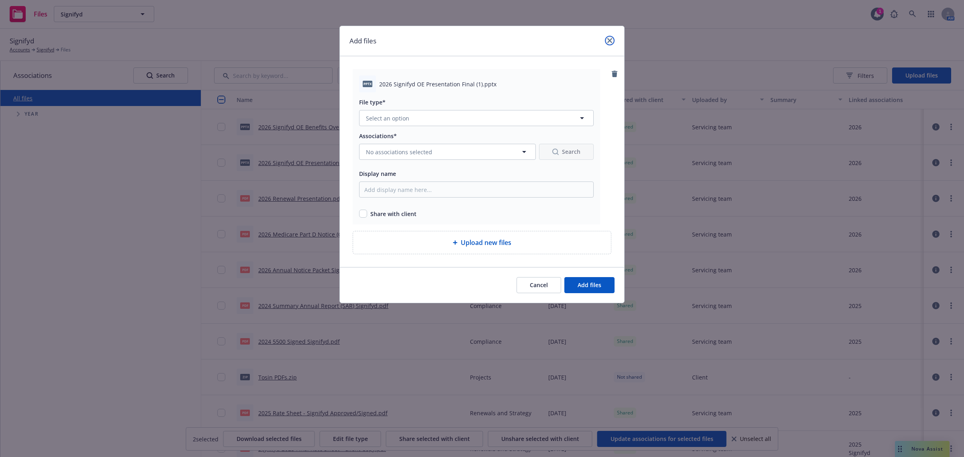
click at [610, 44] on link "close" at bounding box center [610, 41] width 10 height 10
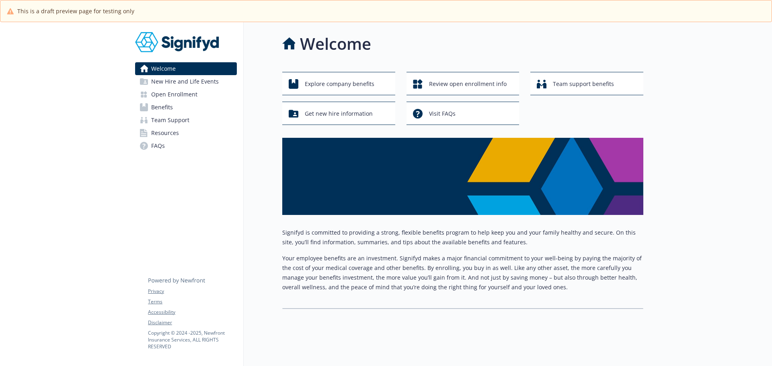
click at [173, 90] on span "Open Enrollment" at bounding box center [174, 94] width 46 height 13
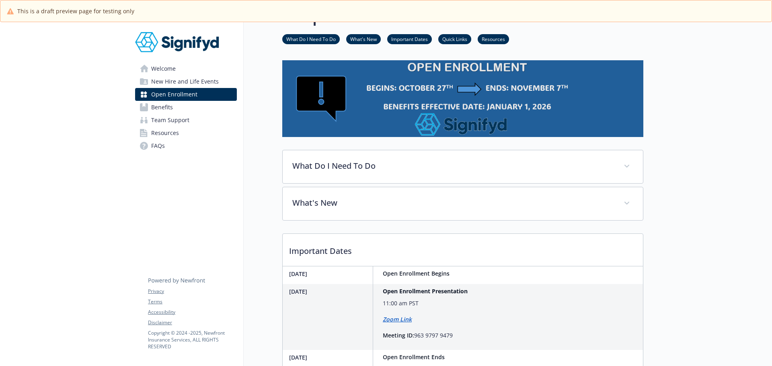
scroll to position [40, 0]
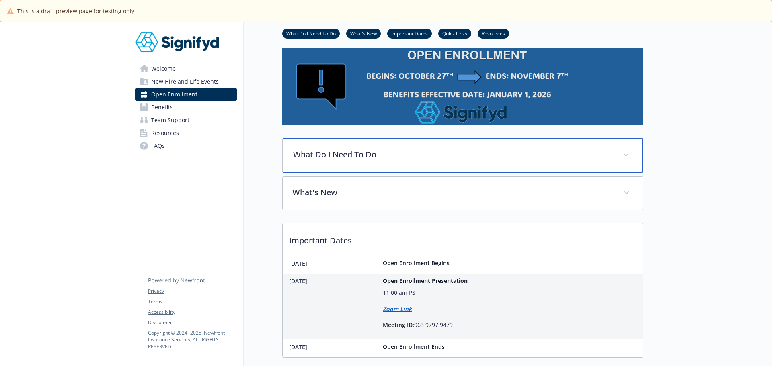
click at [371, 154] on p "What Do I Need To Do" at bounding box center [453, 155] width 320 height 12
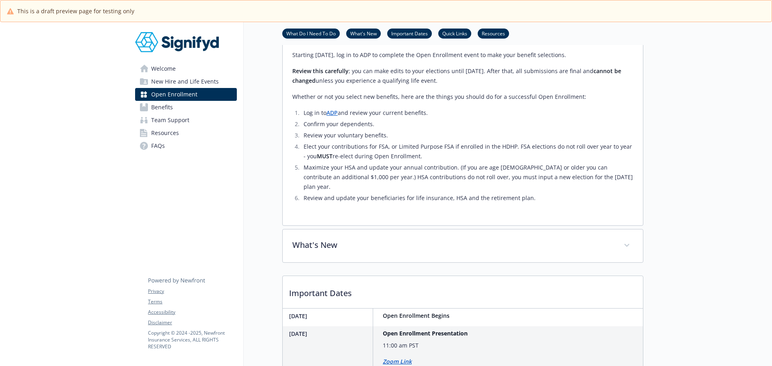
scroll to position [281, 0]
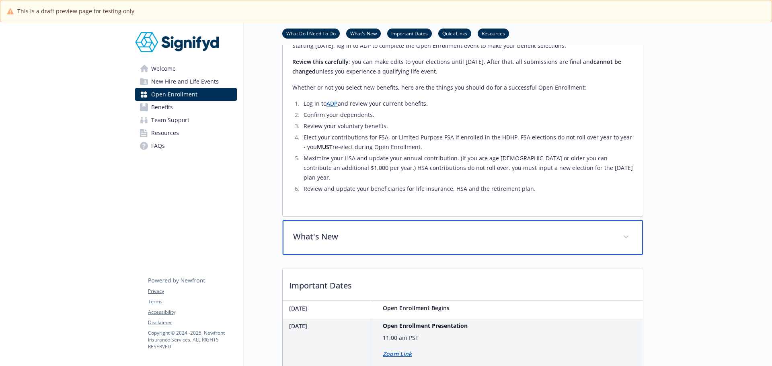
click at [364, 231] on p "What's New" at bounding box center [453, 237] width 320 height 12
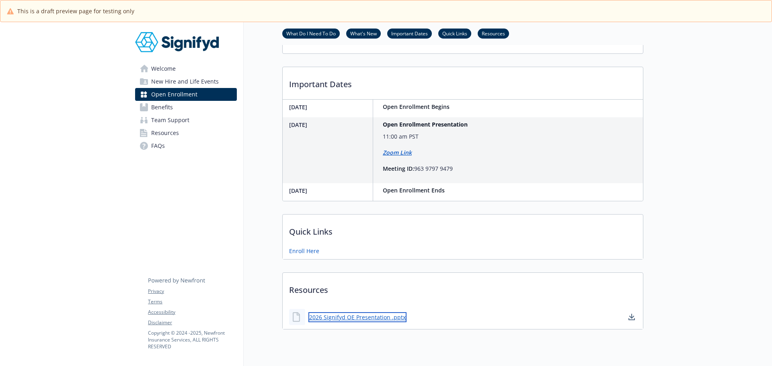
scroll to position [568, 0]
click at [360, 314] on link "2026 Signifyd OE Presentation .pptx" at bounding box center [357, 319] width 98 height 10
